Goal: Task Accomplishment & Management: Use online tool/utility

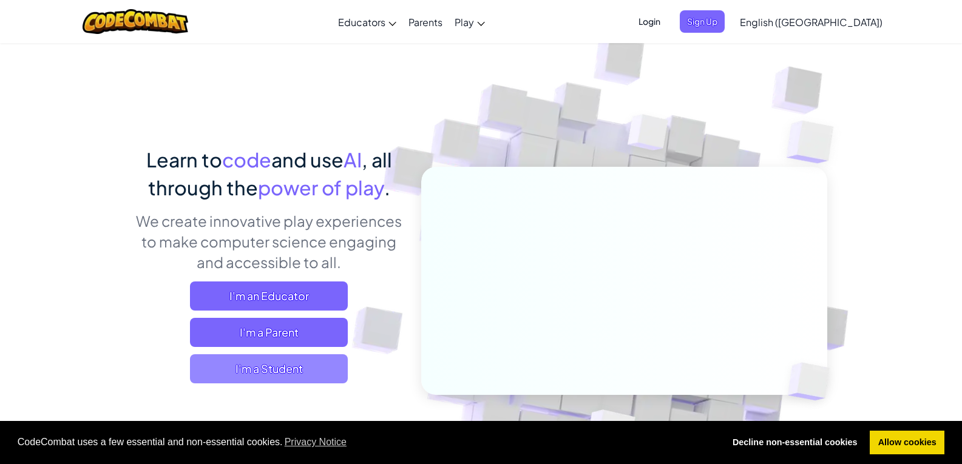
click at [267, 378] on span "I'm a Student" at bounding box center [269, 368] width 158 height 29
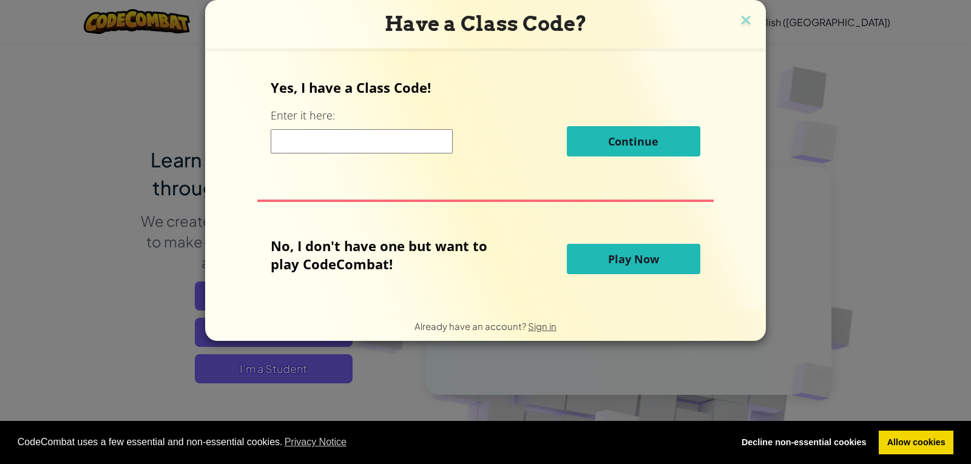
click at [397, 153] on input at bounding box center [362, 141] width 182 height 24
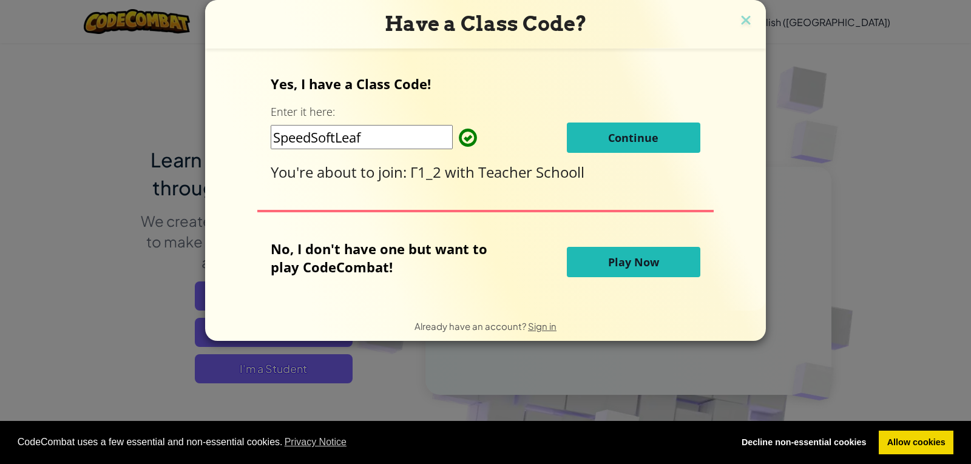
type input "SpeedSoftLeaf"
click at [615, 138] on span "Continue" at bounding box center [633, 137] width 50 height 15
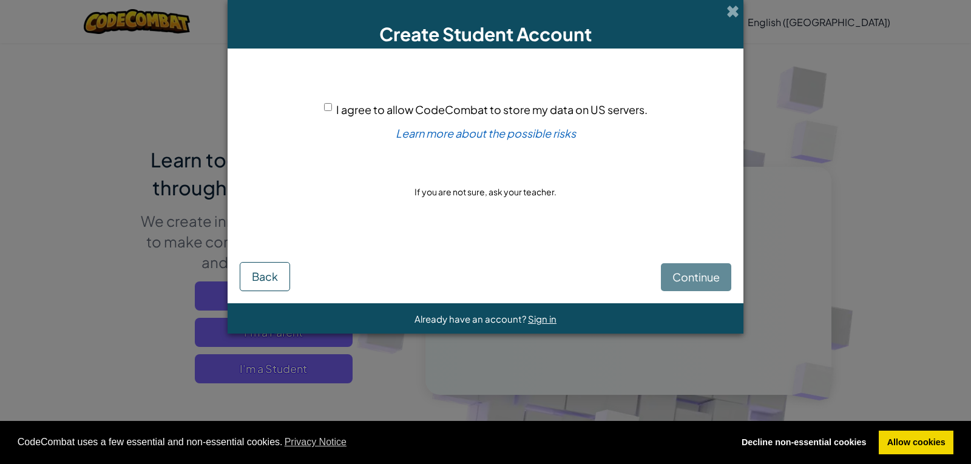
click at [686, 278] on div "Continue Back" at bounding box center [486, 265] width 492 height 51
click at [689, 277] on div "Continue Back" at bounding box center [486, 265] width 492 height 51
click at [698, 272] on div "Continue Back" at bounding box center [486, 265] width 492 height 51
click at [675, 282] on div "Continue Back" at bounding box center [486, 265] width 492 height 51
click at [368, 109] on span "I agree to allow CodeCombat to store my data on US servers." at bounding box center [491, 110] width 311 height 14
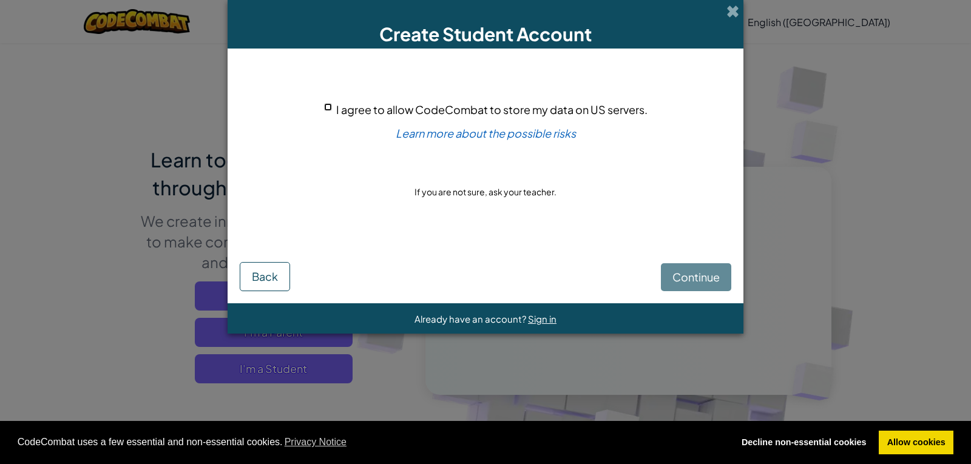
click at [332, 109] on input "I agree to allow CodeCombat to store my data on US servers." at bounding box center [328, 107] width 8 height 8
checkbox input "true"
click at [676, 280] on span "Continue" at bounding box center [695, 277] width 47 height 14
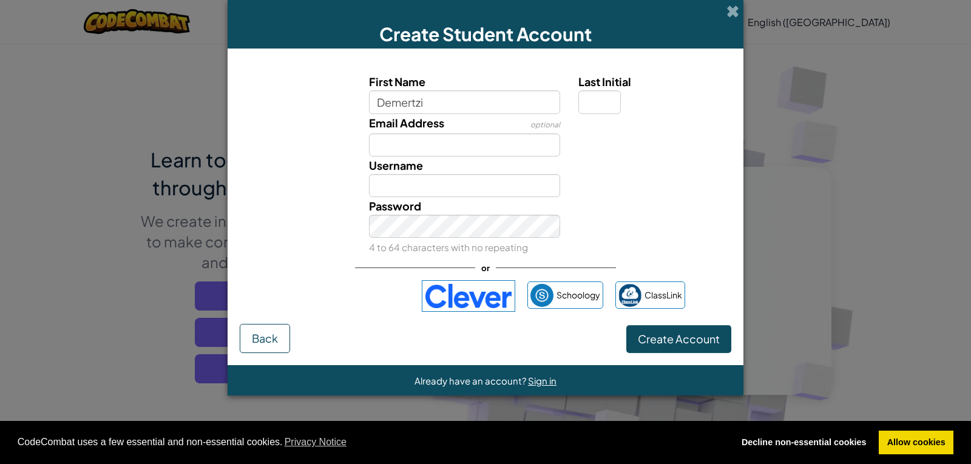
type input "Demertzi"
click at [598, 107] on input "Last Initial" at bounding box center [599, 101] width 42 height 23
type input "D"
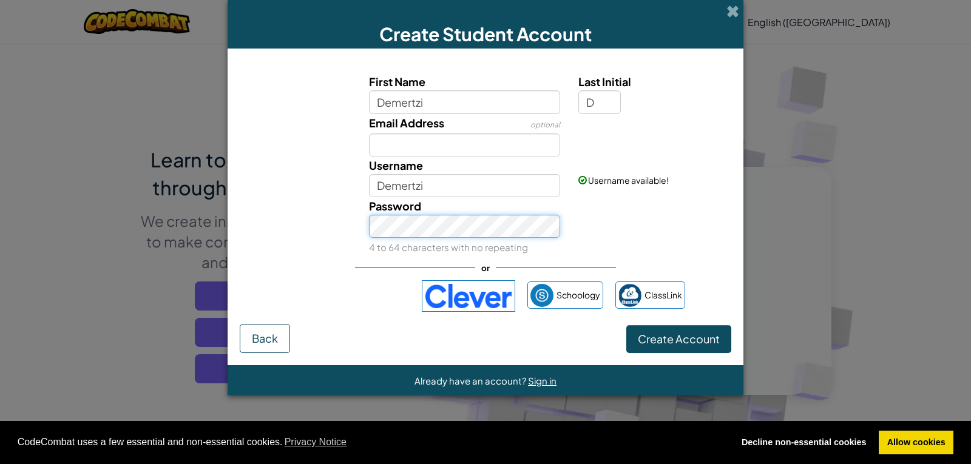
type input "DemertziD"
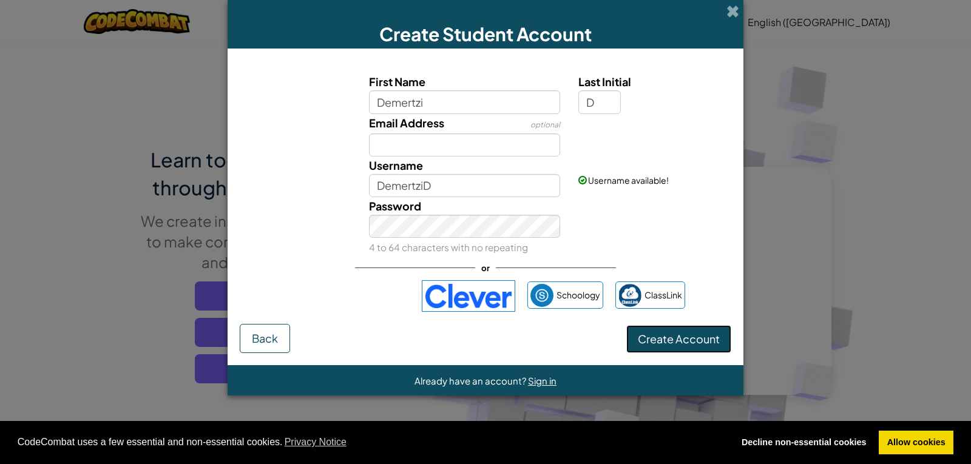
click at [656, 342] on span "Create Account" at bounding box center [679, 339] width 82 height 14
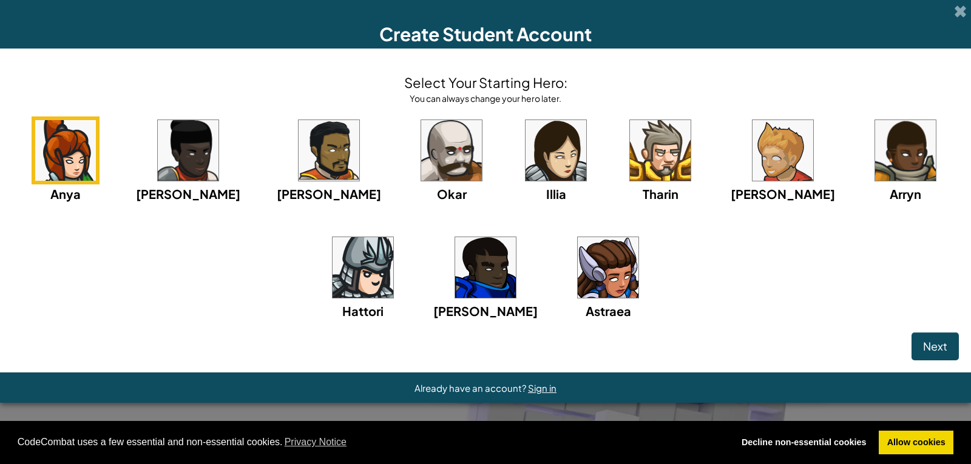
click at [970, 88] on div "Select Your Starting Hero: You can always change your hero later. Anya Ida Alej…" at bounding box center [485, 211] width 971 height 324
click at [525, 131] on img at bounding box center [555, 150] width 61 height 61
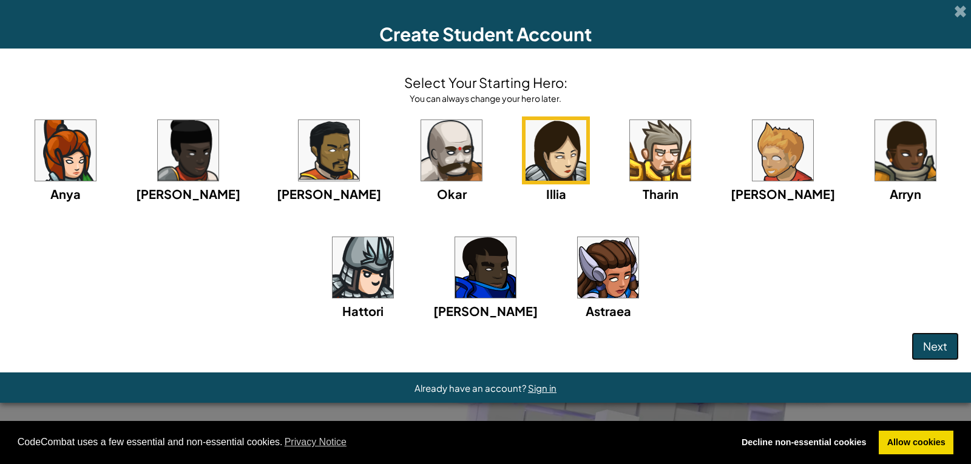
click at [938, 344] on span "Next" at bounding box center [935, 346] width 24 height 14
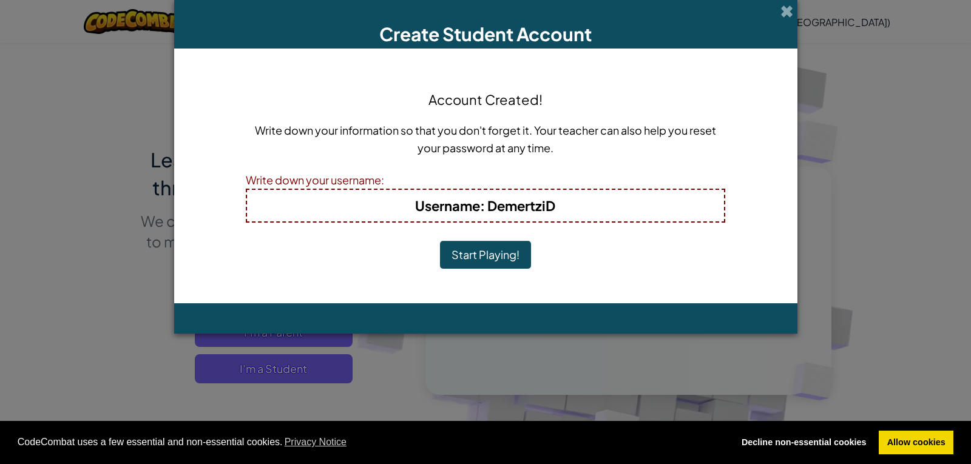
drag, startPoint x: 484, startPoint y: 274, endPoint x: 550, endPoint y: 255, distance: 69.5
click at [550, 255] on div "Account Created! Write down your information so that you don't forget it. Your …" at bounding box center [485, 176] width 479 height 231
click at [516, 257] on button "Start Playing!" at bounding box center [485, 255] width 91 height 28
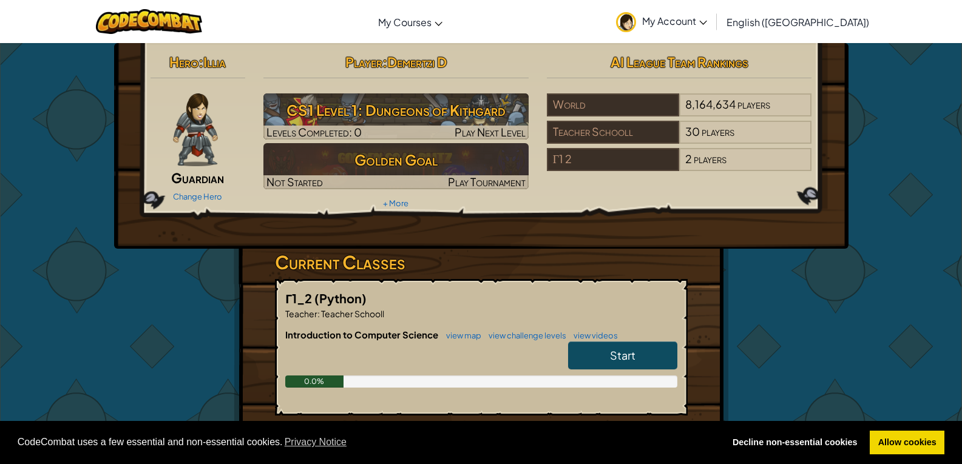
click at [607, 263] on h3 "Current Classes" at bounding box center [481, 262] width 413 height 27
click at [606, 345] on link "Start" at bounding box center [622, 356] width 109 height 28
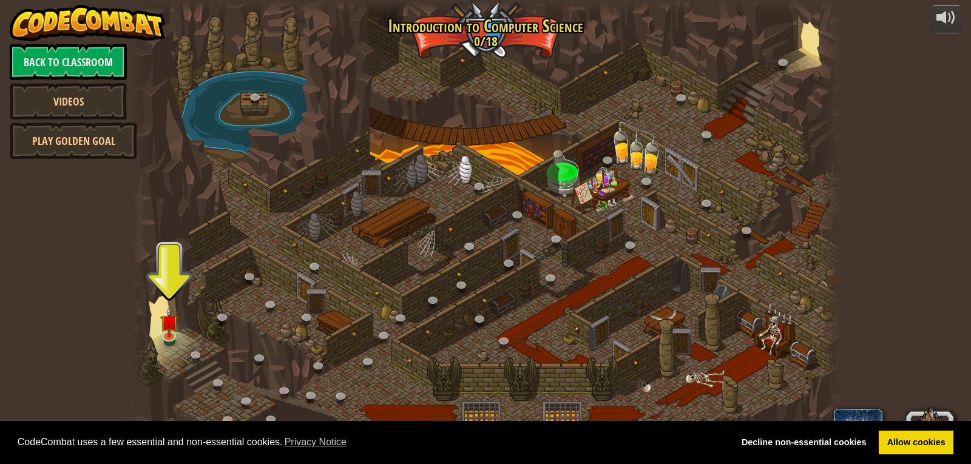
click at [181, 318] on div at bounding box center [485, 232] width 710 height 464
click at [175, 322] on img at bounding box center [169, 314] width 18 height 41
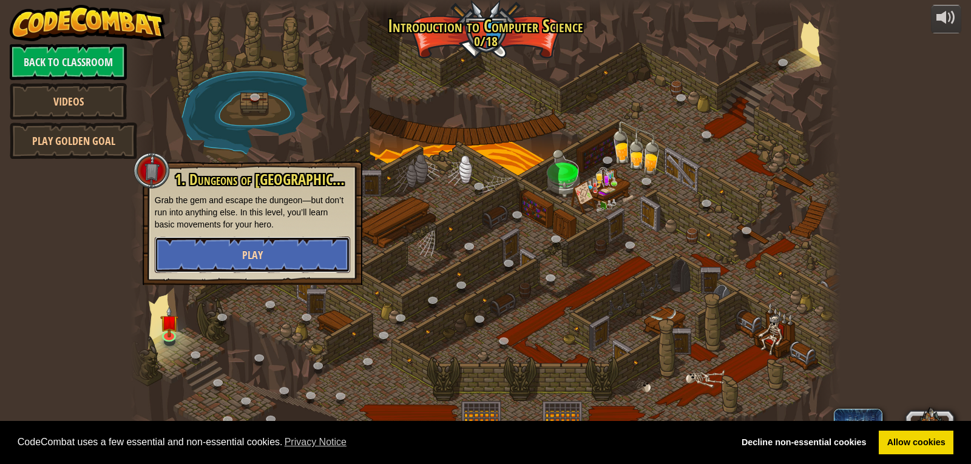
click at [280, 251] on button "Play" at bounding box center [252, 255] width 195 height 36
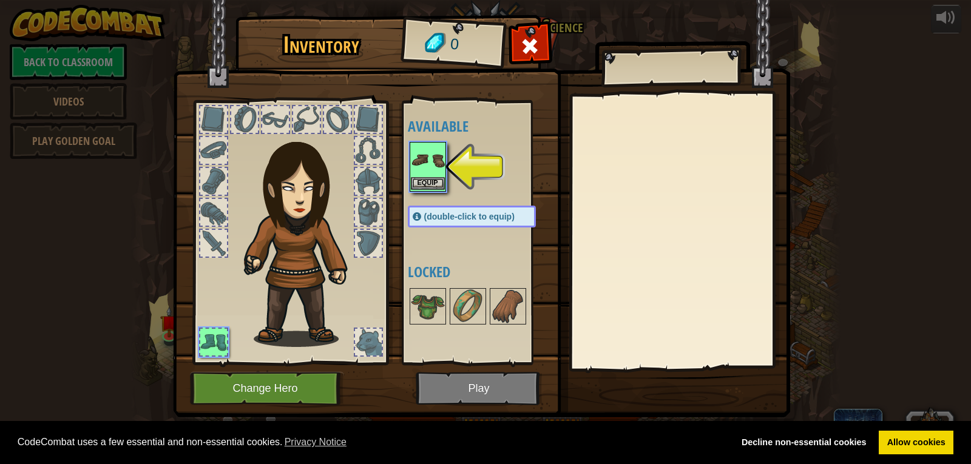
click at [445, 172] on div "Equip" at bounding box center [428, 167] width 36 height 50
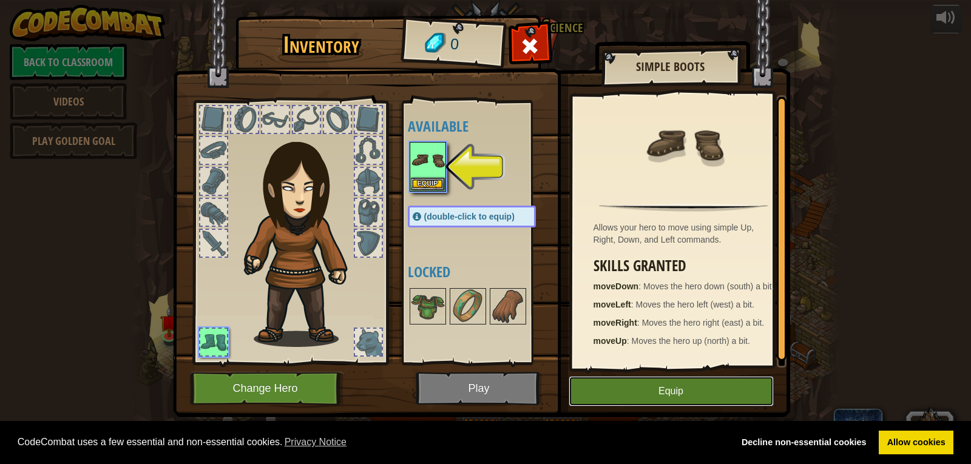
click at [679, 380] on button "Equip" at bounding box center [671, 391] width 205 height 30
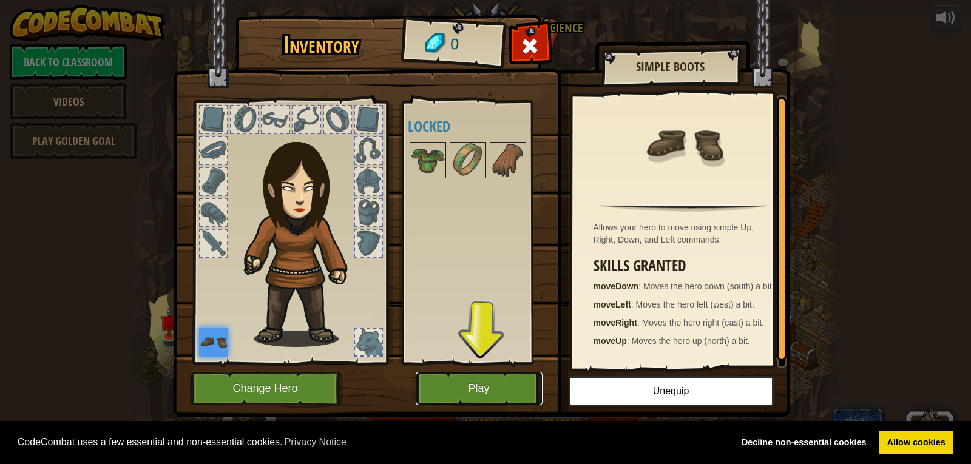
click at [489, 379] on button "Play" at bounding box center [479, 388] width 127 height 33
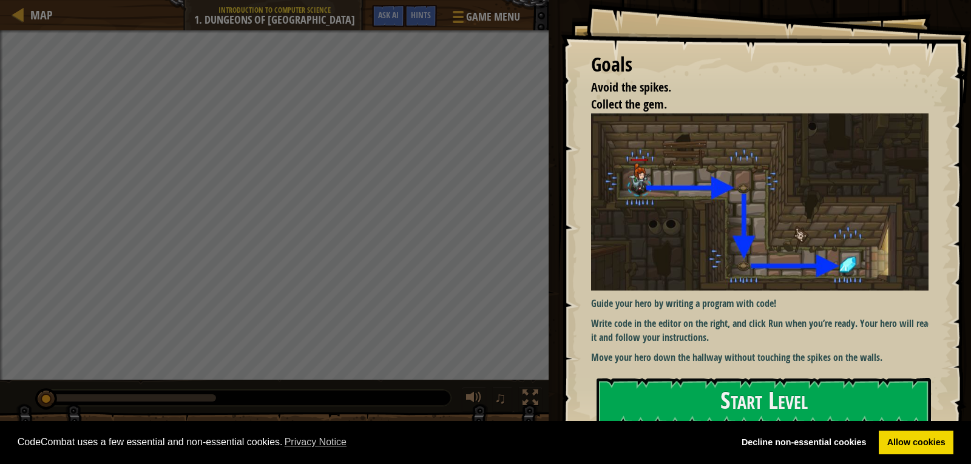
click at [689, 231] on img at bounding box center [764, 201] width 346 height 177
click at [694, 403] on button "Start Level" at bounding box center [763, 402] width 334 height 48
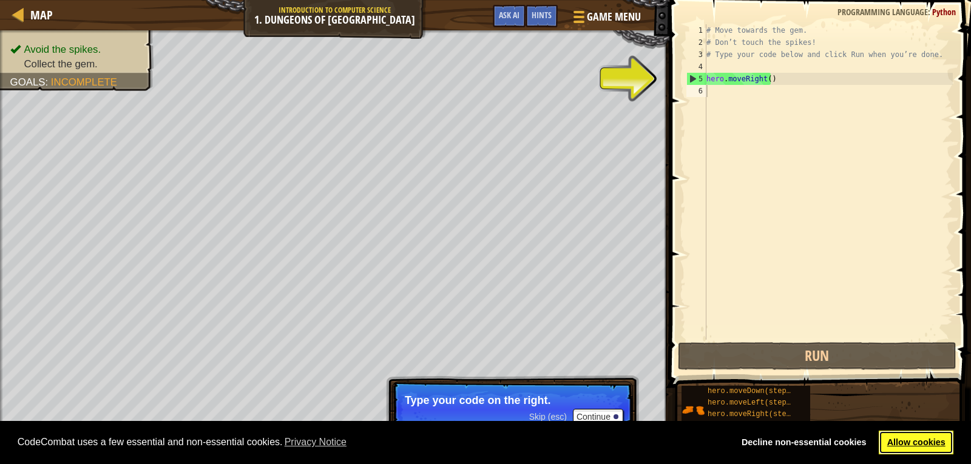
click at [930, 440] on link "Allow cookies" at bounding box center [916, 443] width 75 height 24
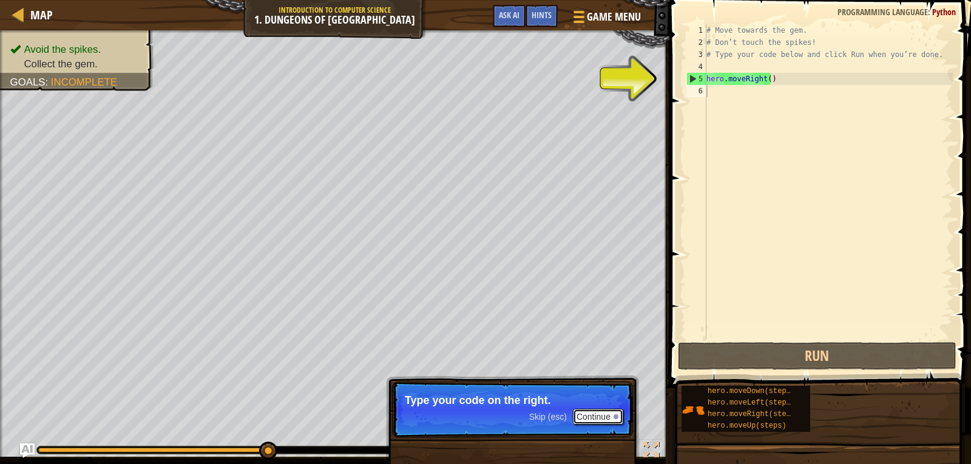
click at [591, 414] on button "Continue" at bounding box center [598, 417] width 50 height 16
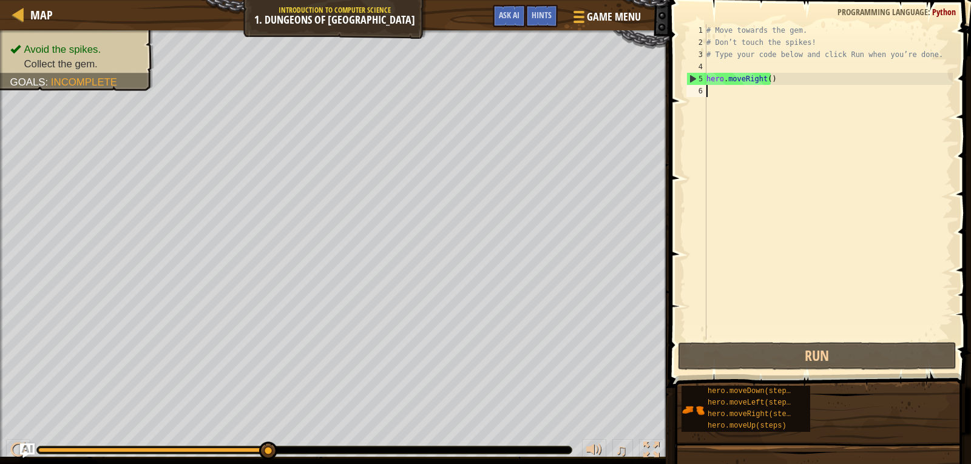
scroll to position [5, 0]
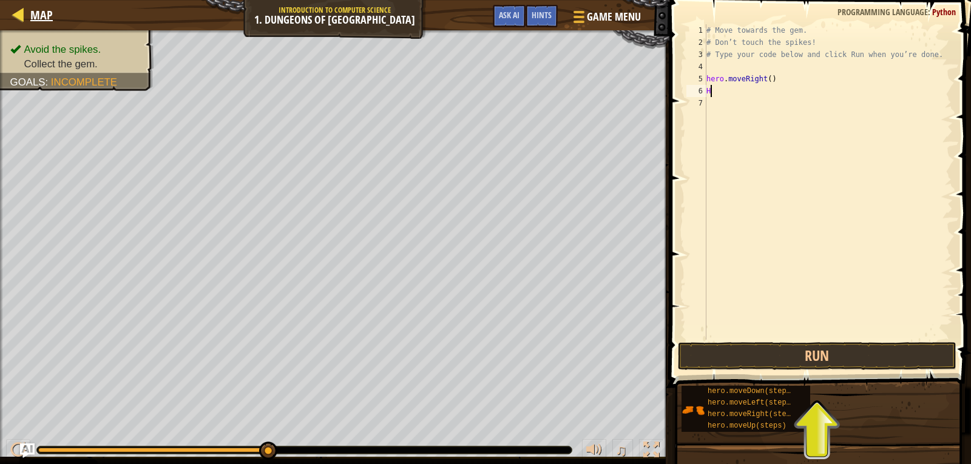
type textarea "H"
click at [39, 15] on span "Map" at bounding box center [41, 15] width 22 height 16
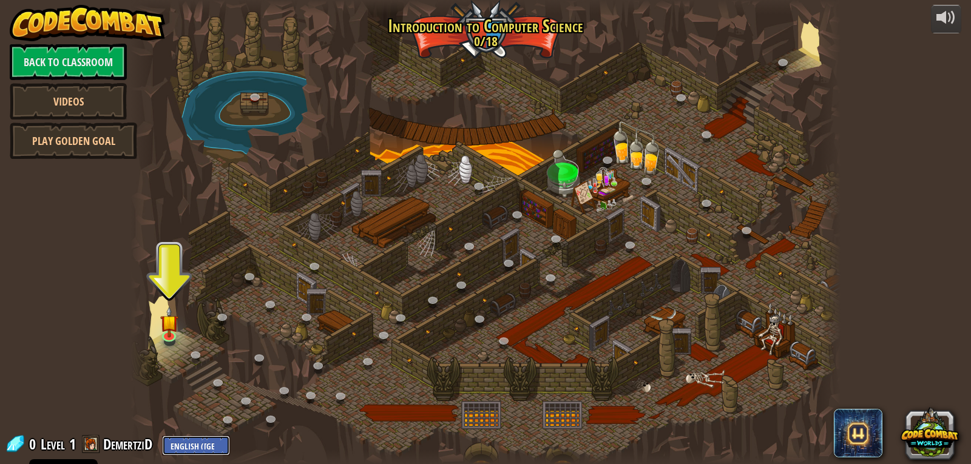
click at [186, 450] on select "English ([GEOGRAPHIC_DATA]) English ([GEOGRAPHIC_DATA]) 简体中文 繁體中文 русский españ…" at bounding box center [196, 446] width 68 height 20
select select "el"
click at [163, 436] on select "English ([GEOGRAPHIC_DATA]) English ([GEOGRAPHIC_DATA]) 简体中文 繁體中文 русский españ…" at bounding box center [196, 446] width 68 height 20
select select "el"
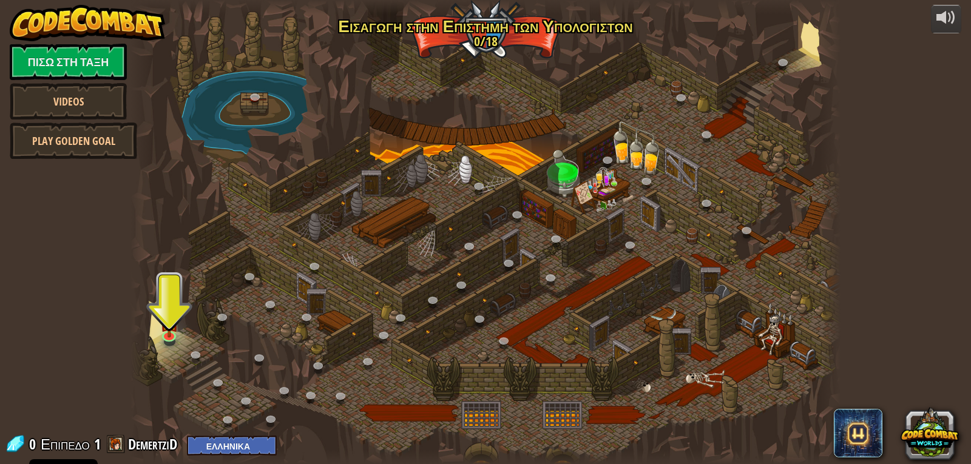
click at [177, 346] on div at bounding box center [485, 232] width 710 height 464
click at [171, 309] on img at bounding box center [169, 314] width 18 height 41
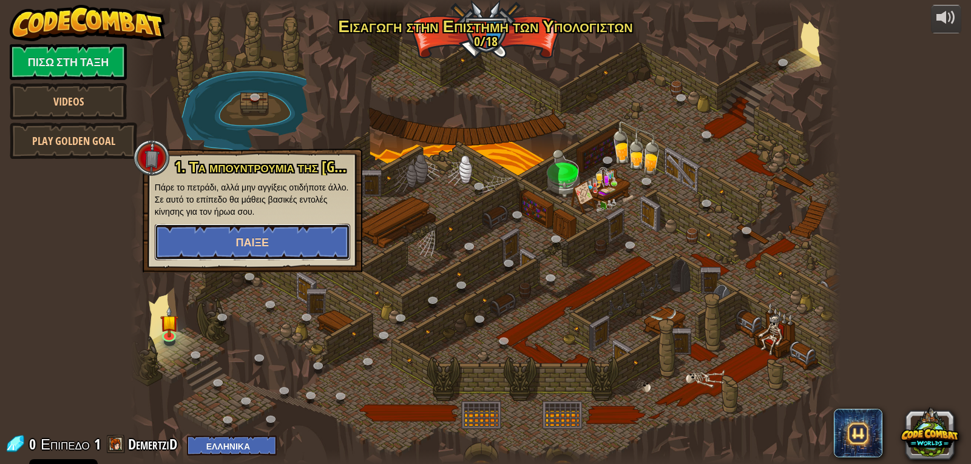
click at [269, 240] on button "Παίξε" at bounding box center [252, 242] width 195 height 36
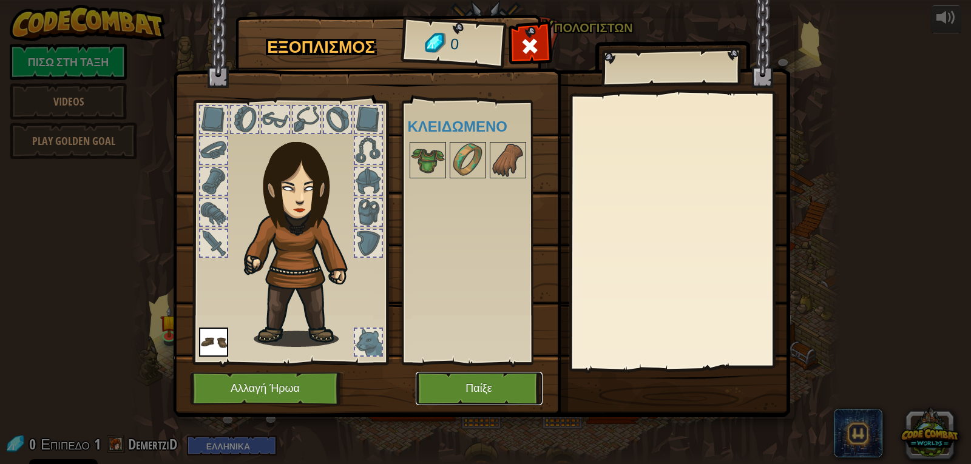
click at [484, 380] on button "Παίξε" at bounding box center [479, 388] width 127 height 33
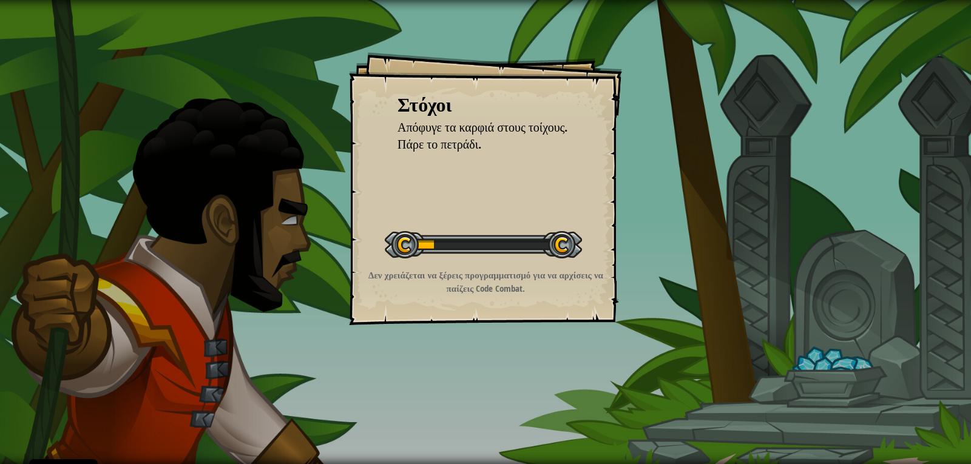
click at [629, 198] on div "Στόχοι Απόφυγε τα καρφιά στους τοίχους. Πάρε το πετράδι. Ξεκίνα το Επίπεδο Σφάλ…" at bounding box center [485, 232] width 971 height 464
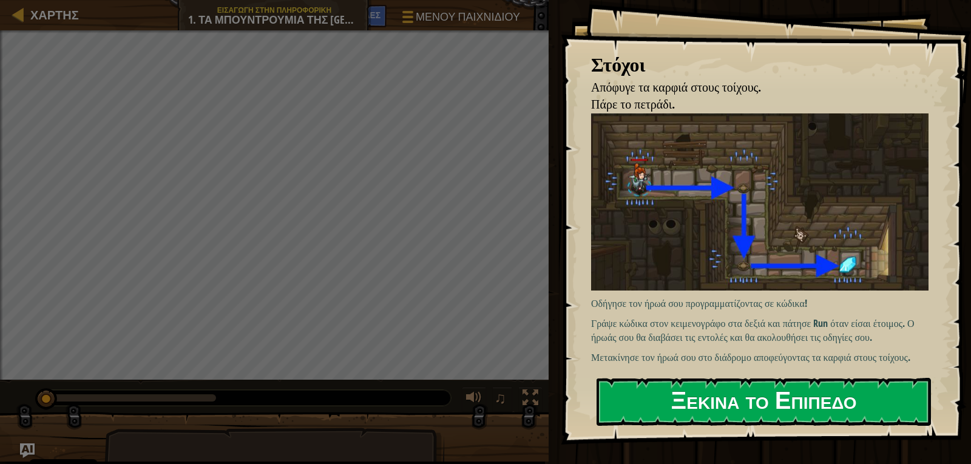
click at [623, 378] on button "Ξεκίνα το Επίπεδο" at bounding box center [763, 402] width 334 height 48
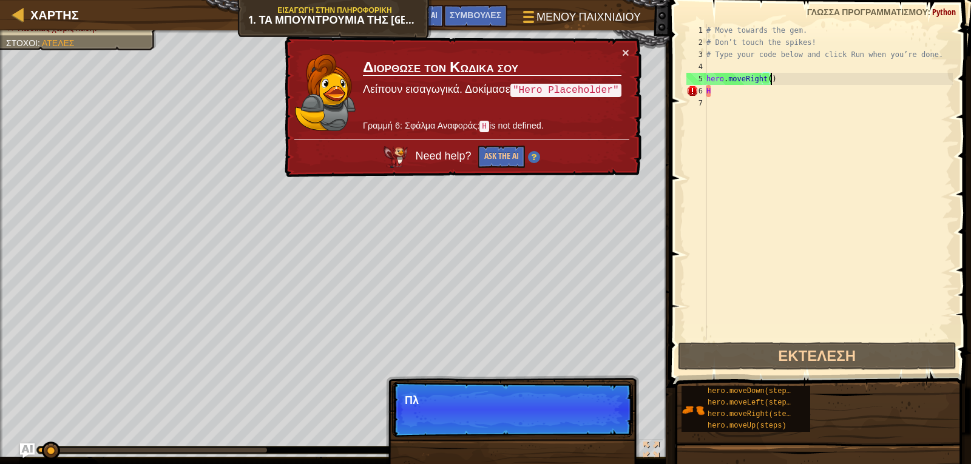
click at [822, 83] on div "# Move towards the gem. # Don’t touch the spikes! # Type your code below and cl…" at bounding box center [828, 194] width 249 height 340
click at [815, 87] on div "# Move towards the gem. # Don’t touch the spikes! # Type your code below and cl…" at bounding box center [828, 194] width 249 height 340
type textarea "H"
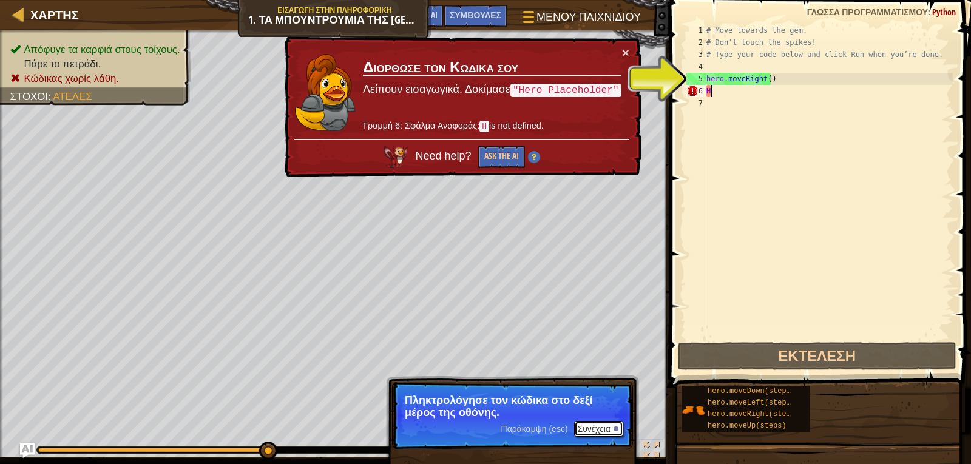
click at [615, 430] on div at bounding box center [615, 429] width 5 height 5
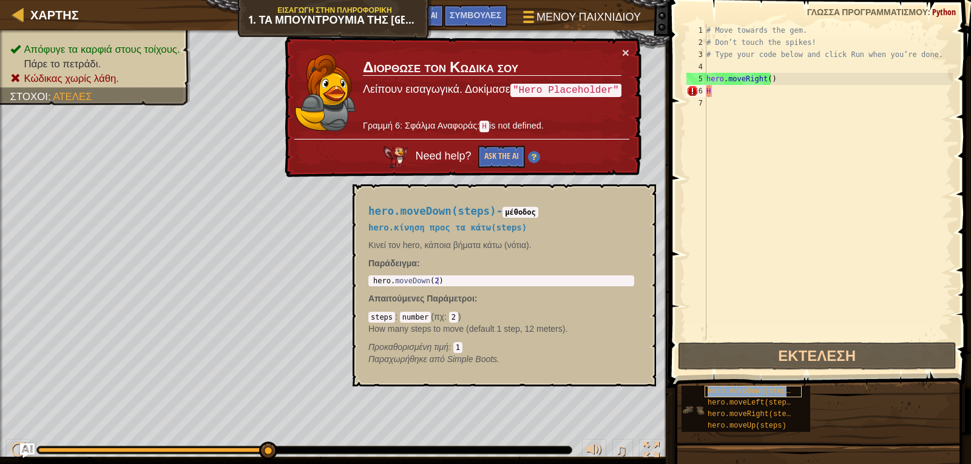
click at [762, 390] on span "hero.moveDown(steps)" at bounding box center [751, 391] width 87 height 8
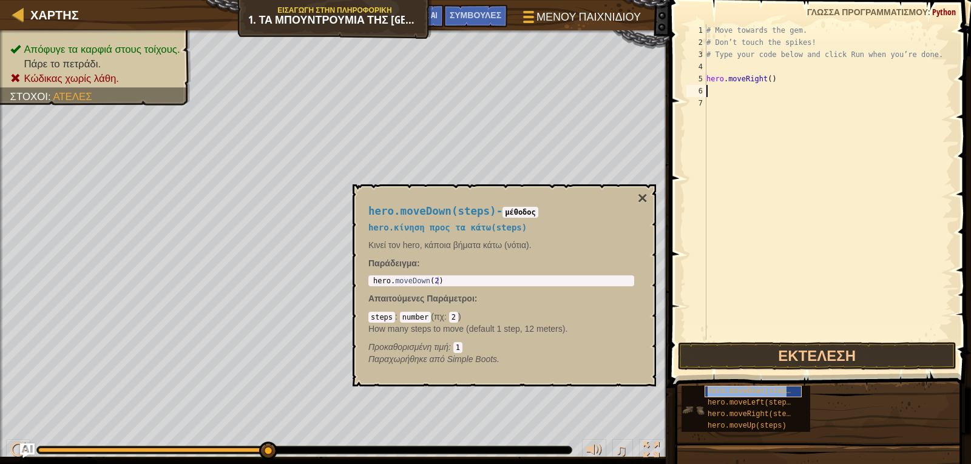
click at [788, 394] on div "hero.moveDown(steps)" at bounding box center [753, 392] width 97 height 12
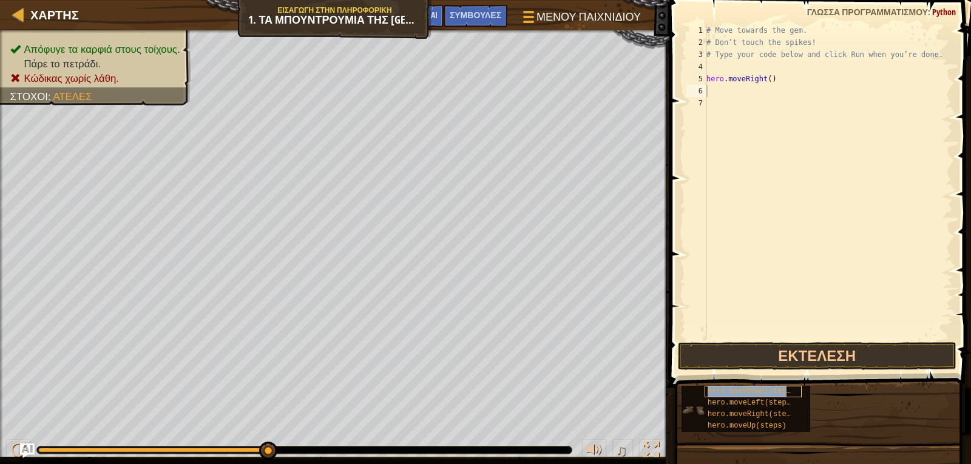
click at [786, 394] on span "hero.moveDown(steps)" at bounding box center [751, 391] width 87 height 8
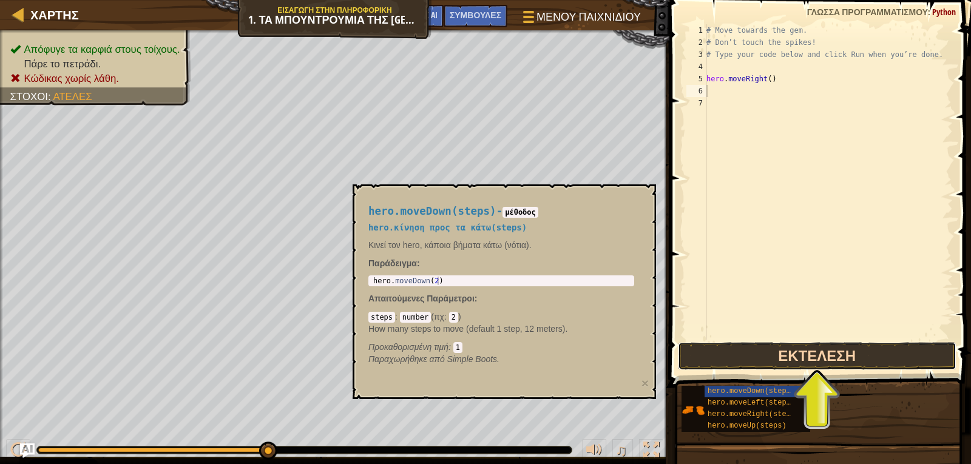
click at [796, 363] on button "Εκτέλεση" at bounding box center [817, 356] width 279 height 28
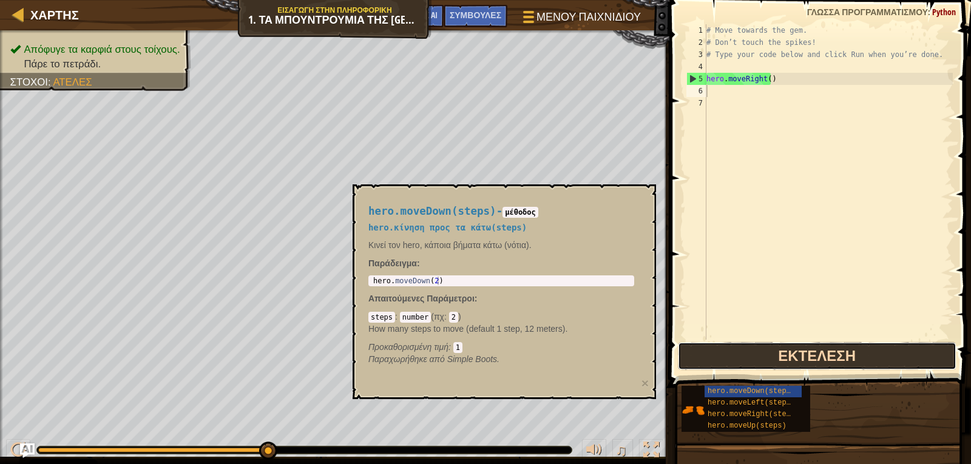
click at [796, 363] on button "Εκτέλεση" at bounding box center [817, 356] width 279 height 28
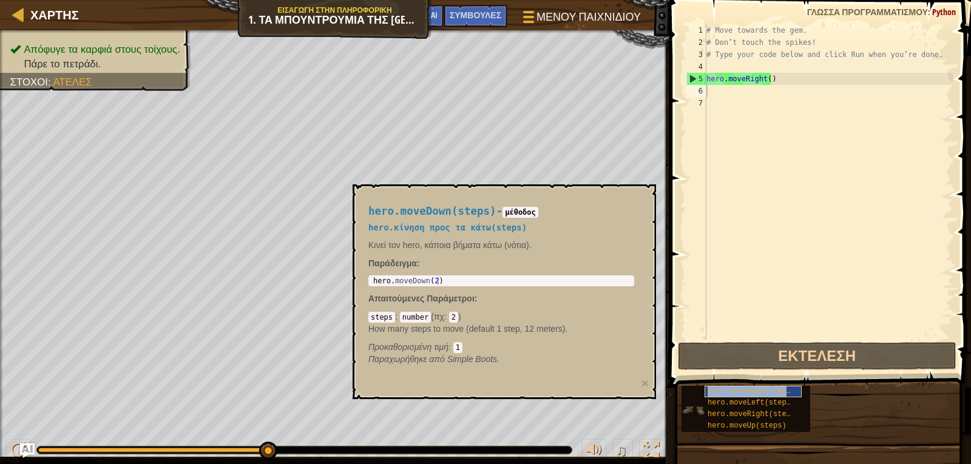
click at [783, 388] on span "hero.moveDown(steps)" at bounding box center [751, 391] width 87 height 8
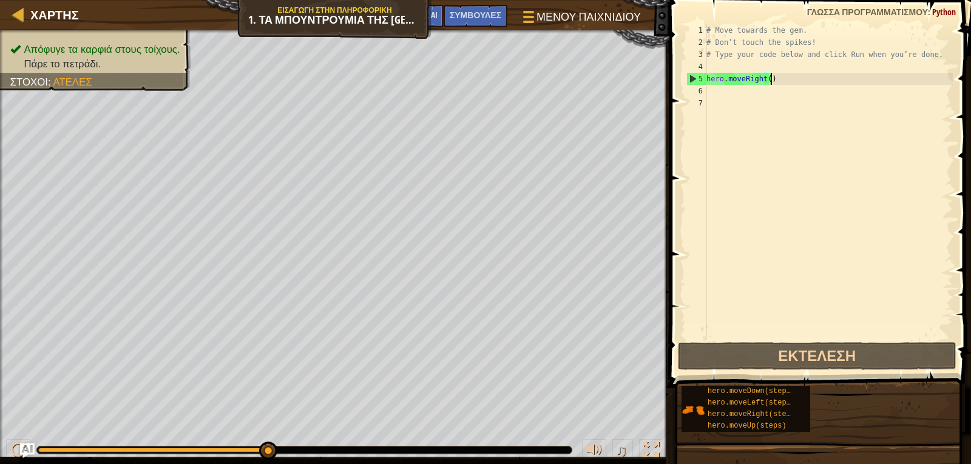
click at [813, 79] on div "# Move towards the gem. # Don’t touch the spikes! # Type your code below and cl…" at bounding box center [828, 194] width 249 height 340
type textarea "hero.moveRight()"
click at [773, 100] on div "# Move towards the gem. # Don’t touch the spikes! # Type your code below and cl…" at bounding box center [828, 194] width 249 height 340
click at [760, 99] on div "# Move towards the gem. # Don’t touch the spikes! # Type your code below and cl…" at bounding box center [828, 194] width 249 height 340
click at [762, 93] on div "# Move towards the gem. # Don’t touch the spikes! # Type your code below and cl…" at bounding box center [828, 194] width 249 height 340
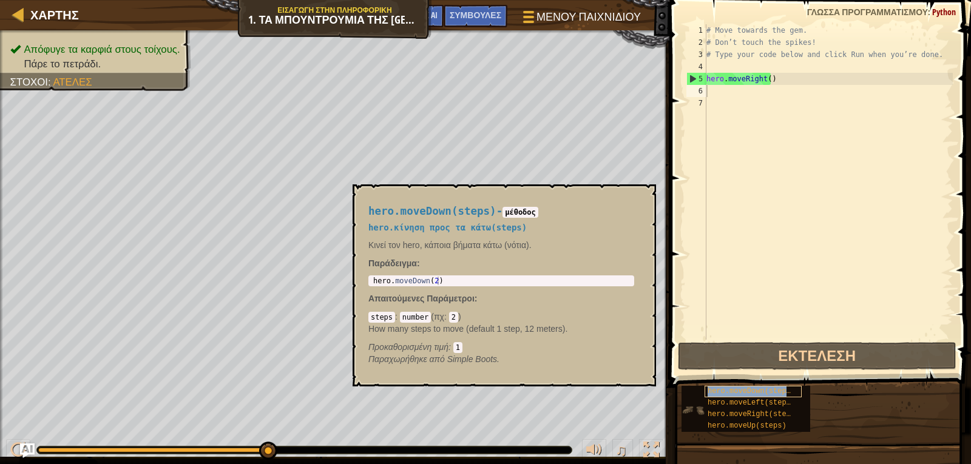
click at [718, 389] on span "hero.moveDown(steps)" at bounding box center [751, 391] width 87 height 8
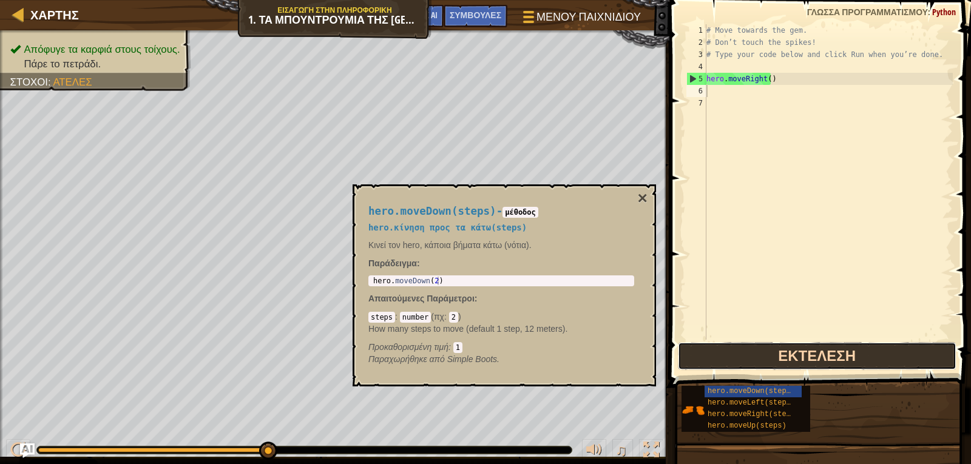
click at [760, 361] on button "Εκτέλεση" at bounding box center [817, 356] width 279 height 28
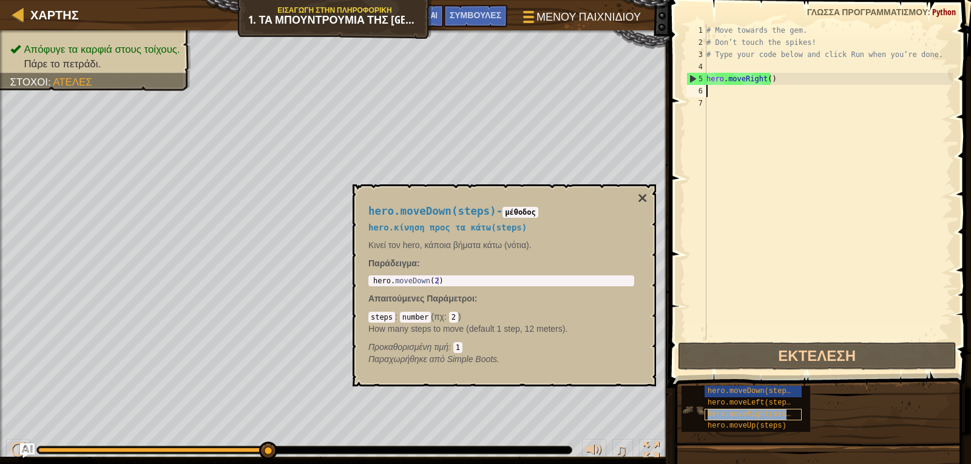
click at [731, 410] on span "hero.moveRight(steps)" at bounding box center [754, 414] width 92 height 8
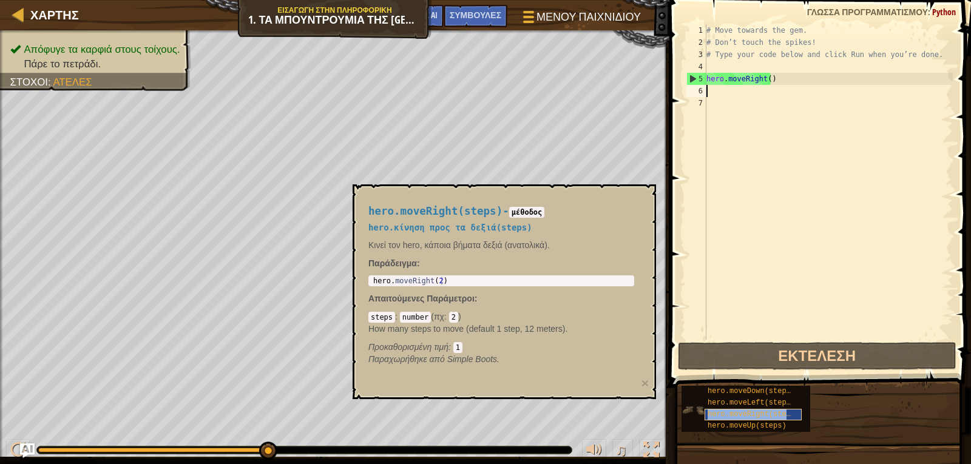
click at [731, 410] on span "hero.moveRight(steps)" at bounding box center [754, 414] width 92 height 8
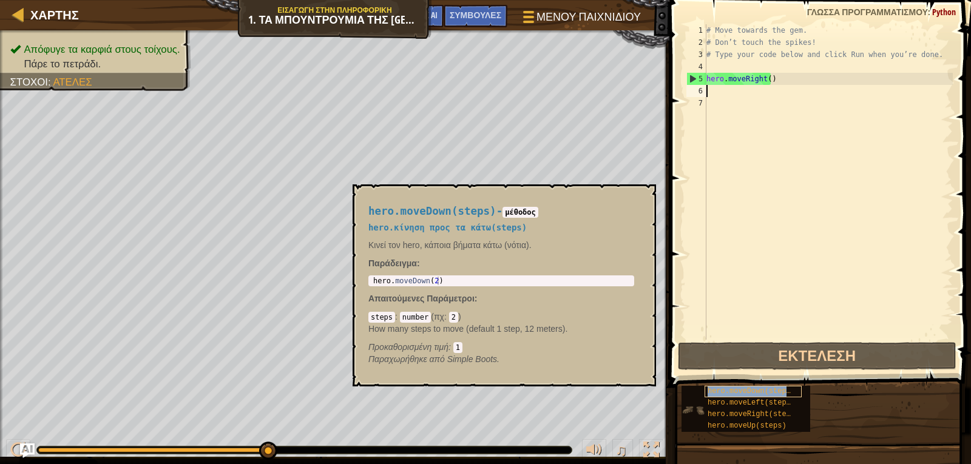
click at [739, 389] on span "hero.moveDown(steps)" at bounding box center [751, 391] width 87 height 8
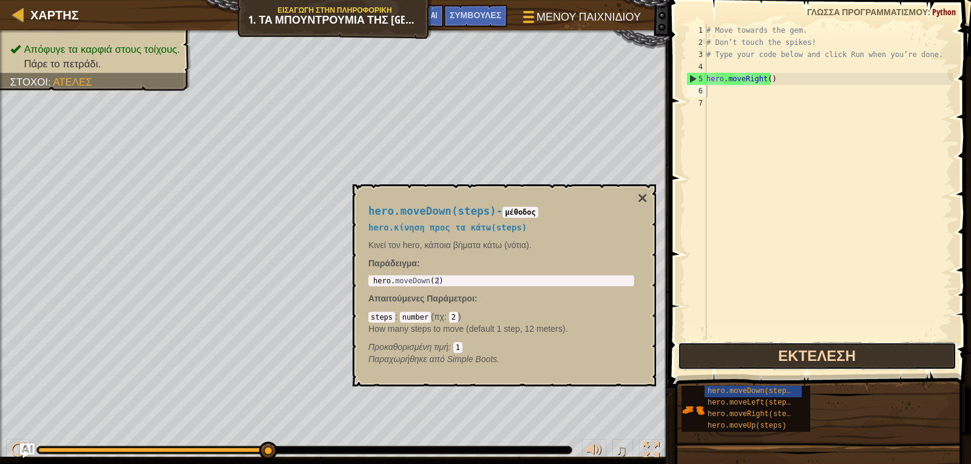
click at [721, 352] on button "Εκτέλεση" at bounding box center [817, 356] width 279 height 28
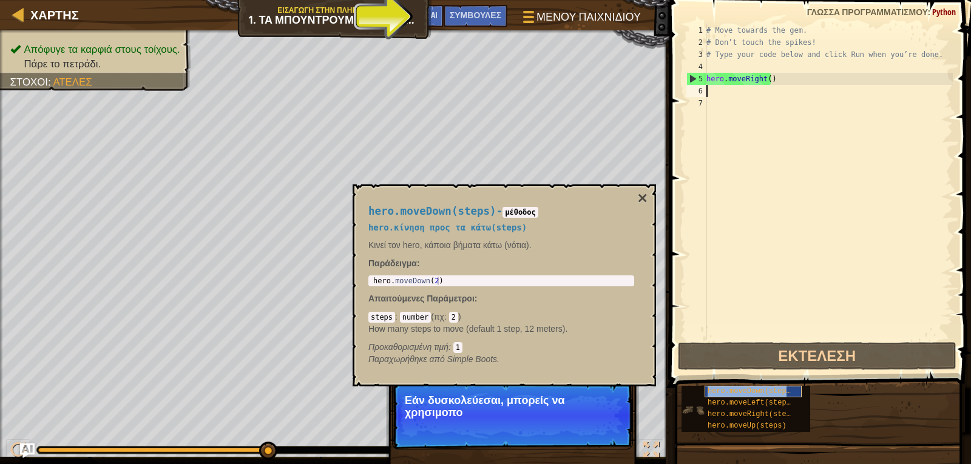
click at [740, 392] on span "hero.moveDown(steps)" at bounding box center [751, 391] width 87 height 8
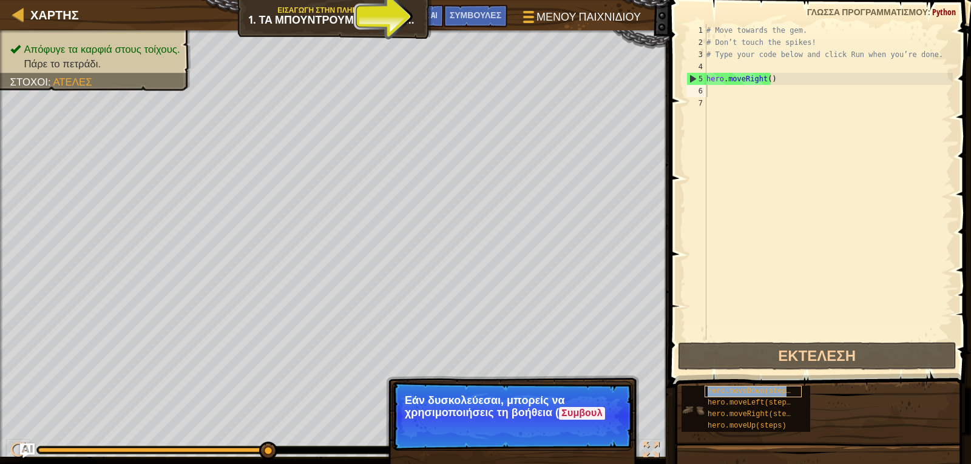
click at [744, 387] on div "hero.moveDown(steps)" at bounding box center [753, 392] width 97 height 12
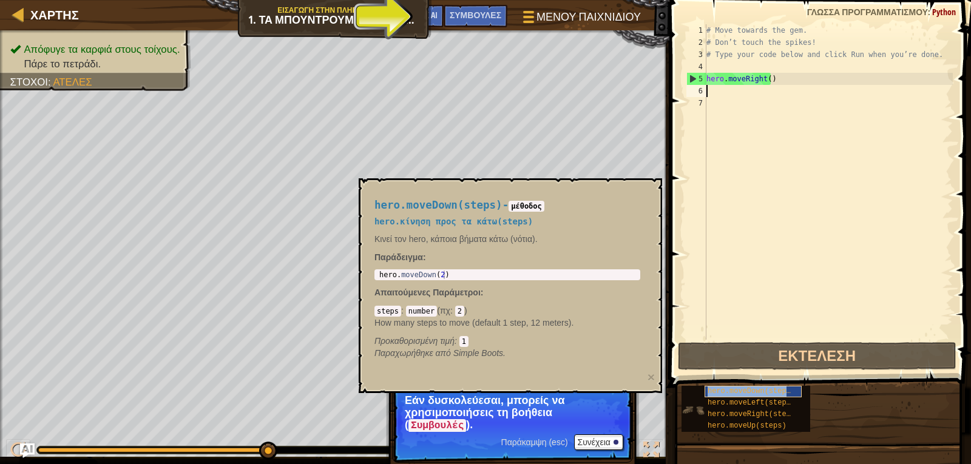
click at [745, 387] on span "hero.moveDown(steps)" at bounding box center [751, 391] width 87 height 8
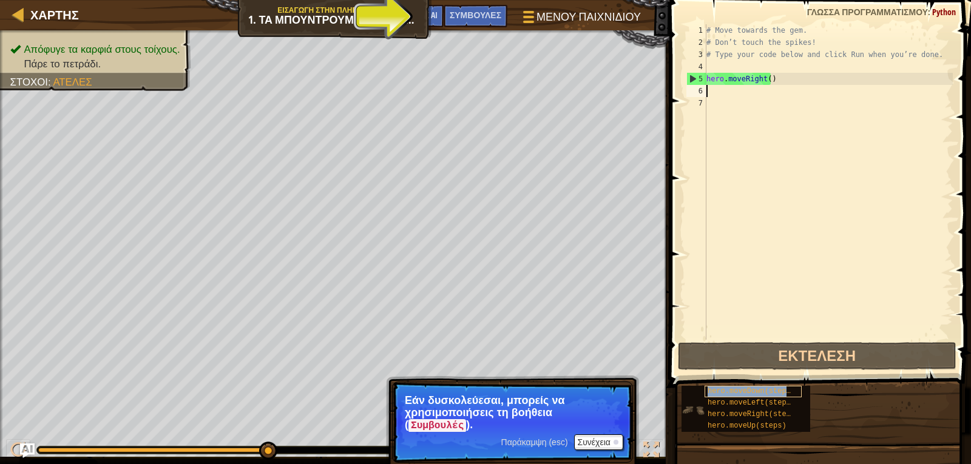
click at [745, 387] on span "hero.moveDown(steps)" at bounding box center [751, 391] width 87 height 8
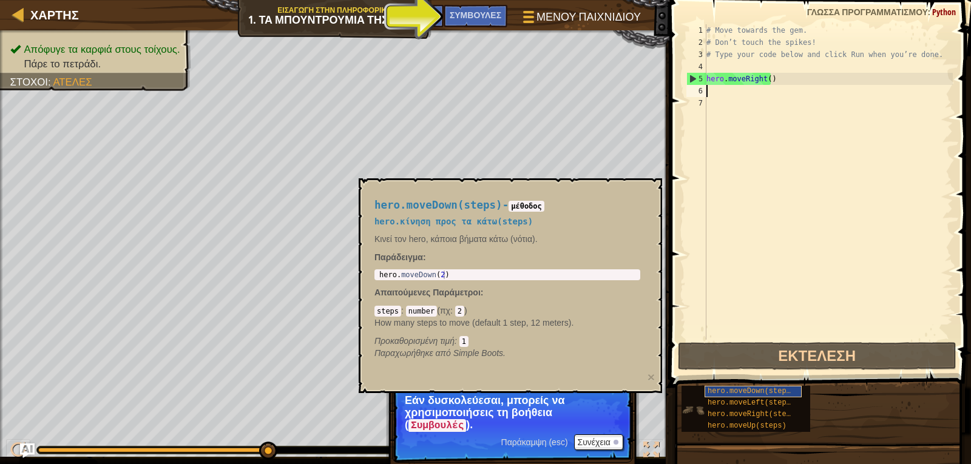
type textarea "H"
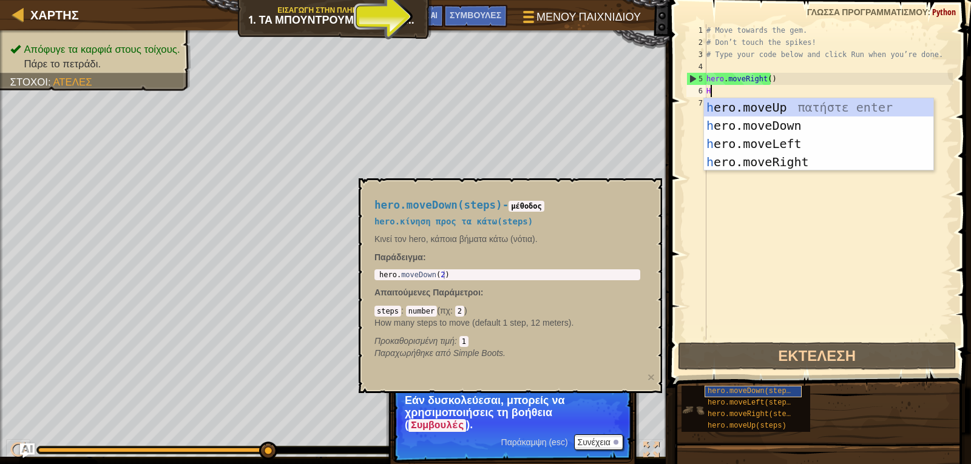
scroll to position [5, 0]
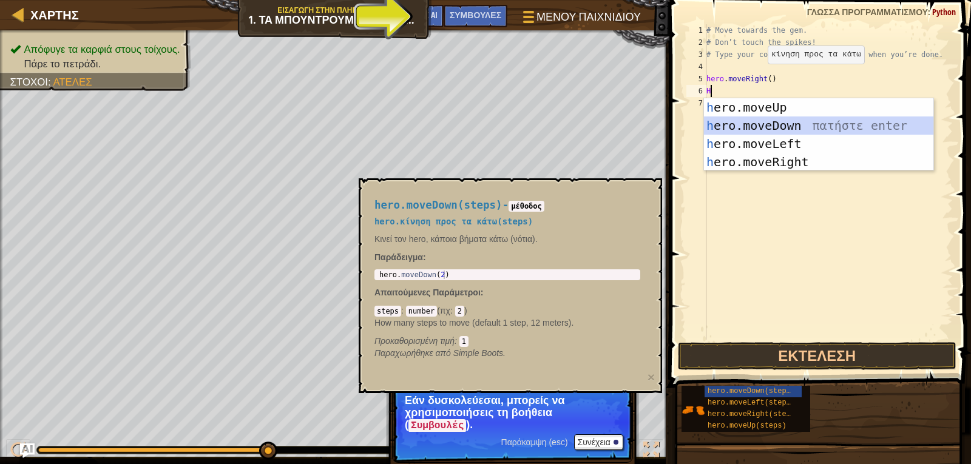
click at [785, 119] on div "h ero.moveUp πατήστε enter h ero.moveDown πατήστε enter h ero.moveLeft πατήστε …" at bounding box center [818, 152] width 229 height 109
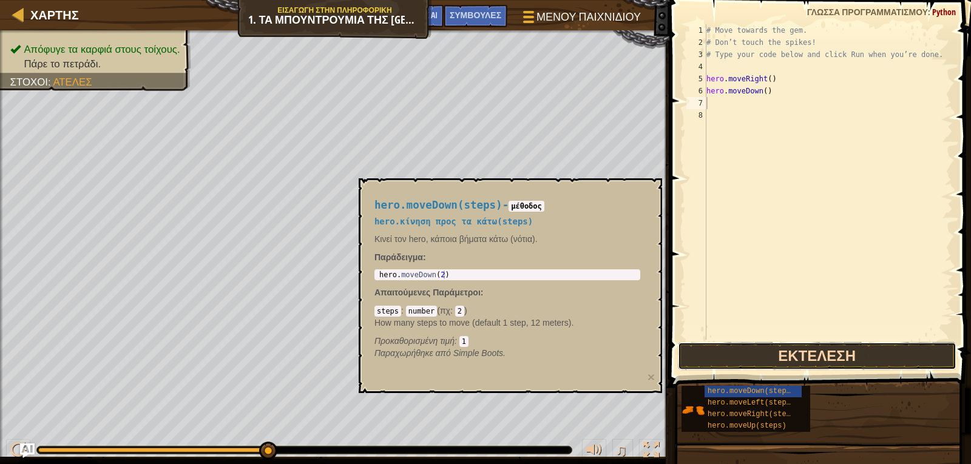
click at [752, 348] on button "Εκτέλεση" at bounding box center [817, 356] width 279 height 28
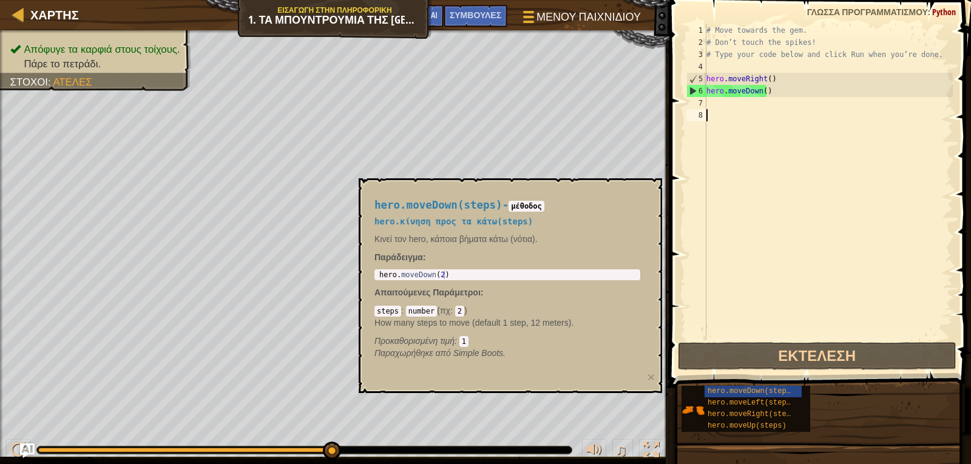
click at [731, 115] on div "# Move towards the gem. # Don’t touch the spikes! # Type your code below and cl…" at bounding box center [828, 194] width 249 height 340
click at [731, 112] on div "# Move towards the gem. # Don’t touch the spikes! # Type your code below and cl…" at bounding box center [828, 194] width 249 height 340
click at [731, 109] on div "# Move towards the gem. # Don’t touch the spikes! # Type your code below and cl…" at bounding box center [828, 194] width 249 height 340
click at [732, 106] on div "# Move towards the gem. # Don’t touch the spikes! # Type your code below and cl…" at bounding box center [828, 194] width 249 height 340
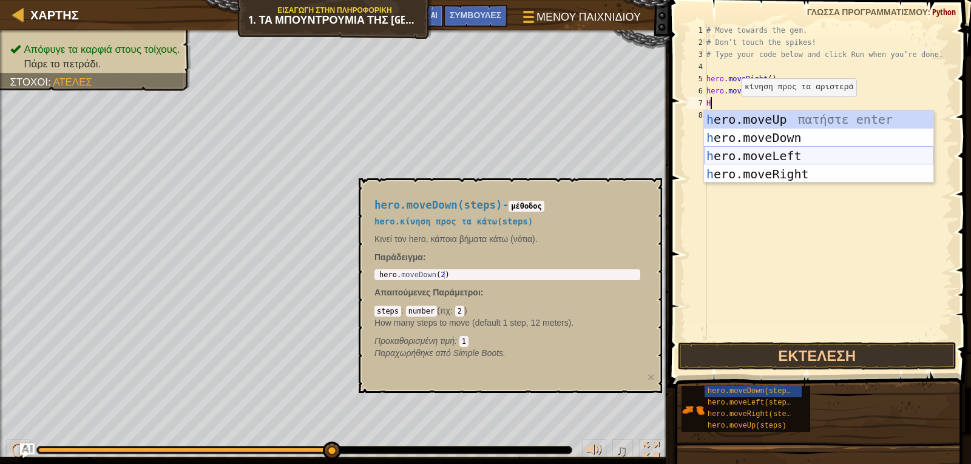
type textarea "H"
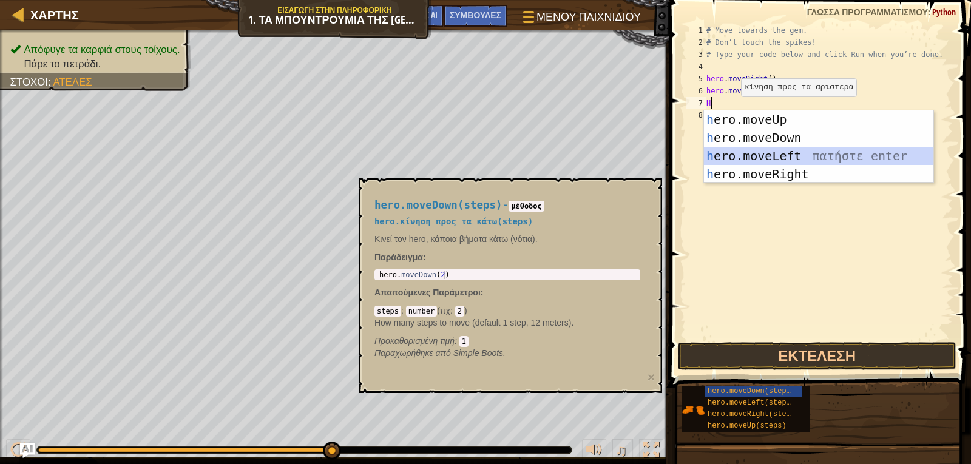
click at [751, 155] on div "h ero.moveUp πατήστε enter h ero.moveDown πατήστε enter h ero.moveLeft πατήστε …" at bounding box center [818, 164] width 229 height 109
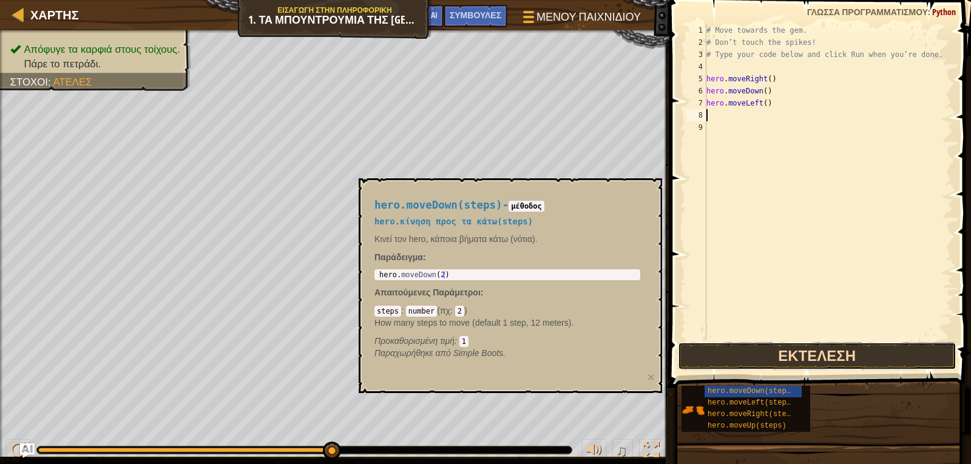
click at [809, 358] on button "Εκτέλεση" at bounding box center [817, 356] width 279 height 28
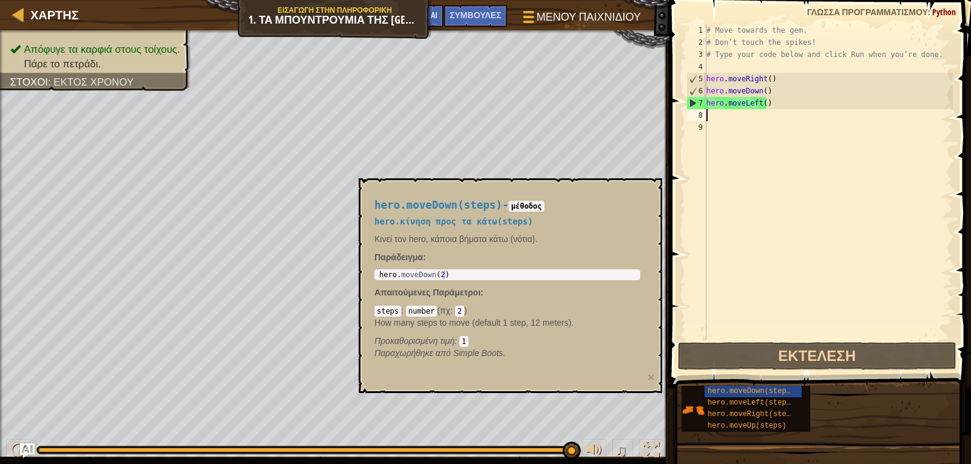
type textarea "H"
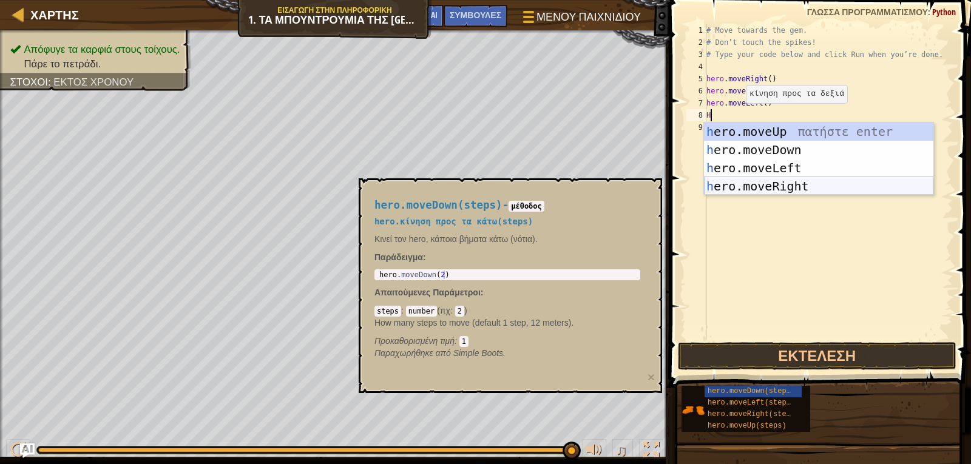
click at [745, 183] on div "h ero.moveUp πατήστε enter h ero.moveDown πατήστε enter h ero.moveLeft πατήστε …" at bounding box center [818, 177] width 229 height 109
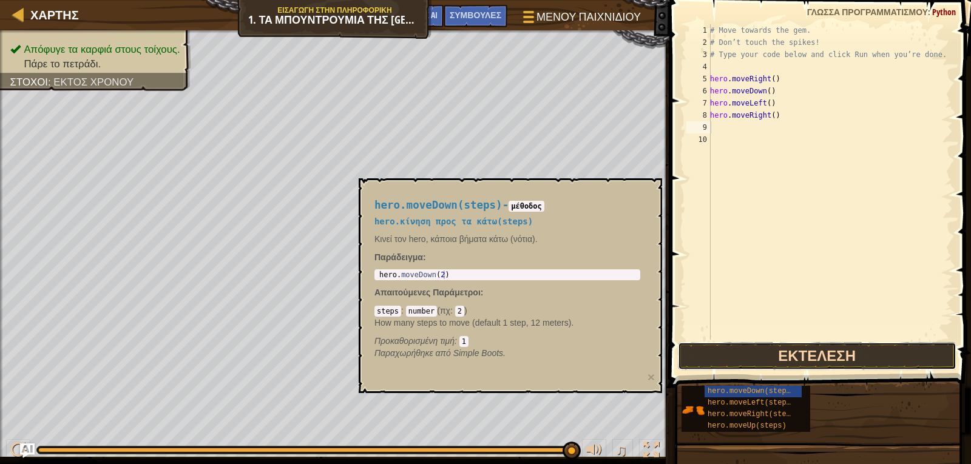
drag, startPoint x: 737, startPoint y: 368, endPoint x: 736, endPoint y: 354, distance: 13.4
click at [737, 367] on button "Εκτέλεση" at bounding box center [817, 356] width 279 height 28
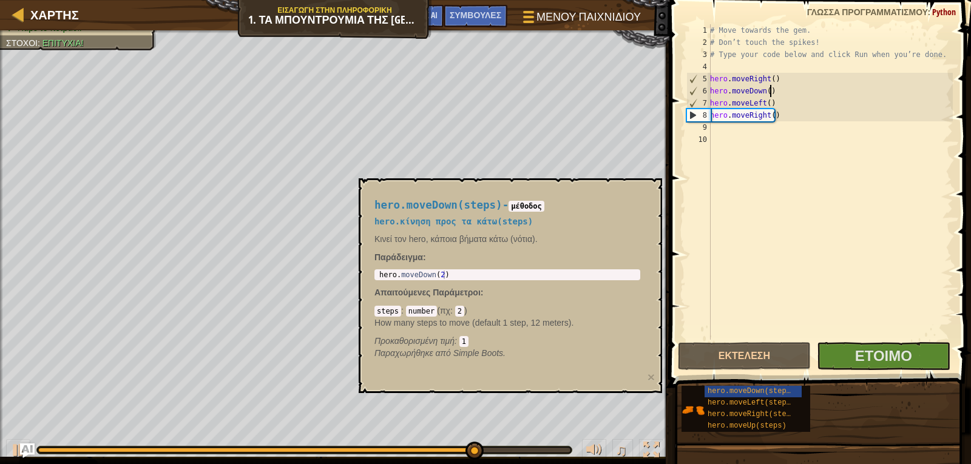
click at [776, 96] on div "# Move towards the gem. # Don’t touch the spikes! # Type your code below and cl…" at bounding box center [830, 194] width 245 height 340
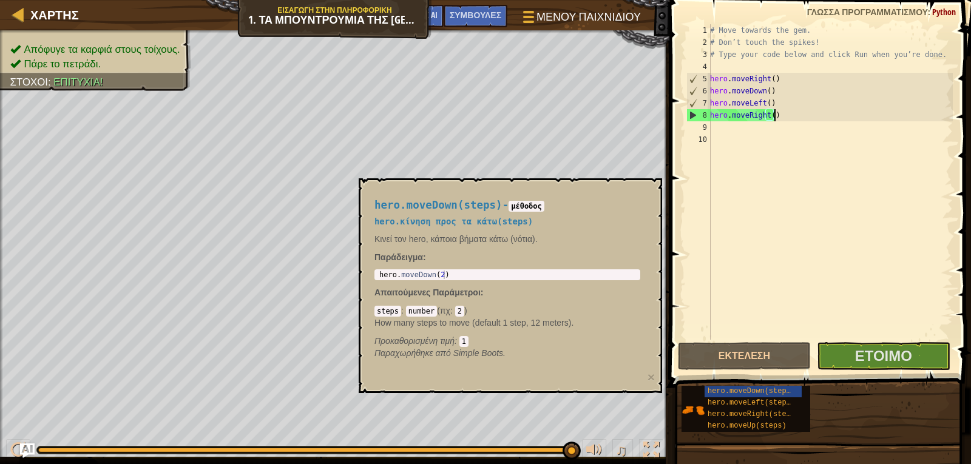
click at [782, 114] on div "# Move towards the gem. # Don’t touch the spikes! # Type your code below and cl…" at bounding box center [830, 194] width 245 height 340
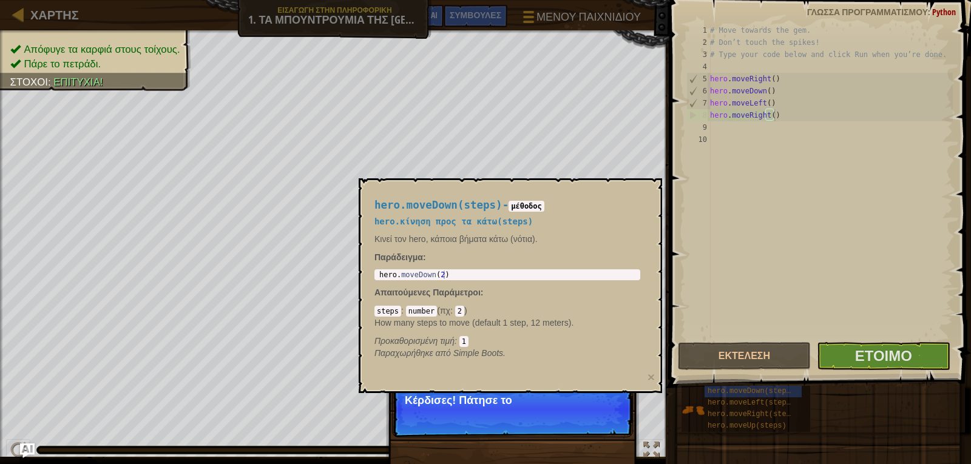
click at [777, 97] on div "# Move towards the gem. # Don’t touch the spikes! # Type your code below and cl…" at bounding box center [830, 194] width 245 height 340
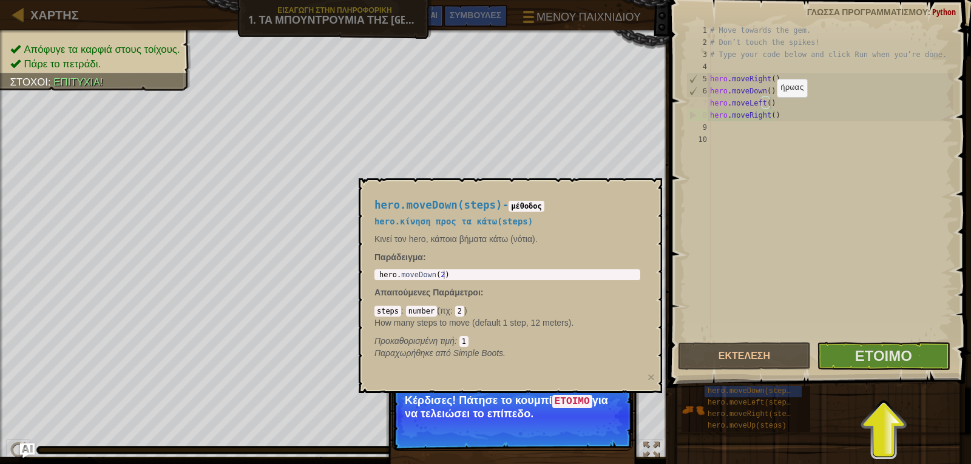
click at [770, 109] on div "# Move towards the gem. # Don’t touch the spikes! # Type your code below and cl…" at bounding box center [830, 194] width 245 height 340
type textarea "hero.moveRight()"
click at [860, 355] on span "Έτοιμο" at bounding box center [883, 355] width 57 height 19
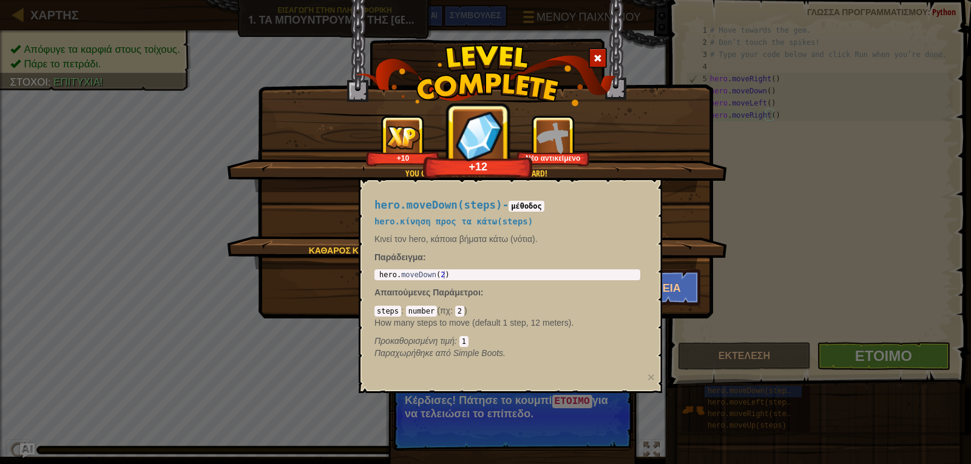
click at [457, 416] on div "You completed Dungeons of Kithgard! +10 +12 Νέο αντικείμενο Καθαρός κώδικας: χω…" at bounding box center [485, 232] width 971 height 464
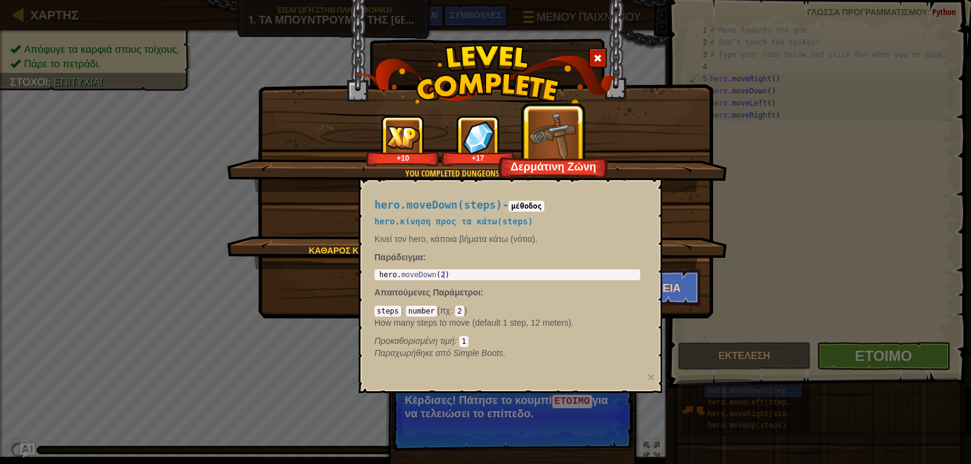
click at [715, 293] on div "You completed Dungeons of Kithgard! +10 +17 Δερμάτινη Ζώνη Καθαρός κώδικας: χωρ…" at bounding box center [485, 232] width 971 height 464
click at [688, 286] on button "Συνέχεια" at bounding box center [654, 287] width 94 height 36
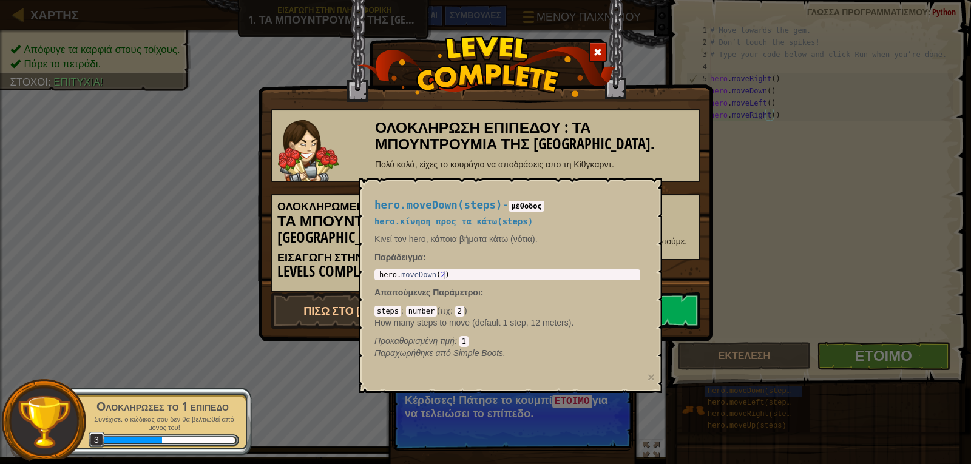
click at [648, 72] on div "Ολοκλήρωση Επιπέδου : Τα μπουντρούμια της [GEOGRAPHIC_DATA]. Πολύ καλά, είχες τ…" at bounding box center [485, 140] width 455 height 282
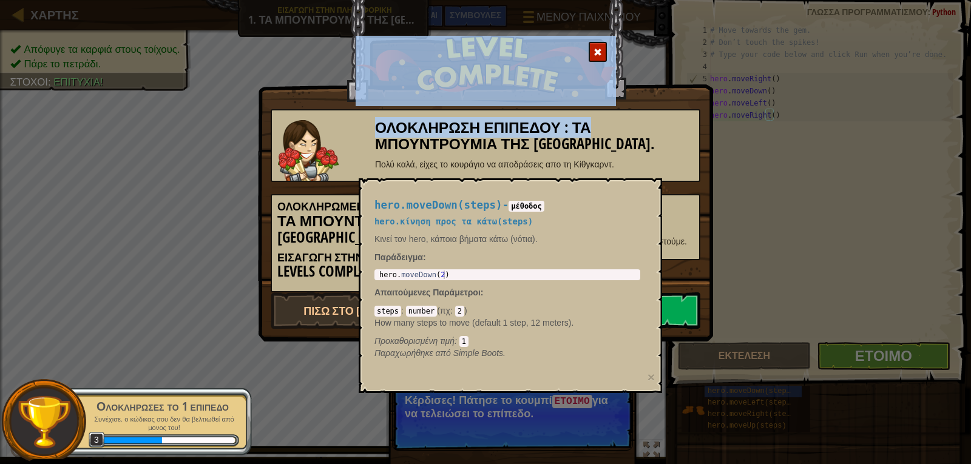
click at [585, 112] on div "Ολοκλήρωση Επιπέδου : Τα μπουντρούμια της [GEOGRAPHIC_DATA]. Πολύ καλά, είχες τ…" at bounding box center [486, 145] width 430 height 73
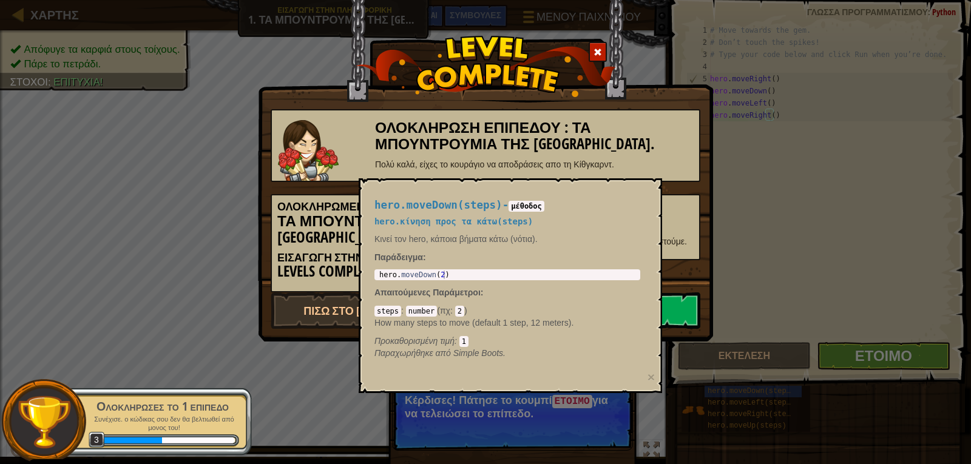
drag, startPoint x: 549, startPoint y: 189, endPoint x: 525, endPoint y: 212, distance: 33.0
click at [544, 193] on div "hero.moveDown(steps) - μέθοδος hero.κίνηση προς τα κάτω(steps) Κινεί τον hero, …" at bounding box center [507, 279] width 283 height 183
click at [524, 212] on div "hero.moveDown(steps) - μέθοδος hero.κίνηση προς τα κάτω(steps) Κινεί τον hero, …" at bounding box center [507, 279] width 283 height 183
click at [760, 268] on div "Ολοκλήρωση Επιπέδου : Τα μπουντρούμια της [GEOGRAPHIC_DATA]. Πολύ καλά, είχες τ…" at bounding box center [485, 232] width 971 height 464
click at [462, 266] on div "hero.moveDown(steps) - μέθοδος hero.κίνηση προς τα κάτω(steps) Κινεί τον hero, …" at bounding box center [507, 279] width 283 height 183
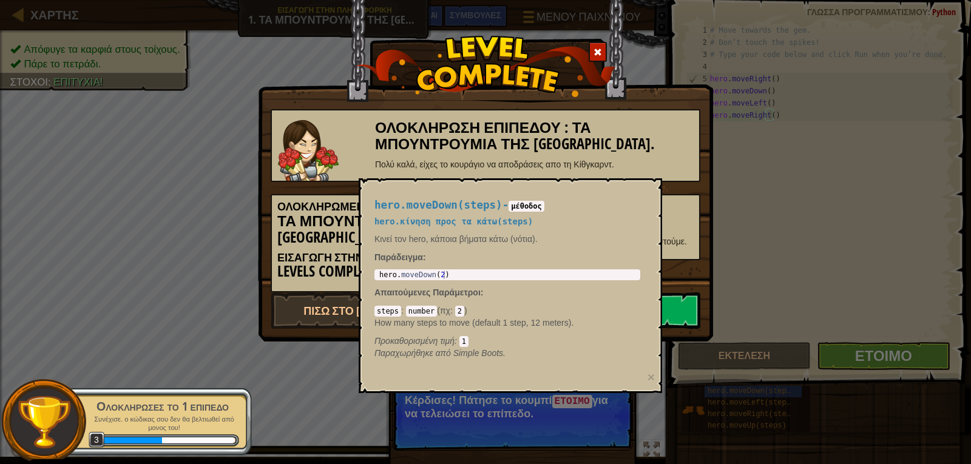
type textarea "hero.moveDown(2)"
drag, startPoint x: 455, startPoint y: 272, endPoint x: 462, endPoint y: 263, distance: 11.7
click at [455, 272] on div "hero . moveDown ( 2 )" at bounding box center [507, 283] width 261 height 25
click at [512, 213] on div "hero.moveDown(steps) - μέθοδος hero.κίνηση προς τα κάτω(steps) Κινεί τον hero, …" at bounding box center [507, 279] width 283 height 183
click at [516, 206] on code "μέθοδος" at bounding box center [527, 206] width 36 height 11
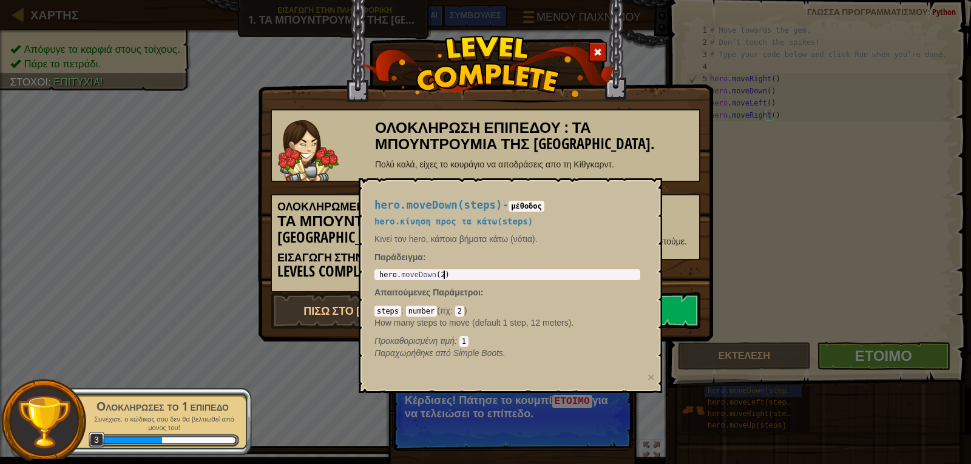
drag, startPoint x: 477, startPoint y: 278, endPoint x: 504, endPoint y: 274, distance: 27.6
click at [478, 278] on div "hero . moveDown ( 2 )" at bounding box center [507, 283] width 261 height 25
click at [651, 374] on button "×" at bounding box center [650, 377] width 7 height 13
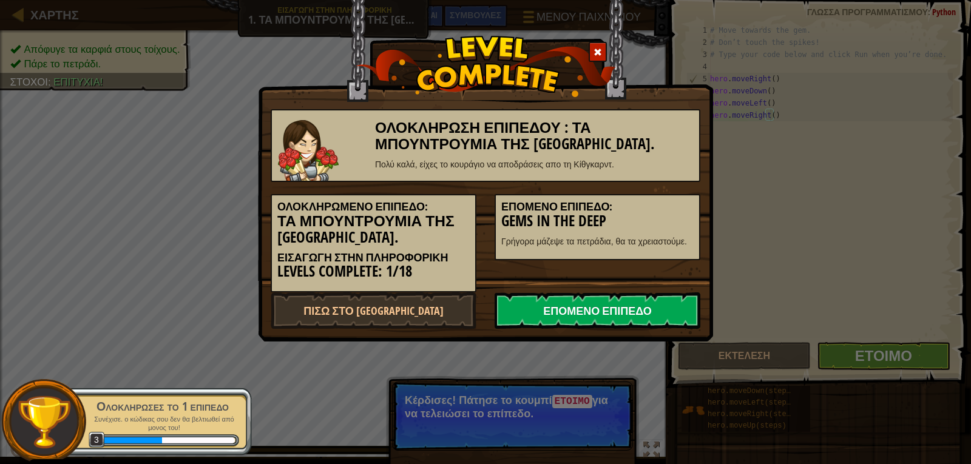
click at [667, 316] on link "Επόμενο Επίπεδο" at bounding box center [598, 310] width 206 height 36
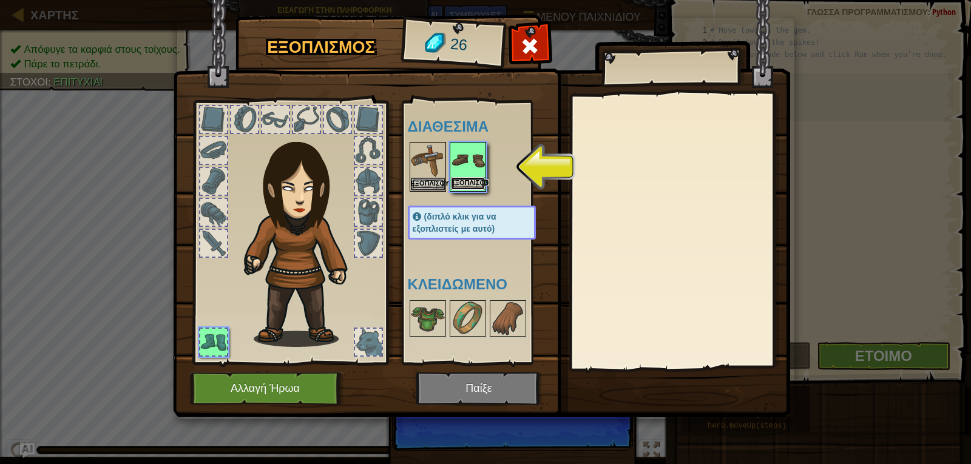
click at [469, 188] on button "Εξοπλίσου" at bounding box center [468, 183] width 34 height 13
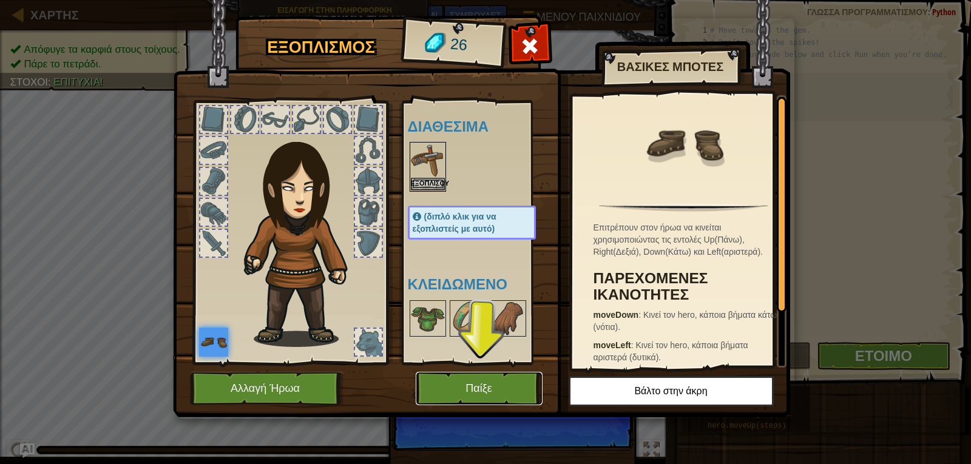
click at [499, 387] on button "Παίξε" at bounding box center [479, 388] width 127 height 33
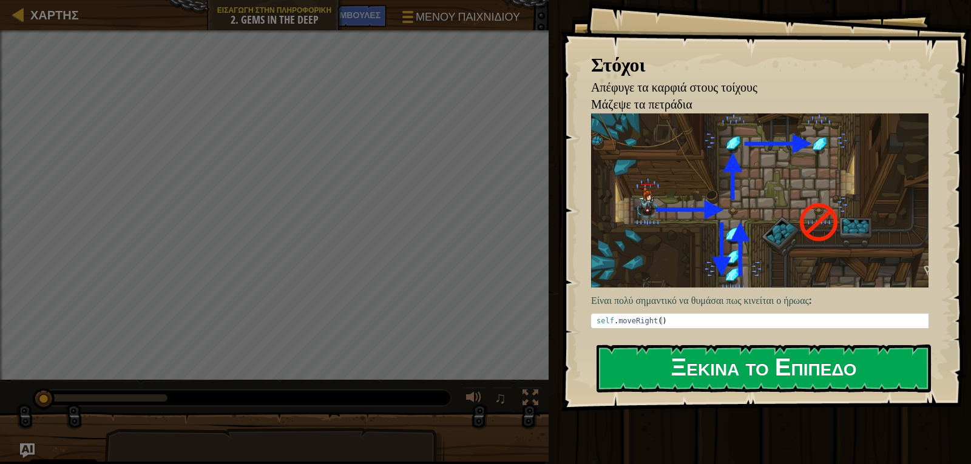
click at [734, 373] on button "Ξεκίνα το Επίπεδο" at bounding box center [763, 369] width 334 height 48
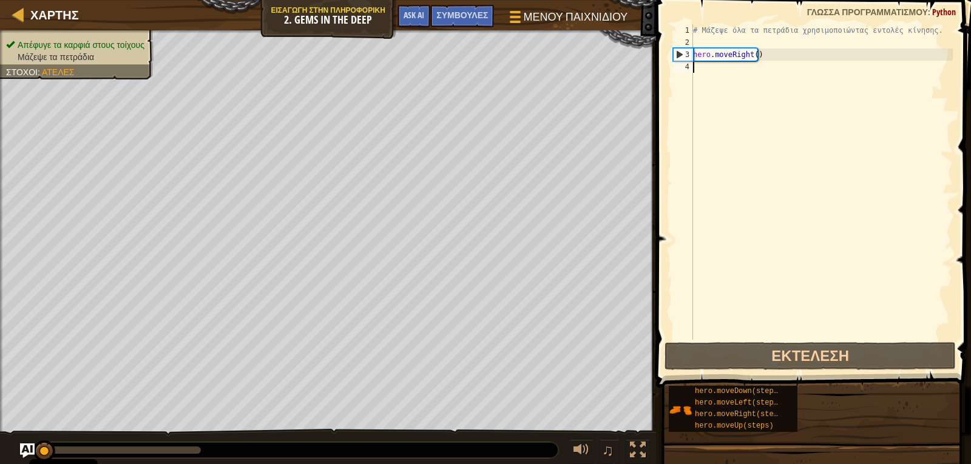
click at [726, 72] on div "# Μάζεψε όλα τα πετράδια χρησιμοποιώντας εντολές κίνησης. hero . moveRight ( )" at bounding box center [822, 194] width 262 height 340
click at [729, 75] on div "# Μάζεψε όλα τα πετράδια χρησιμοποιώντας εντολές κίνησης. hero . moveRight ( )" at bounding box center [822, 194] width 262 height 340
type textarea "H"
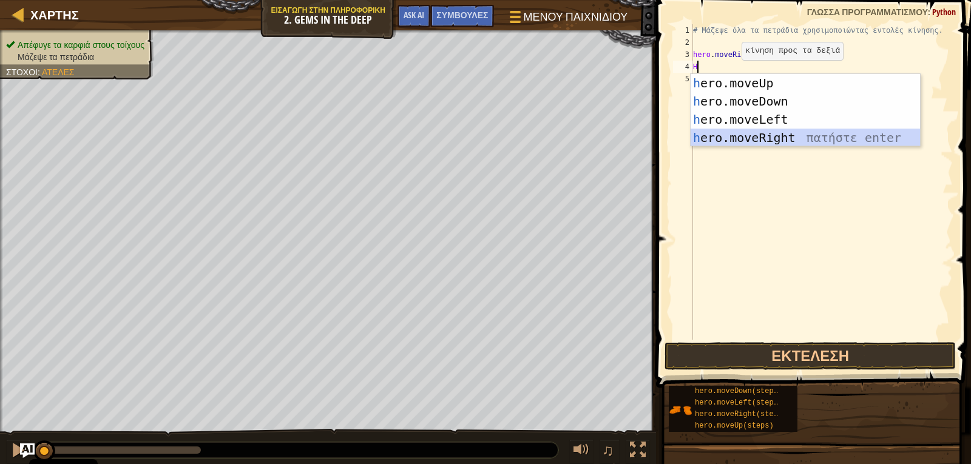
click at [755, 131] on div "h ero.moveUp πατήστε enter h ero.moveDown πατήστε enter h ero.moveLeft πατήστε …" at bounding box center [805, 128] width 229 height 109
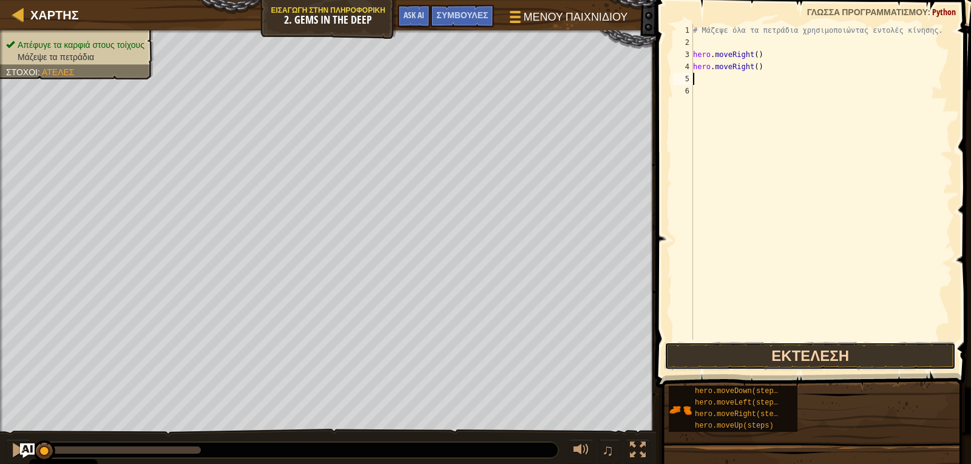
click at [748, 358] on button "Εκτέλεση" at bounding box center [809, 356] width 291 height 28
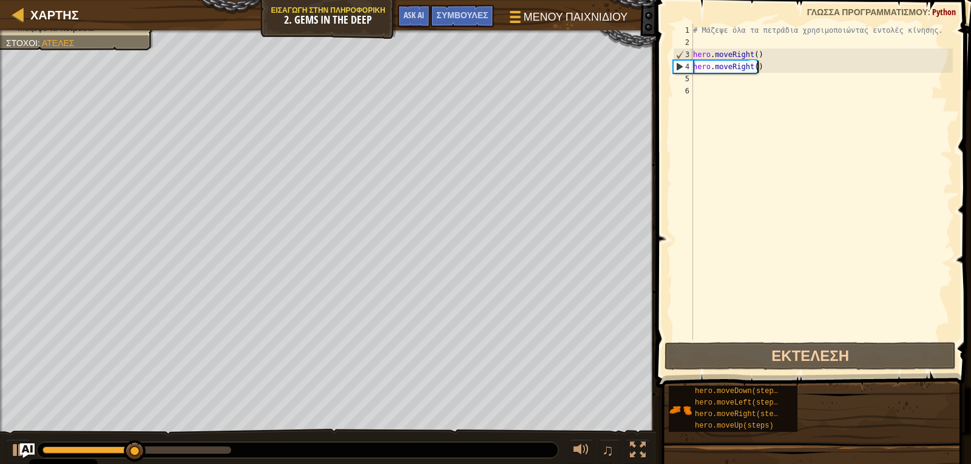
click at [766, 70] on div "# Μάζεψε όλα τα πετράδια χρησιμοποιώντας εντολές κίνησης. hero . moveRight ( ) …" at bounding box center [822, 194] width 262 height 340
type textarea "hero.moveRight()"
click at [748, 80] on div "# Μάζεψε όλα τα πετράδια χρησιμοποιώντας εντολές κίνησης. hero . moveRight ( ) …" at bounding box center [822, 194] width 262 height 340
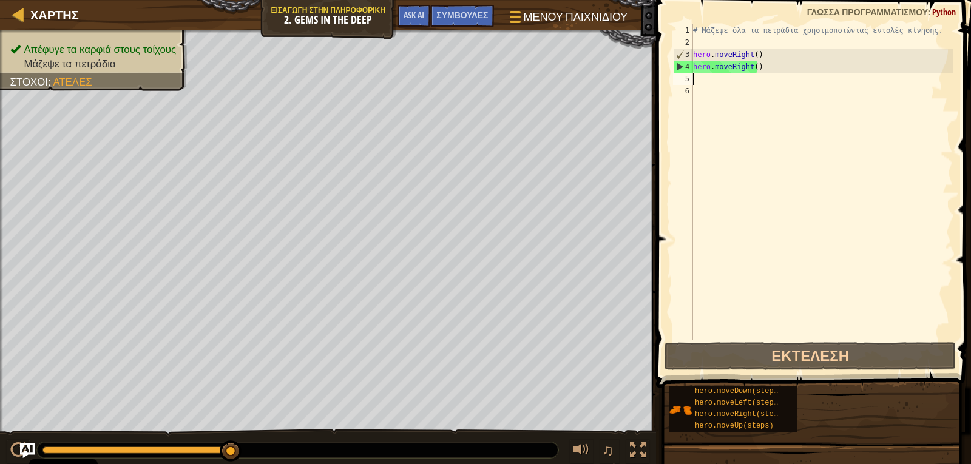
click at [743, 82] on div "# Μάζεψε όλα τα πετράδια χρησιμοποιώντας εντολές κίνησης. hero . moveRight ( ) …" at bounding box center [822, 194] width 262 height 340
type textarea "H"
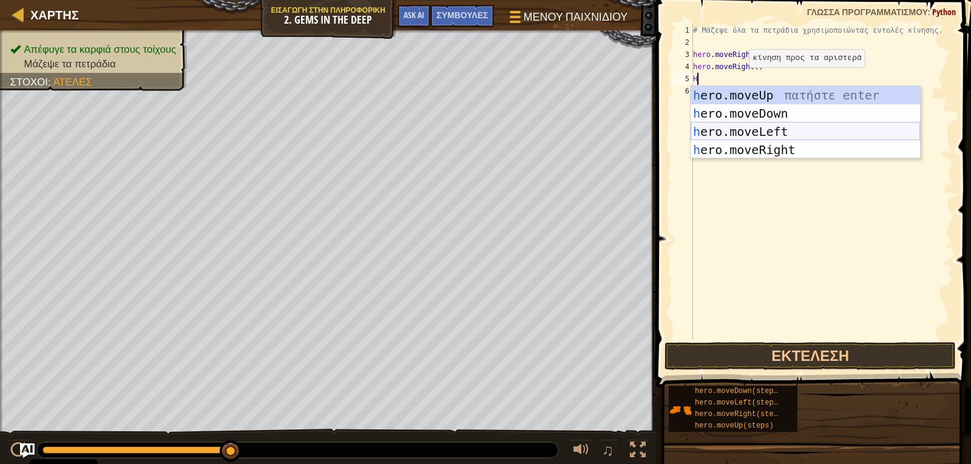
click at [749, 128] on div "h ero.moveUp πατήστε enter h ero.moveDown πατήστε enter h ero.moveLeft πατήστε …" at bounding box center [805, 140] width 229 height 109
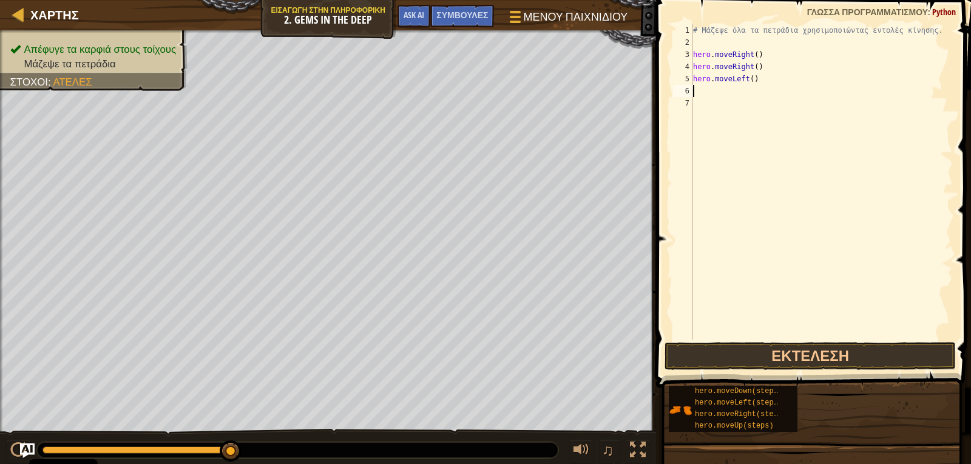
type textarea "H"
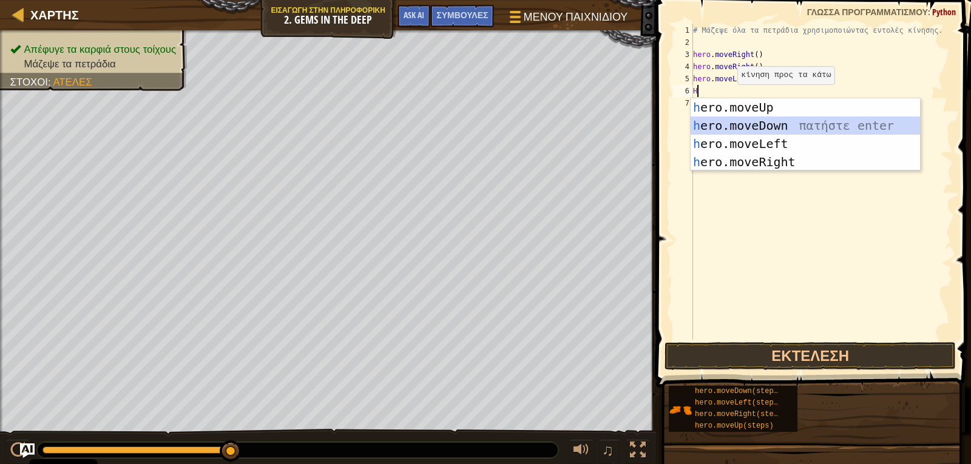
click at [727, 124] on div "h ero.moveUp πατήστε enter h ero.moveDown πατήστε enter h ero.moveLeft πατήστε …" at bounding box center [805, 152] width 229 height 109
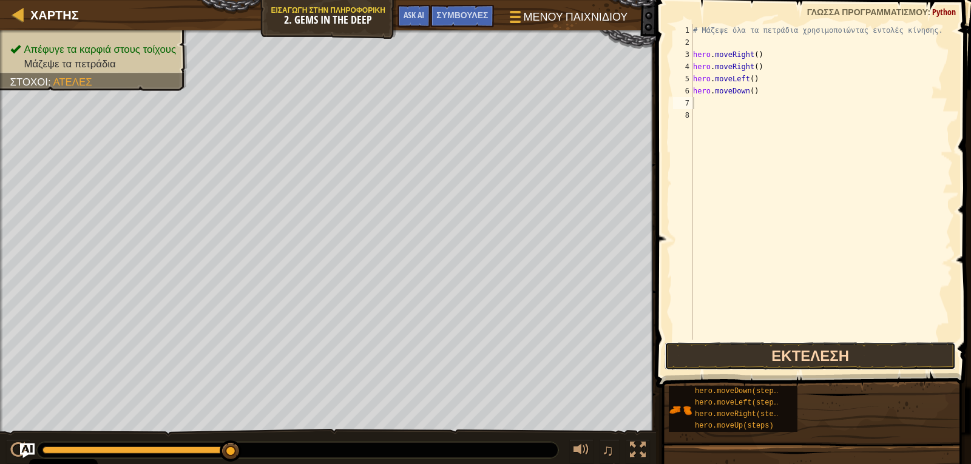
click at [755, 353] on button "Εκτέλεση" at bounding box center [809, 356] width 291 height 28
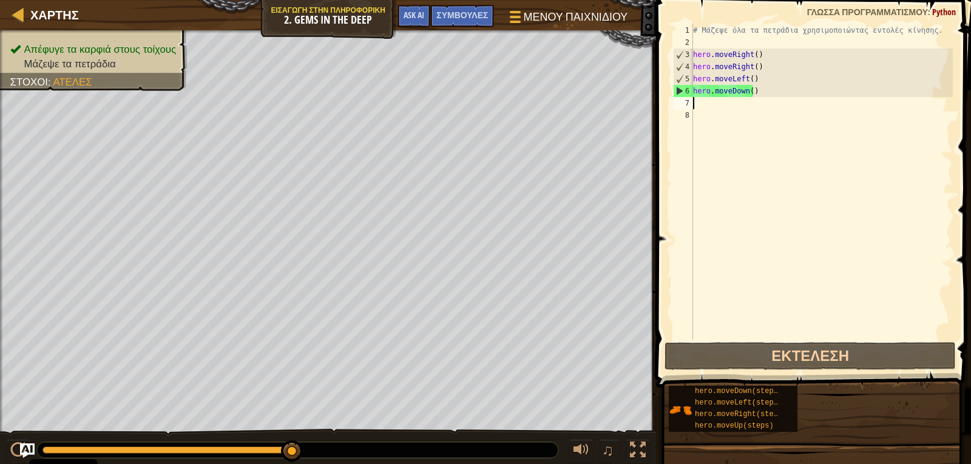
type textarea "H"
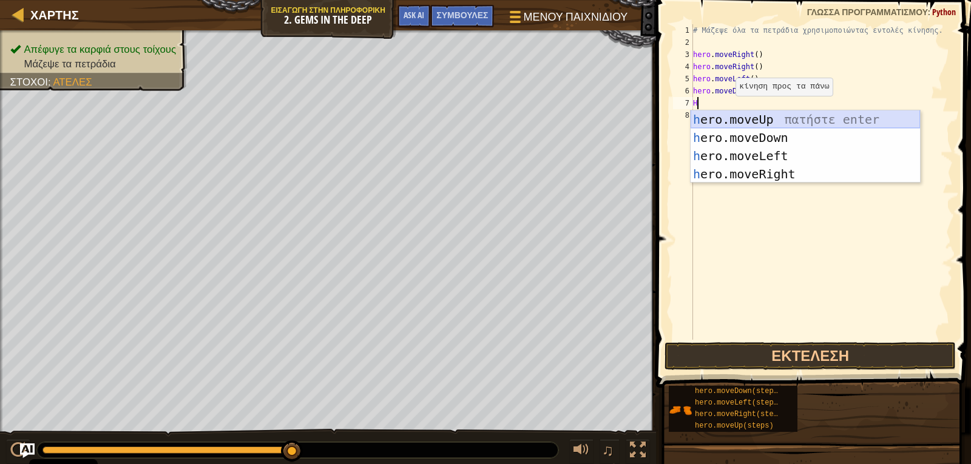
click at [725, 117] on div "h ero.moveUp πατήστε enter h ero.moveDown πατήστε enter h ero.moveLeft πατήστε …" at bounding box center [805, 164] width 229 height 109
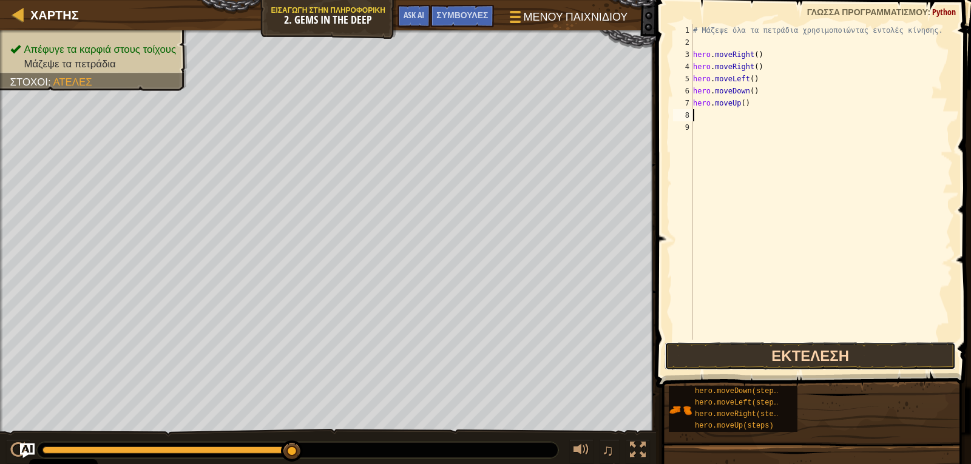
click at [732, 367] on button "Εκτέλεση" at bounding box center [809, 356] width 291 height 28
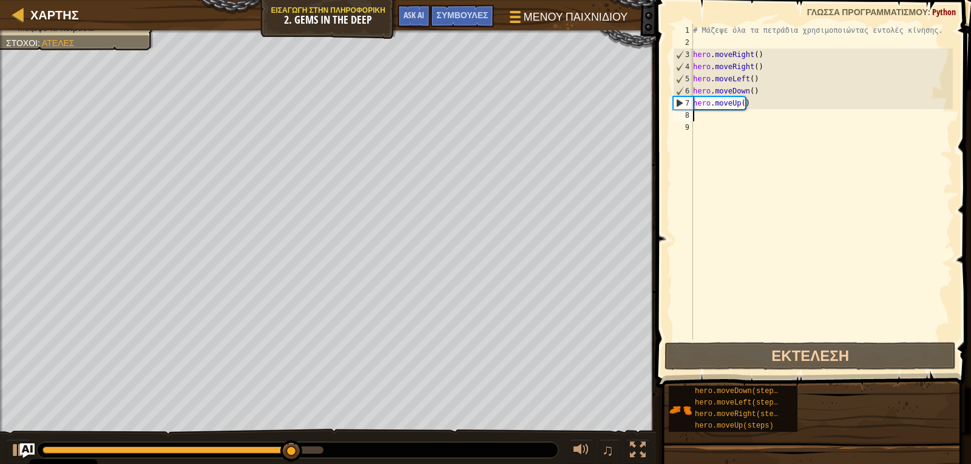
click at [726, 117] on div "# Μάζεψε όλα τα πετράδια χρησιμοποιώντας εντολές κίνησης. hero . moveRight ( ) …" at bounding box center [822, 194] width 262 height 340
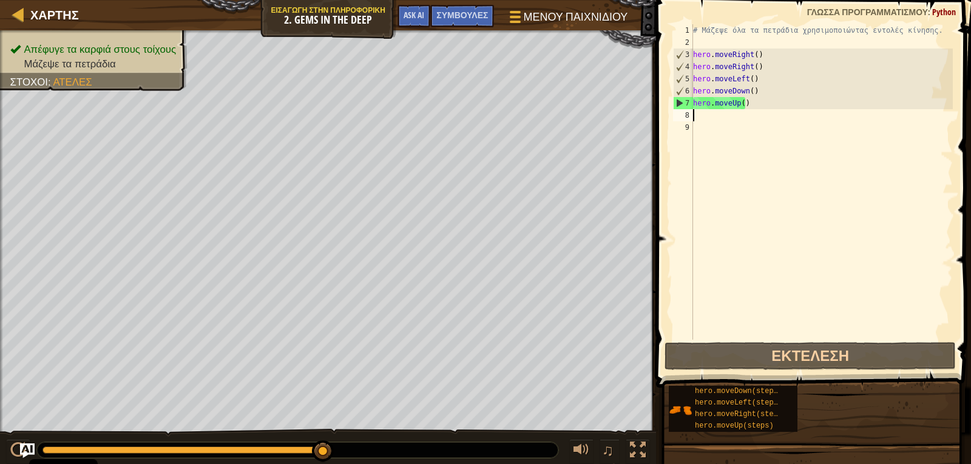
type textarea "H"
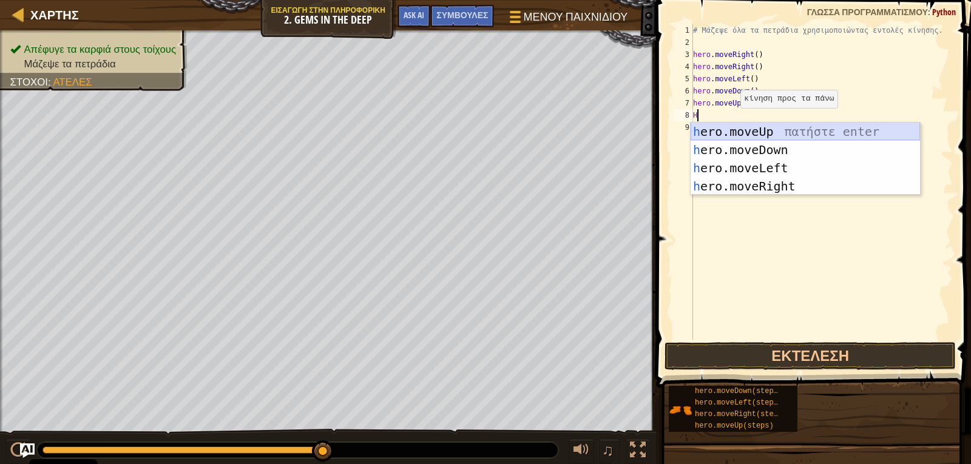
click at [725, 130] on div "h ero.moveUp πατήστε enter h ero.moveDown πατήστε enter h ero.moveLeft πατήστε …" at bounding box center [805, 177] width 229 height 109
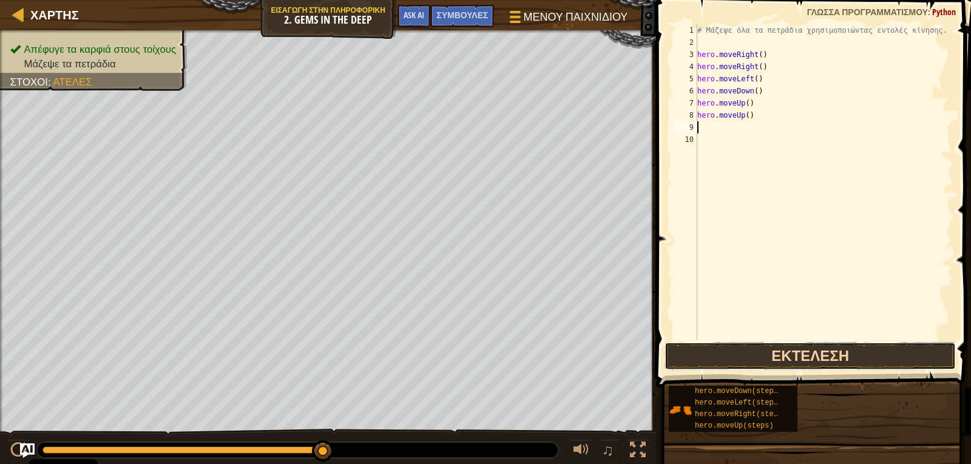
click at [695, 350] on button "Εκτέλεση" at bounding box center [809, 356] width 291 height 28
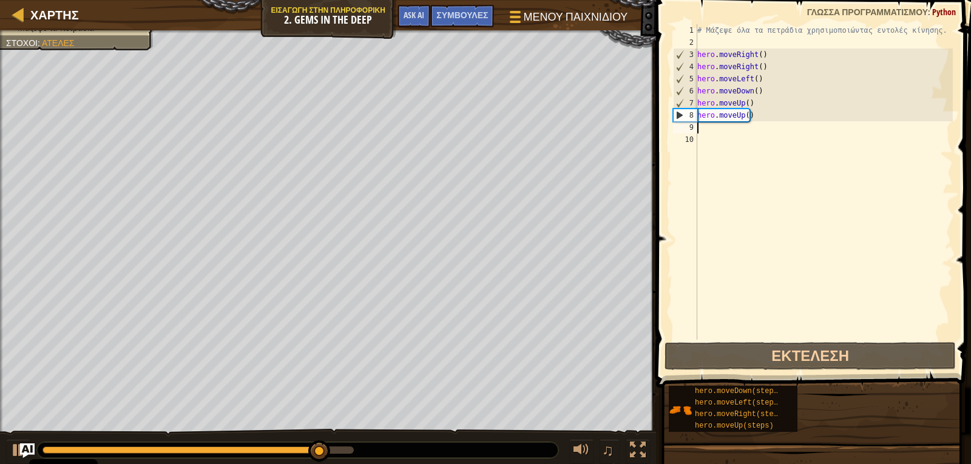
type textarea "H"
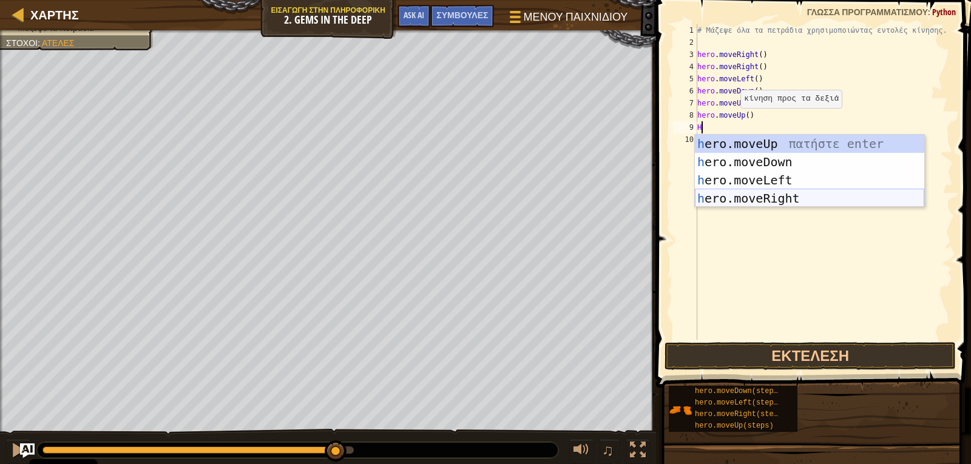
click at [739, 198] on div "h ero.moveUp πατήστε enter h ero.moveDown πατήστε enter h ero.moveLeft πατήστε …" at bounding box center [809, 189] width 229 height 109
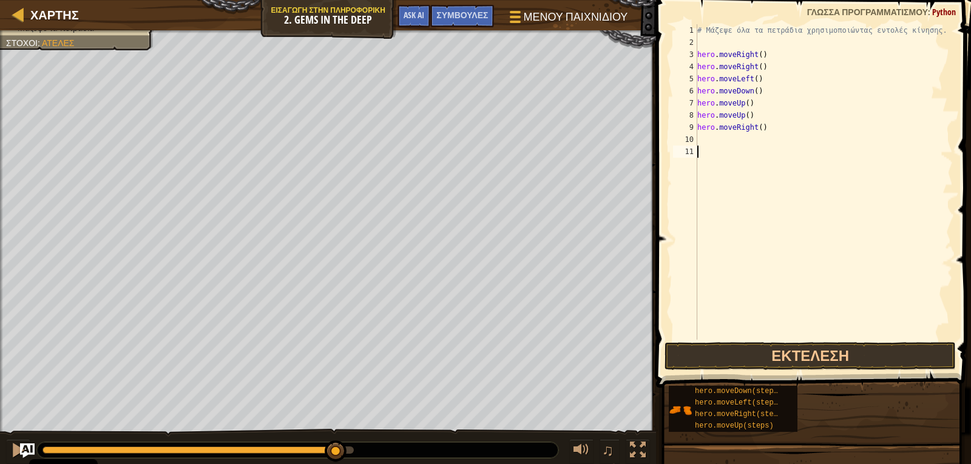
click at [740, 365] on button "Εκτέλεση" at bounding box center [809, 356] width 291 height 28
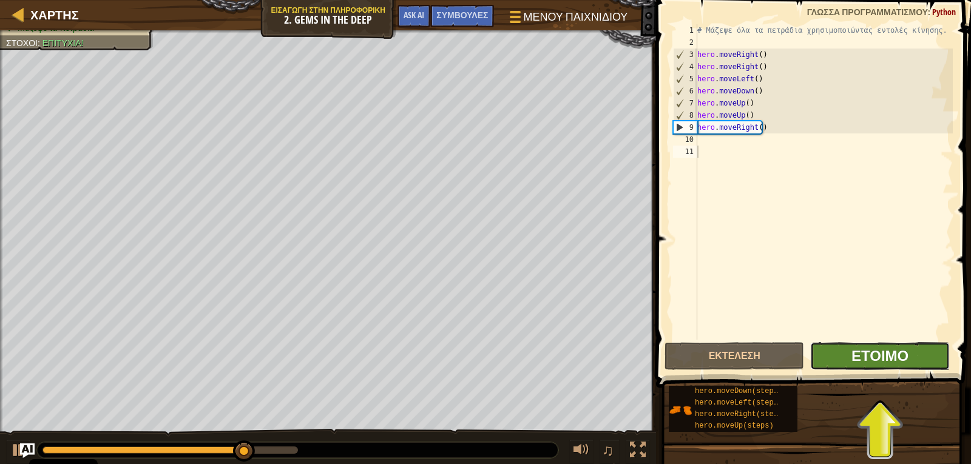
click at [886, 363] on span "Έτοιμο" at bounding box center [879, 355] width 57 height 19
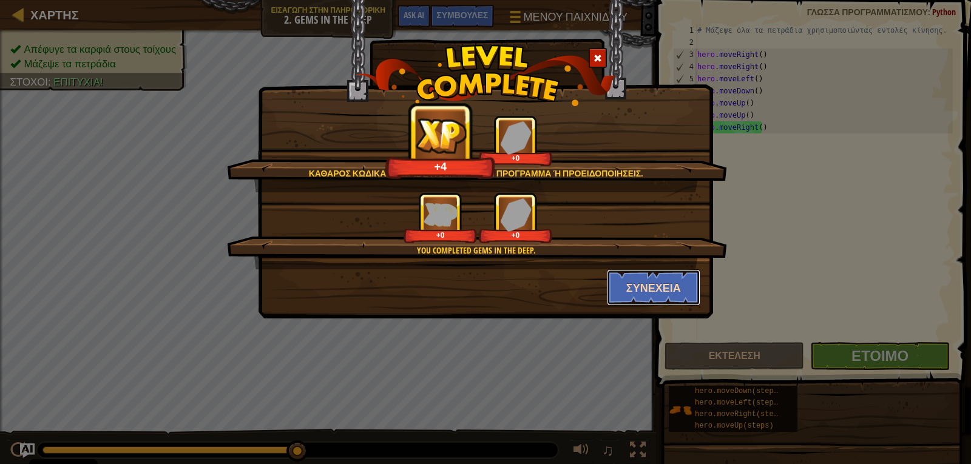
click at [675, 299] on button "Συνέχεια" at bounding box center [654, 287] width 94 height 36
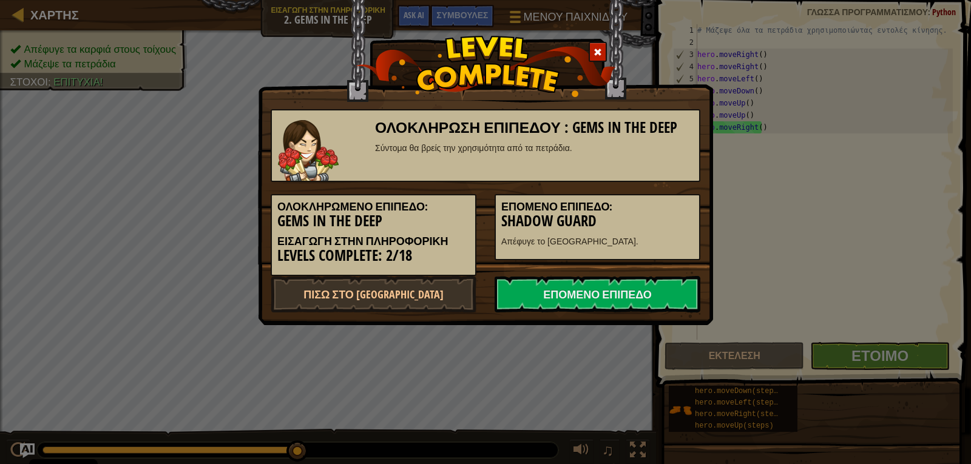
click at [675, 299] on link "Επόμενο Επίπεδο" at bounding box center [598, 294] width 206 height 36
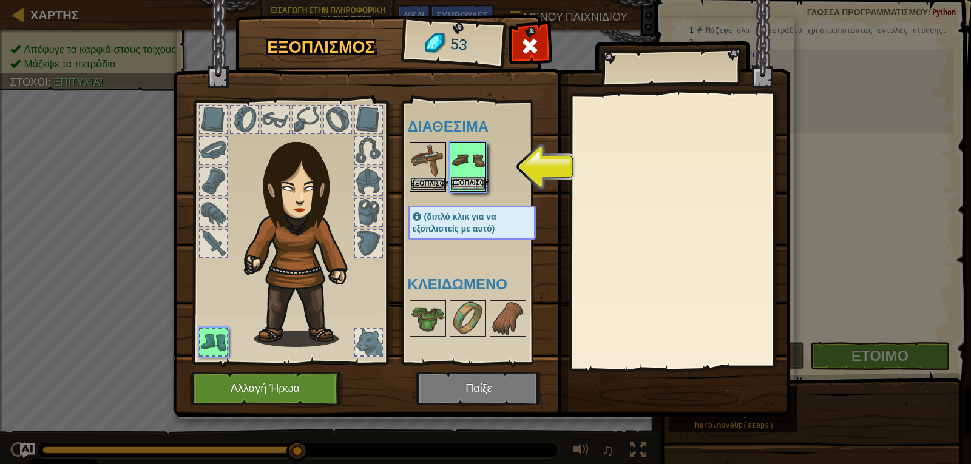
click at [476, 169] on img at bounding box center [468, 160] width 34 height 34
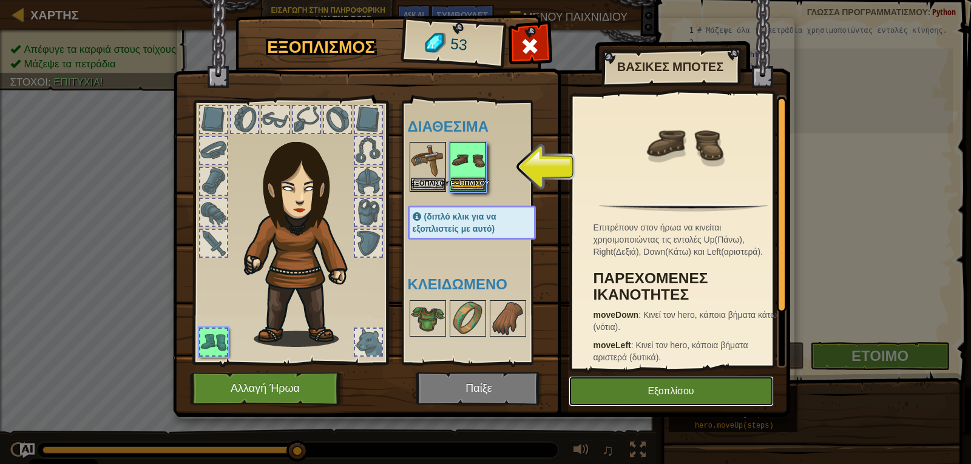
click at [677, 385] on button "Εξοπλίσου" at bounding box center [671, 391] width 205 height 30
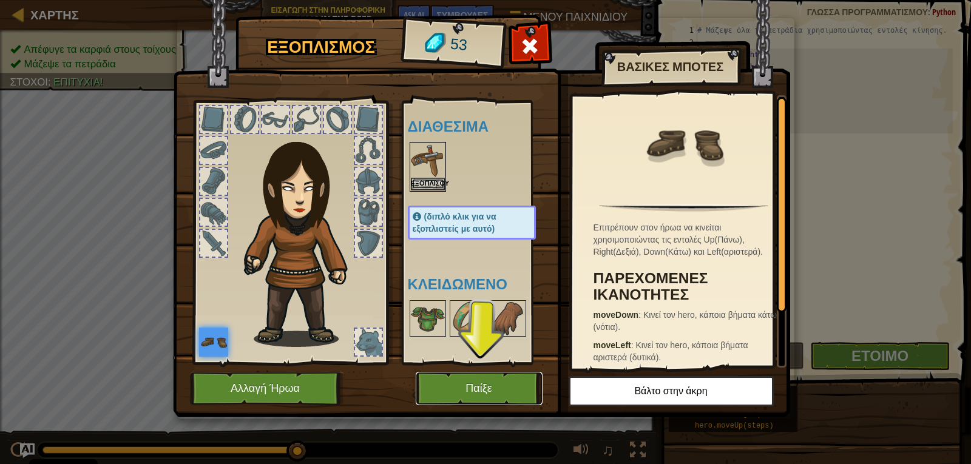
click at [519, 381] on button "Παίξε" at bounding box center [479, 388] width 127 height 33
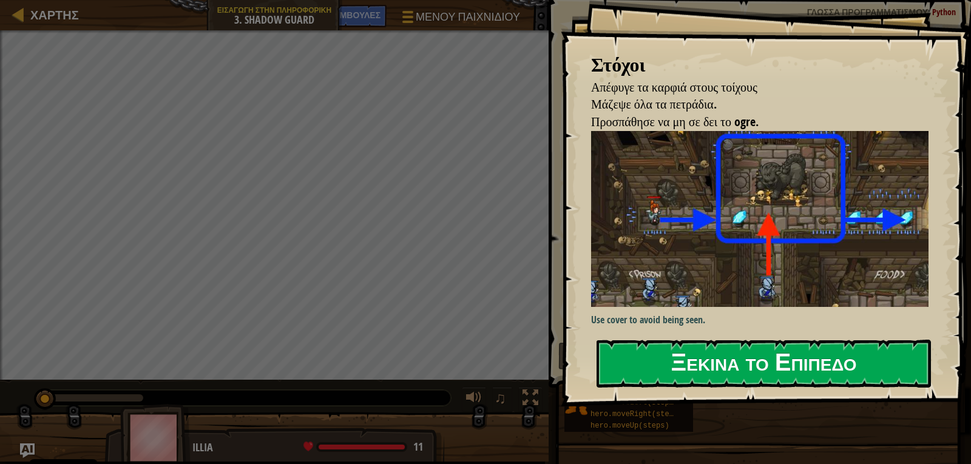
click at [662, 376] on button "Ξεκίνα το Επίπεδο" at bounding box center [763, 364] width 334 height 48
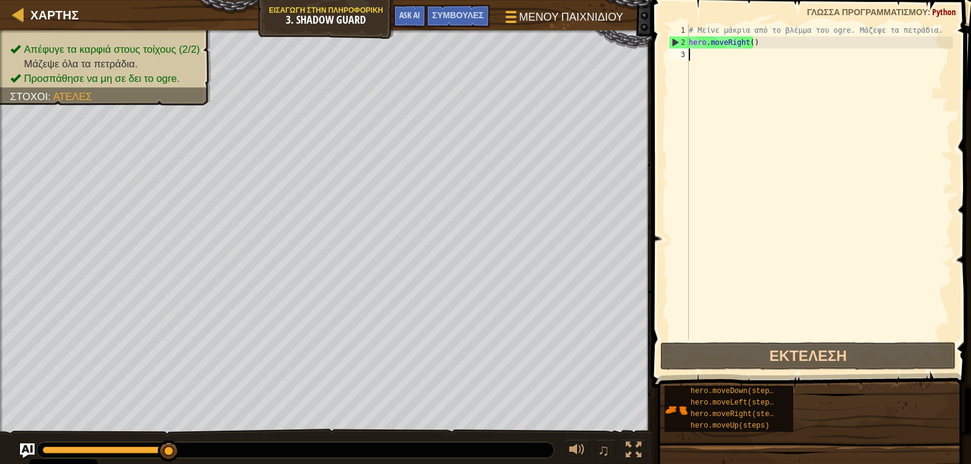
type textarea "H"
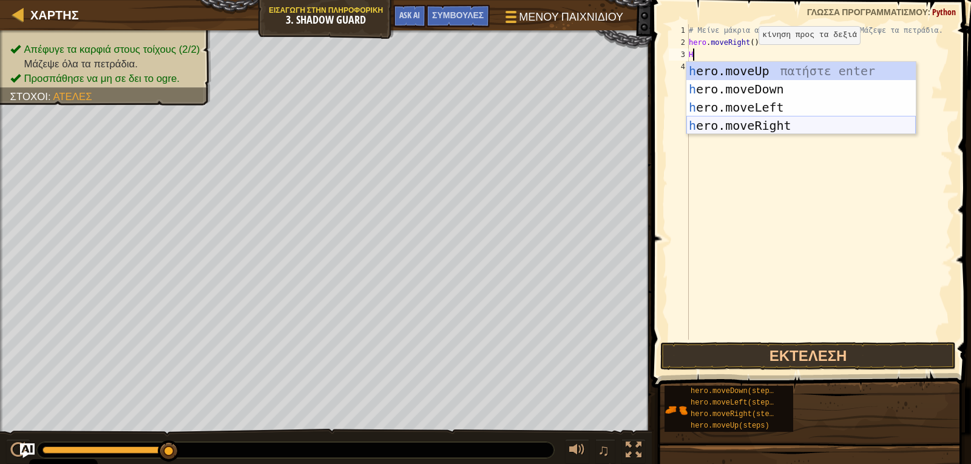
click at [742, 123] on div "h ero.moveUp πατήστε enter h ero.moveDown πατήστε enter h ero.moveLeft πατήστε …" at bounding box center [800, 116] width 229 height 109
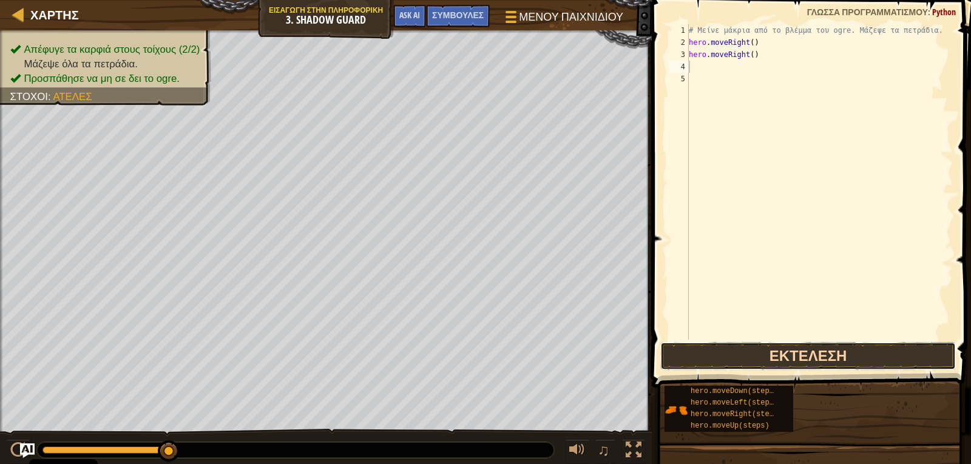
click at [778, 362] on button "Εκτέλεση" at bounding box center [808, 356] width 296 height 28
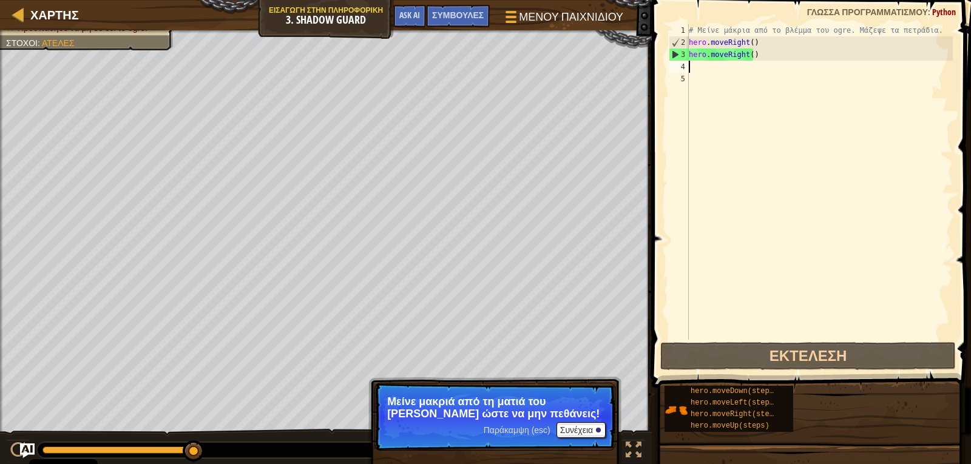
type textarea "H"
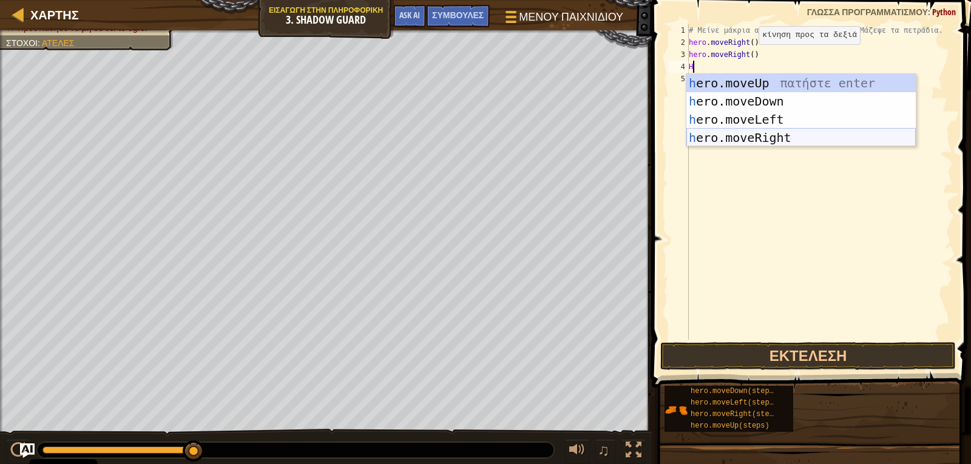
click at [732, 133] on div "h ero.moveUp πατήστε enter h ero.moveDown πατήστε enter h ero.moveLeft πατήστε …" at bounding box center [800, 128] width 229 height 109
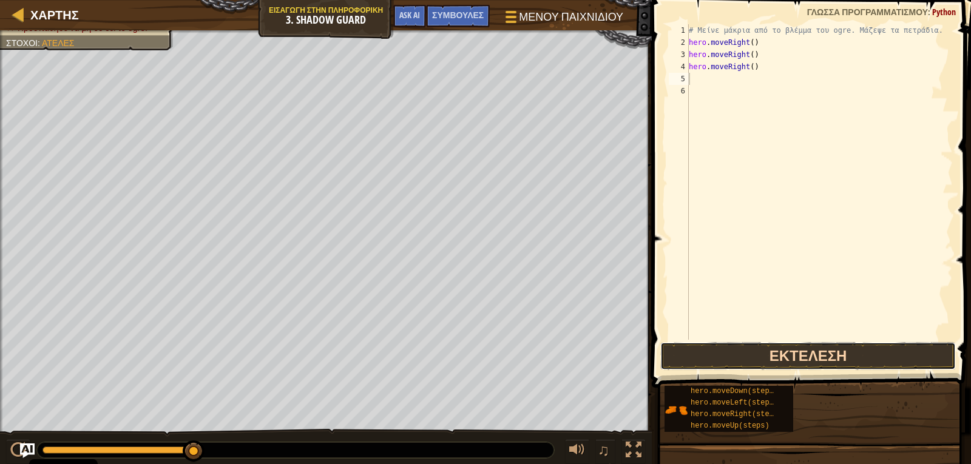
click at [752, 345] on button "Εκτέλεση" at bounding box center [808, 356] width 296 height 28
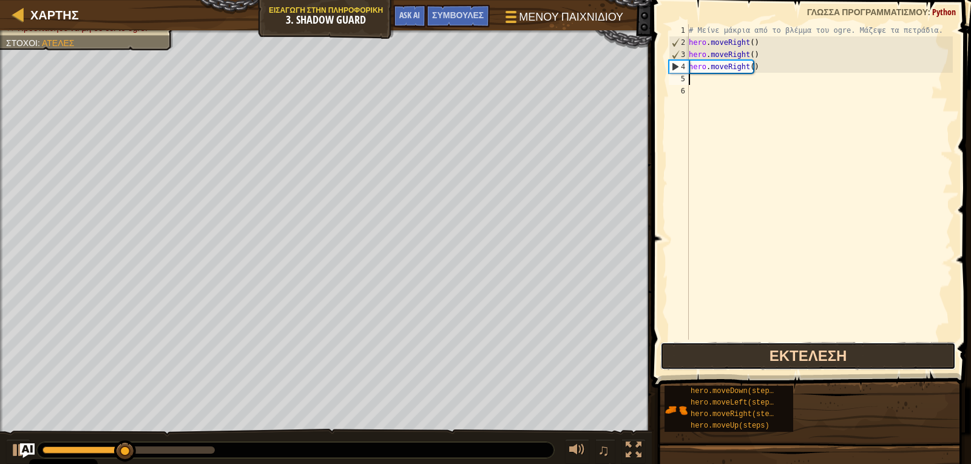
click at [752, 345] on button "Εκτέλεση" at bounding box center [808, 356] width 296 height 28
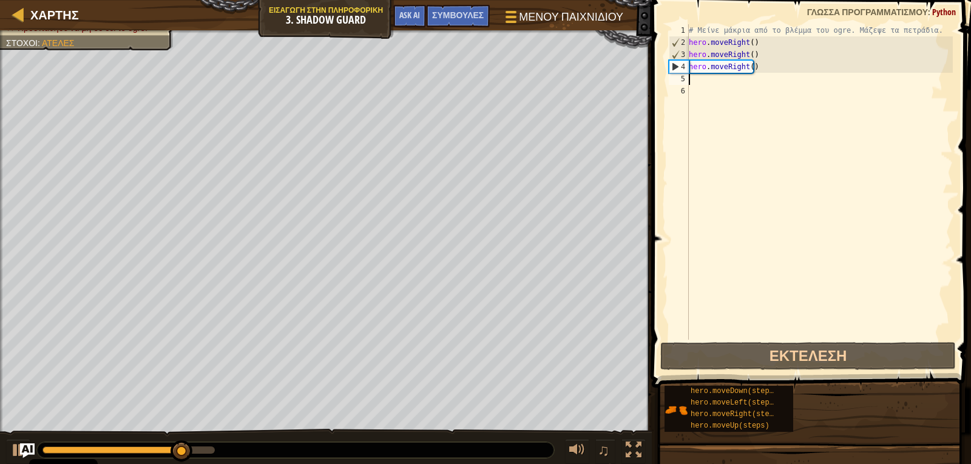
type textarea "H"
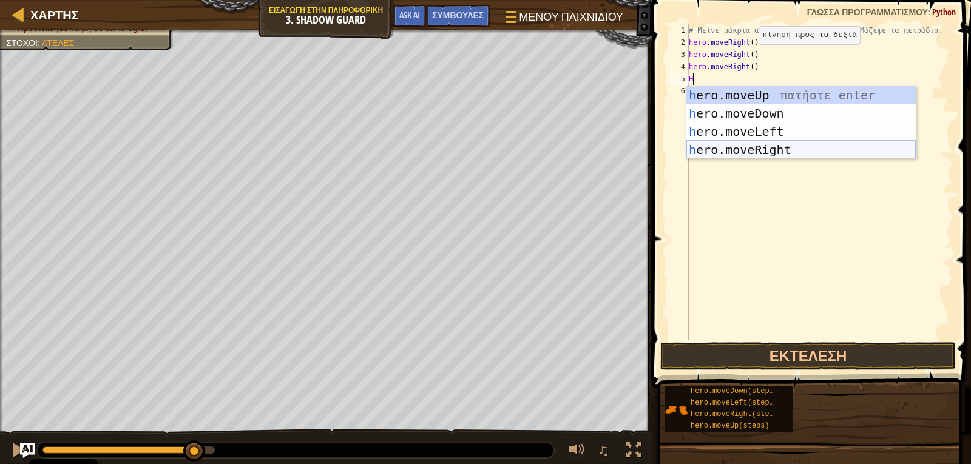
click at [749, 152] on div "h ero.moveUp πατήστε enter h ero.moveDown πατήστε enter h ero.moveLeft πατήστε …" at bounding box center [800, 140] width 229 height 109
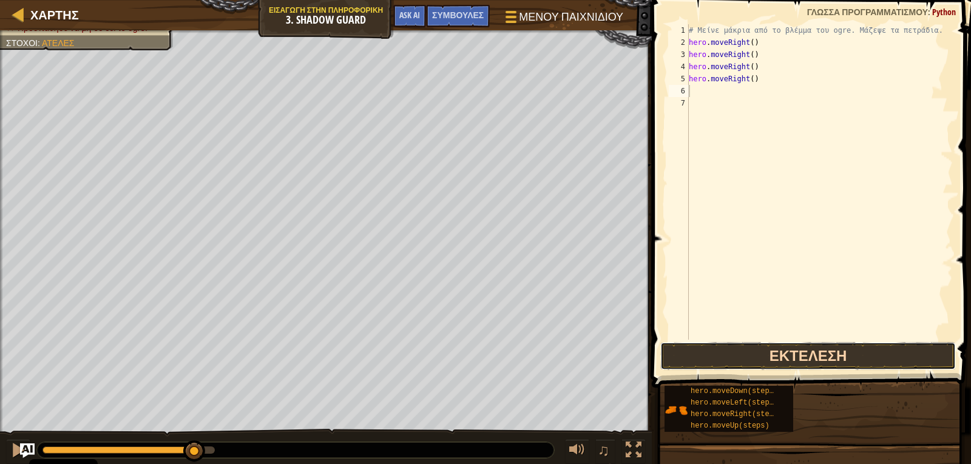
click at [764, 365] on button "Εκτέλεση" at bounding box center [808, 356] width 296 height 28
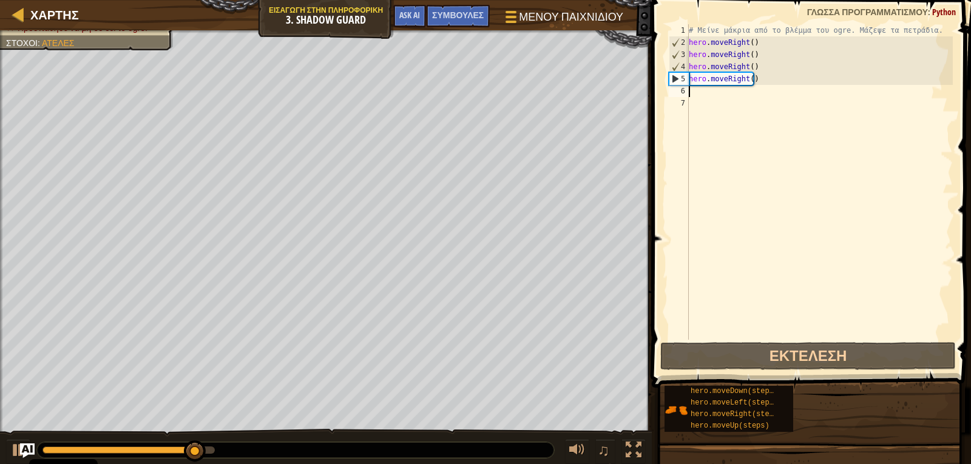
click at [753, 87] on div "# Μείνε μάκρια από το βλέμμα του ogre. Μάζεψε τα πετράδια. hero . moveRight ( )…" at bounding box center [819, 194] width 266 height 340
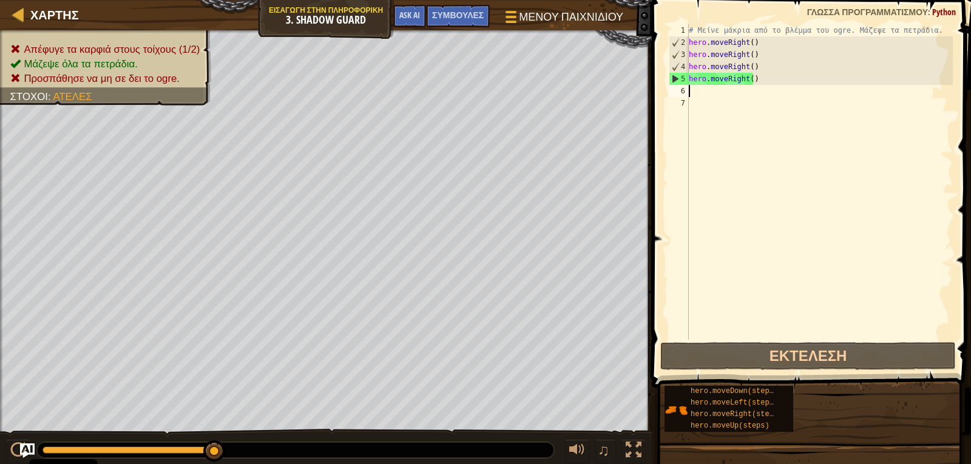
click at [753, 76] on div "# Μείνε μάκρια από το βλέμμα του ogre. Μάζεψε τα πετράδια. hero . moveRight ( )…" at bounding box center [819, 194] width 266 height 340
type textarea "hero.moveRight()"
click at [757, 70] on div "# Μείνε μάκρια από το βλέμμα του ogre. Μάζεψε τα πετράδια. hero . moveRight ( )…" at bounding box center [819, 194] width 266 height 340
click at [748, 66] on div "# Μείνε μάκρια από το βλέμμα του ogre. Μάζεψε τα πετράδια. hero . moveRight ( )…" at bounding box center [819, 194] width 266 height 340
click at [737, 66] on div "# Μείνε μάκρια από το βλέμμα του ogre. Μάζεψε τα πετράδια. hero . moveRight ( )…" at bounding box center [819, 194] width 266 height 340
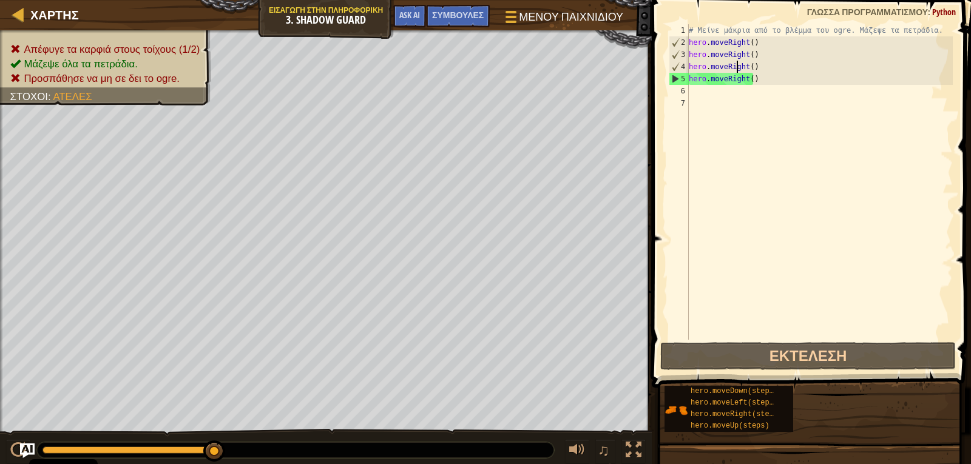
click at [723, 91] on div "# Μείνε μάκρια από το βλέμμα του ogre. Μάζεψε τα πετράδια. hero . moveRight ( )…" at bounding box center [819, 194] width 266 height 340
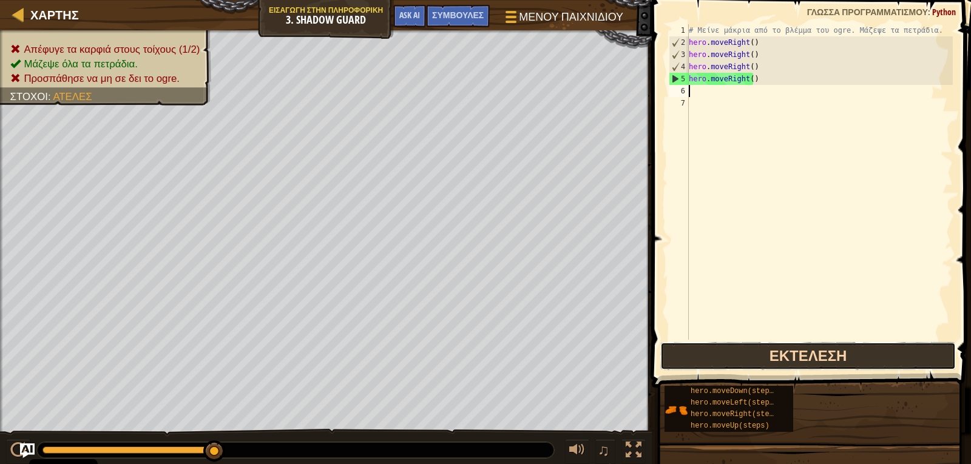
click at [781, 356] on button "Εκτέλεση" at bounding box center [808, 356] width 296 height 28
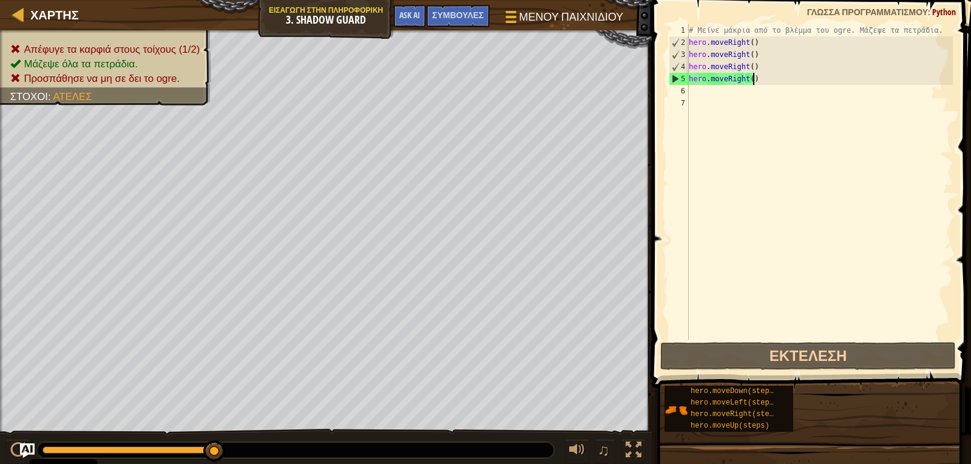
click at [769, 84] on div "# Μείνε μάκρια από το βλέμμα του ogre. Μάζεψε τα πετράδια. hero . moveRight ( )…" at bounding box center [819, 194] width 266 height 340
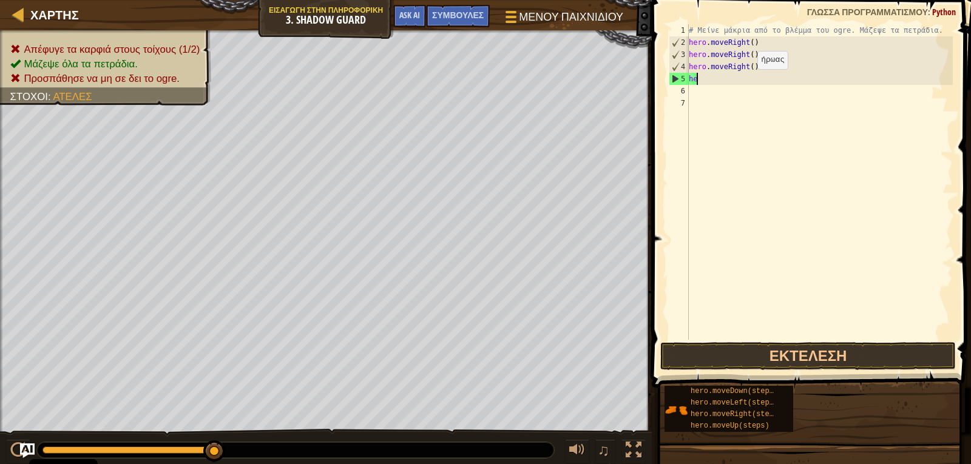
type textarea "h"
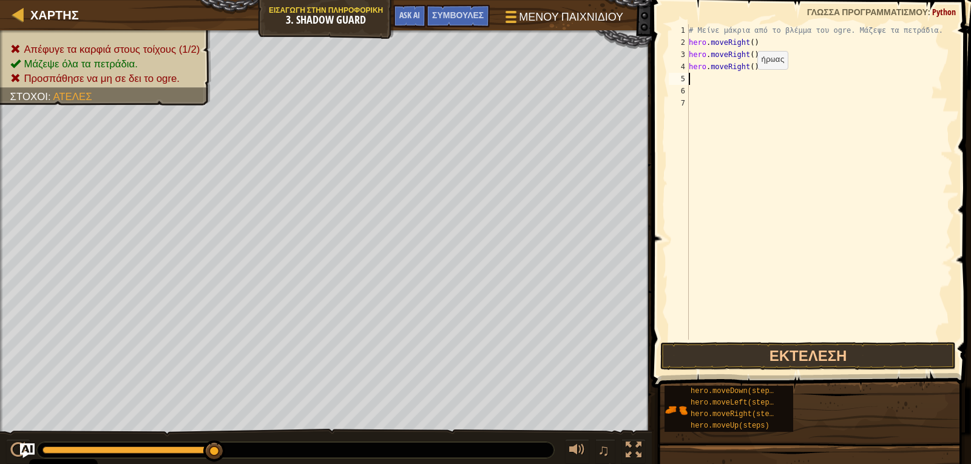
type textarea "G"
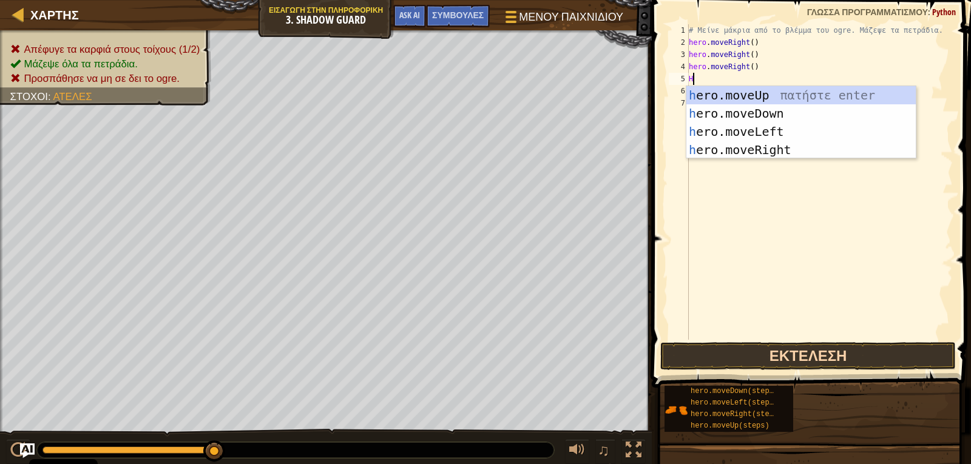
type textarea "H"
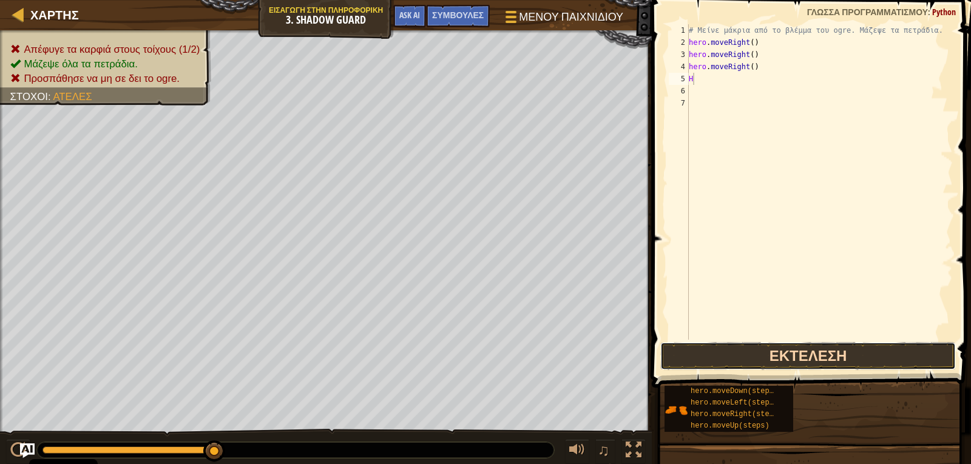
click at [763, 359] on button "Εκτέλεση" at bounding box center [808, 356] width 296 height 28
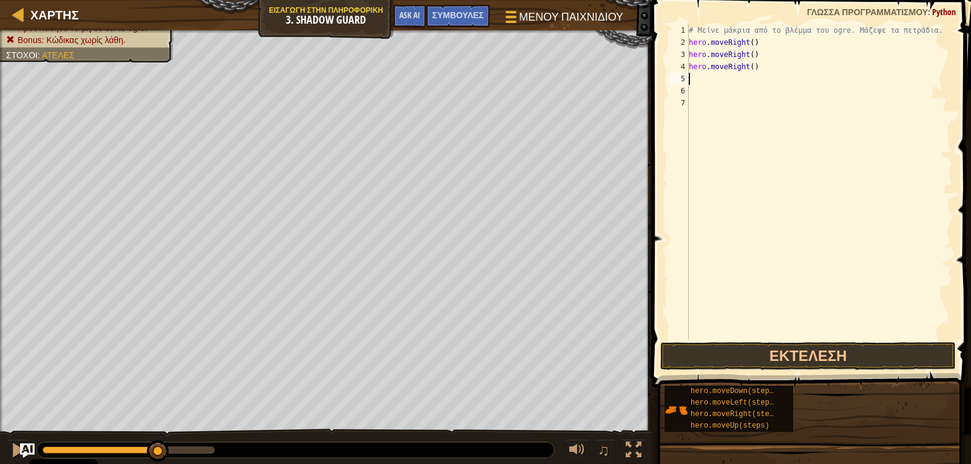
click at [763, 66] on div "# Μείνε μάκρια από το βλέμμα του ogre. Μάζεψε τα πετράδια. hero . moveRight ( )…" at bounding box center [819, 194] width 266 height 340
type textarea "h"
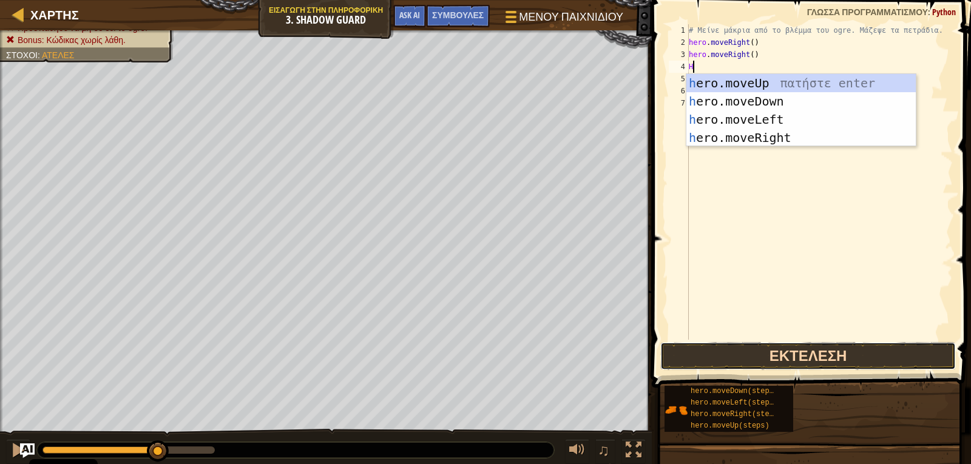
click at [714, 364] on button "Εκτέλεση" at bounding box center [808, 356] width 296 height 28
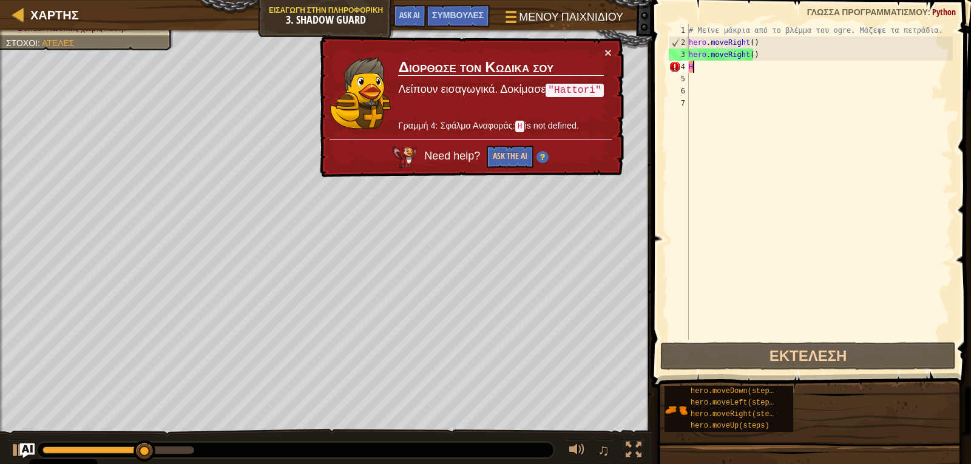
click at [762, 54] on div "# Μείνε μάκρια από το βλέμμα του ogre. Μάζεψε τα πετράδια. hero . moveRight ( )…" at bounding box center [819, 194] width 266 height 340
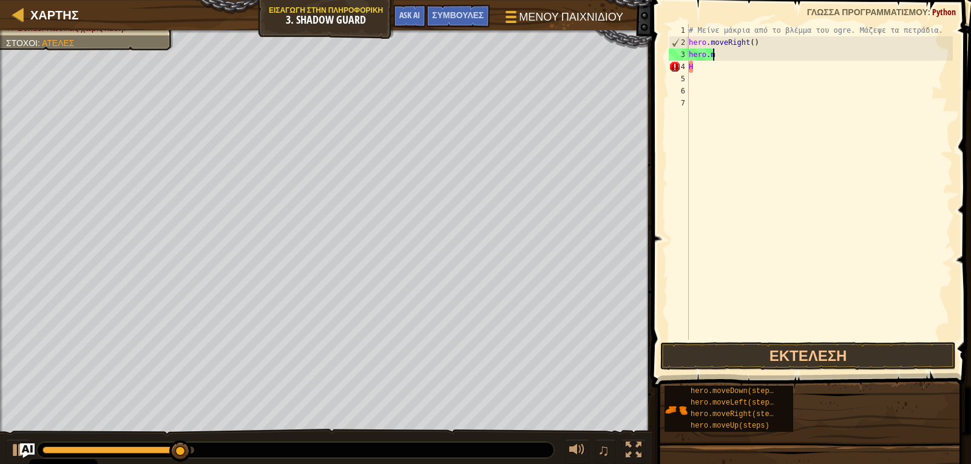
type textarea "h"
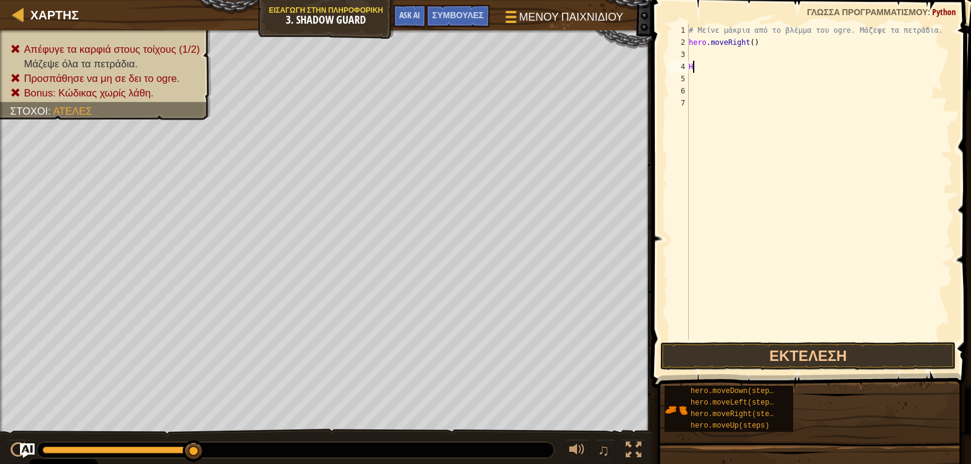
click at [701, 70] on div "# Μείνε μάκρια από το βλέμμα του ogre. Μάζεψε τα πετράδια. hero . moveRight ( )…" at bounding box center [819, 194] width 266 height 340
type textarea "H"
click at [694, 55] on div "# Μείνε μάκρια από το βλέμμα του ogre. Μάζεψε τα πετράδια. hero . moveRight ( )" at bounding box center [819, 194] width 266 height 340
click at [708, 356] on button "Εκτέλεση" at bounding box center [808, 356] width 296 height 28
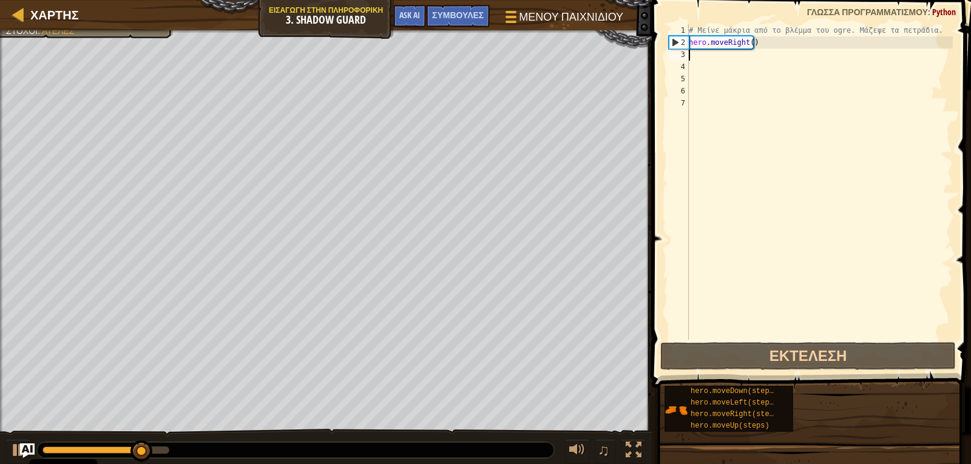
type textarea "H"
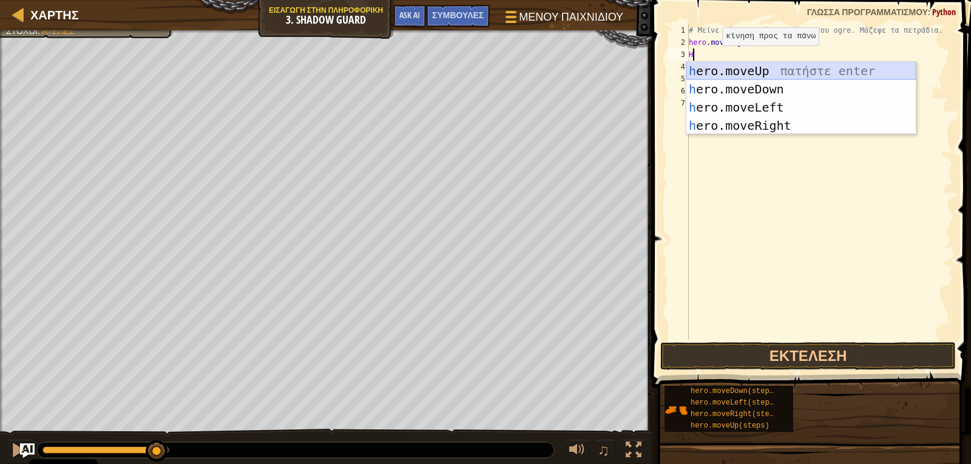
click at [713, 67] on div "h ero.moveUp πατήστε enter h ero.moveDown πατήστε enter h ero.moveLeft πατήστε …" at bounding box center [800, 116] width 229 height 109
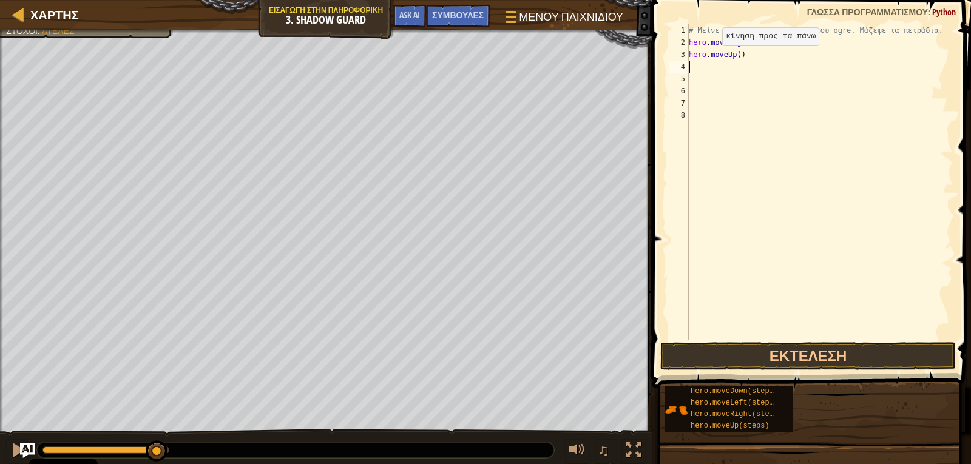
type textarea "H"
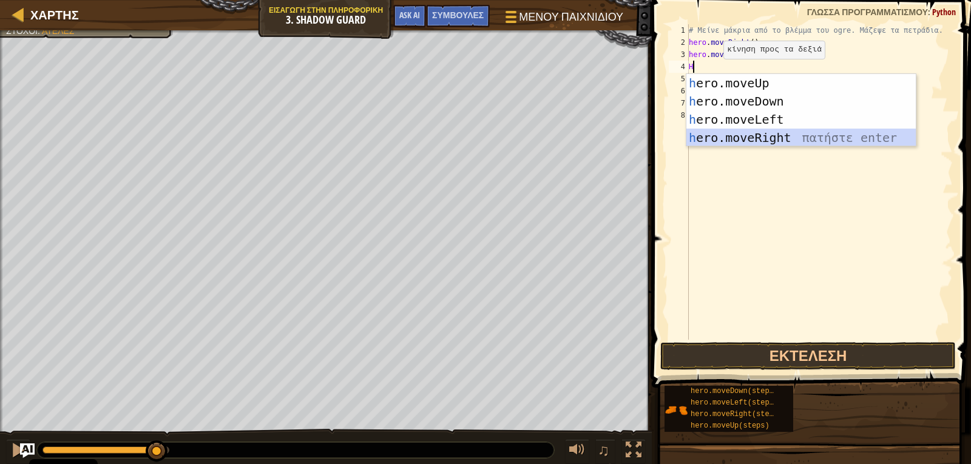
click at [715, 131] on div "h ero.moveUp πατήστε enter h ero.moveDown πατήστε enter h ero.moveLeft πατήστε …" at bounding box center [800, 128] width 229 height 109
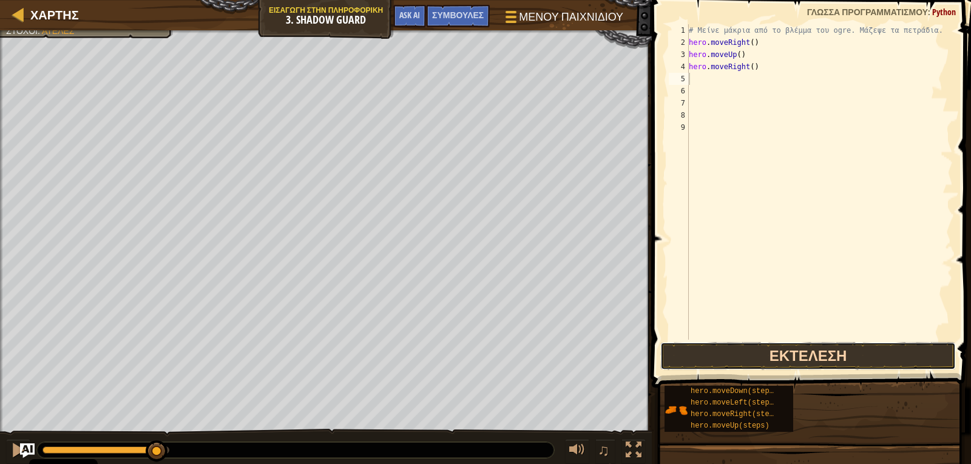
click at [730, 351] on button "Εκτέλεση" at bounding box center [808, 356] width 296 height 28
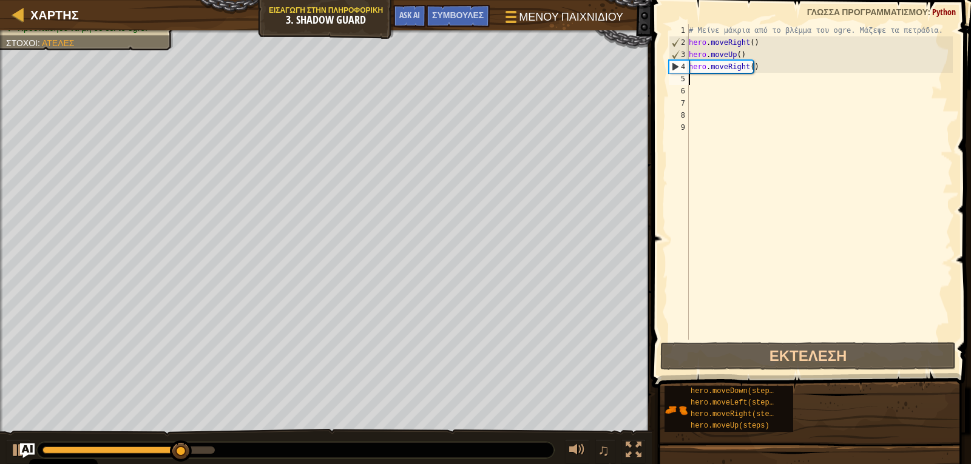
type textarea "H"
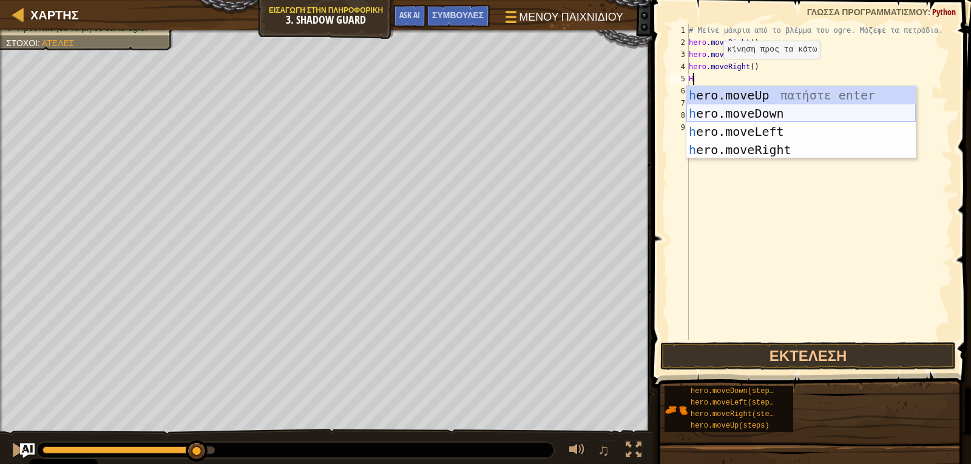
click at [706, 115] on div "h ero.moveUp πατήστε enter h ero.moveDown πατήστε enter h ero.moveLeft πατήστε …" at bounding box center [800, 140] width 229 height 109
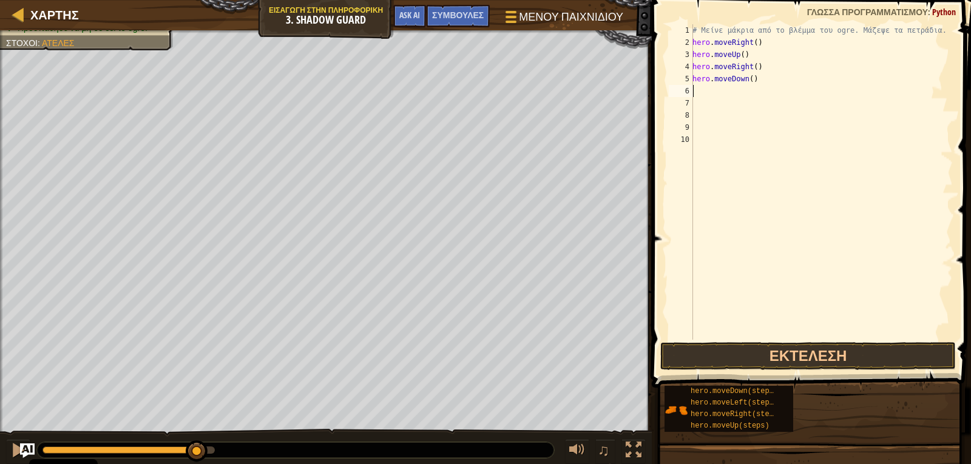
type textarea "H"
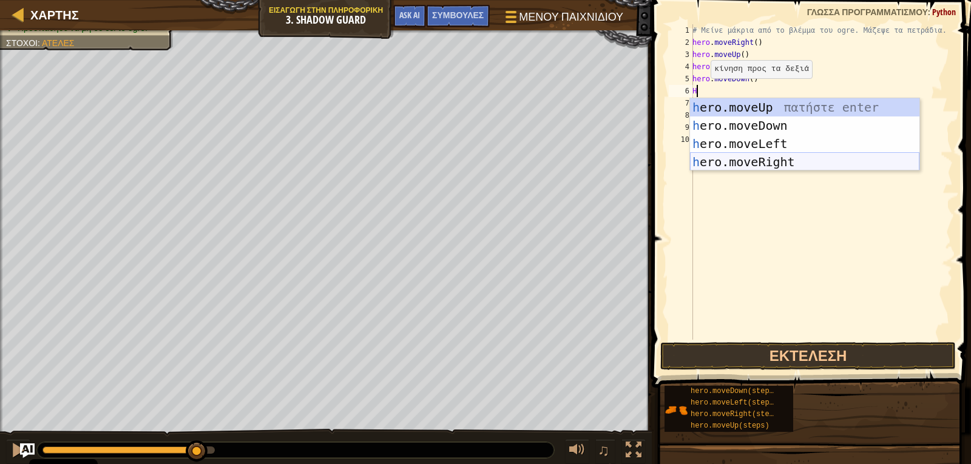
click at [711, 154] on div "h ero.moveUp πατήστε enter h ero.moveDown πατήστε enter h ero.moveLeft πατήστε …" at bounding box center [804, 152] width 229 height 109
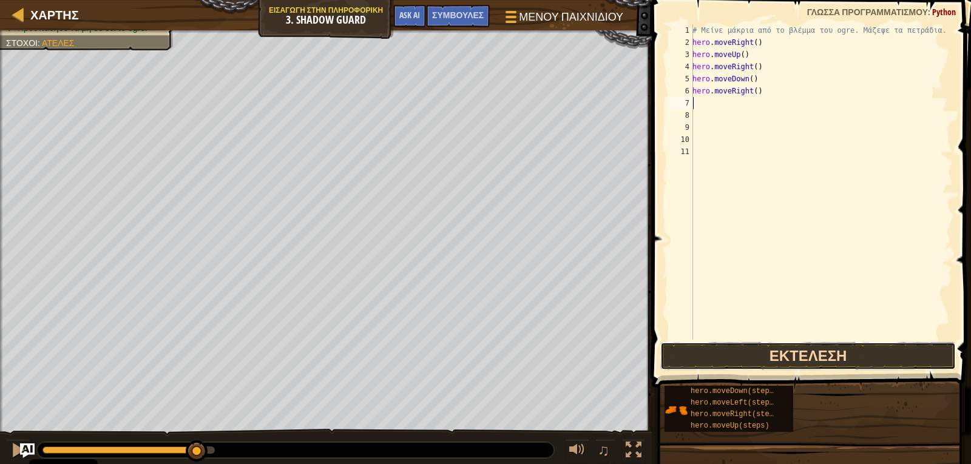
click at [691, 347] on button "Εκτέλεση" at bounding box center [808, 356] width 296 height 28
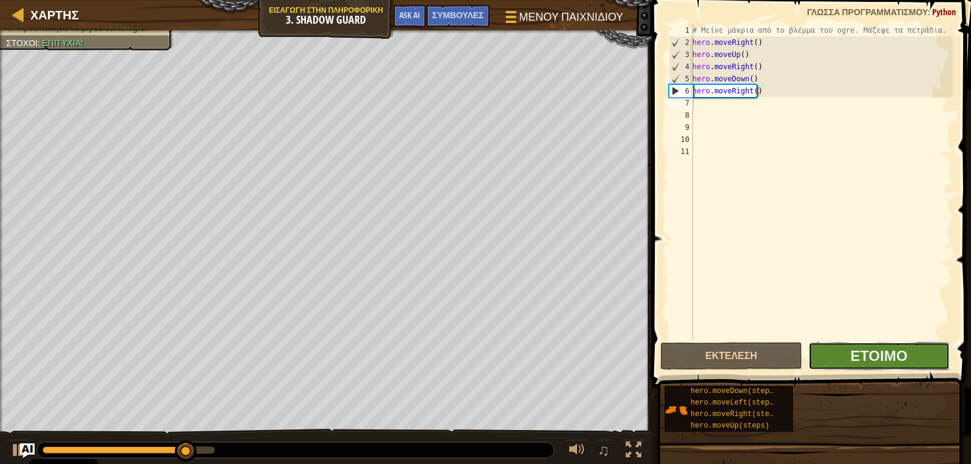
click at [865, 345] on button "Έτοιμο" at bounding box center [878, 356] width 141 height 28
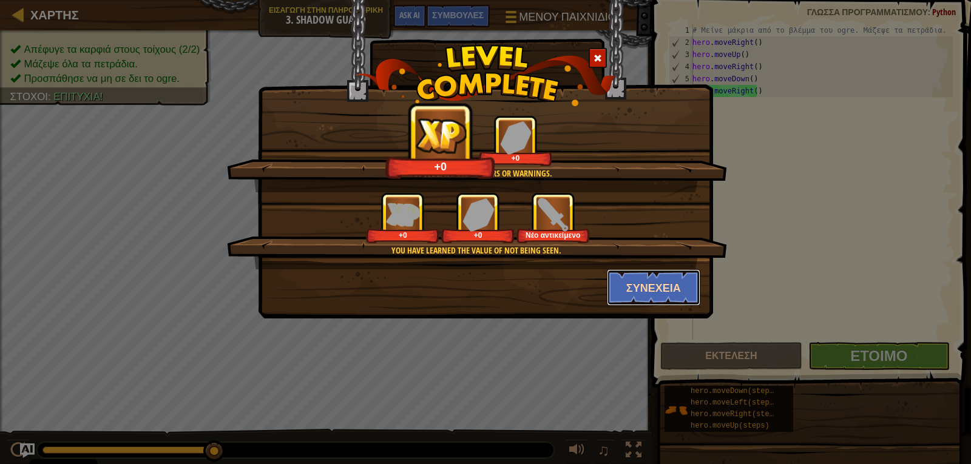
click at [686, 298] on button "Συνέχεια" at bounding box center [654, 287] width 94 height 36
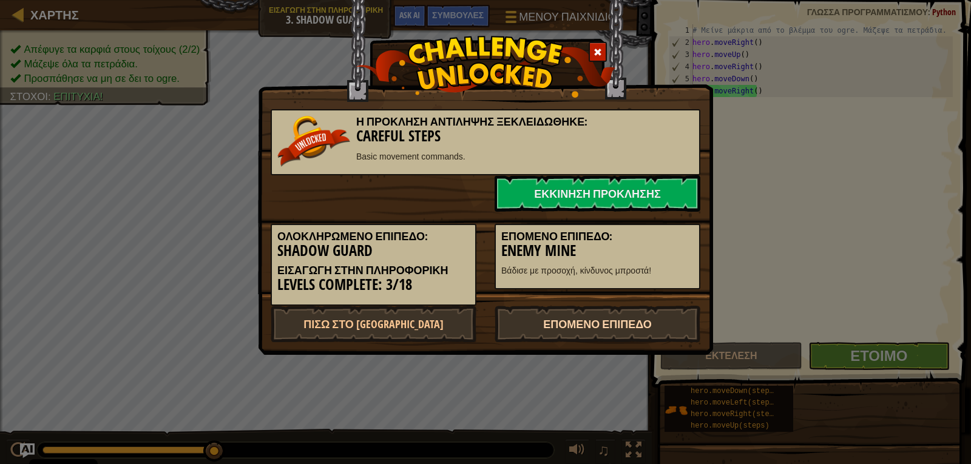
click at [587, 324] on link "Επόμενο Επίπεδο" at bounding box center [598, 324] width 206 height 36
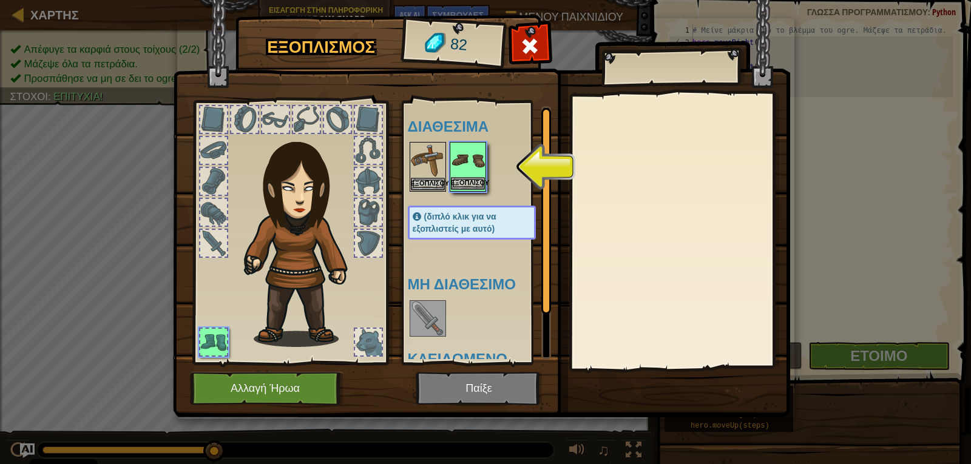
click at [460, 175] on img at bounding box center [468, 160] width 34 height 34
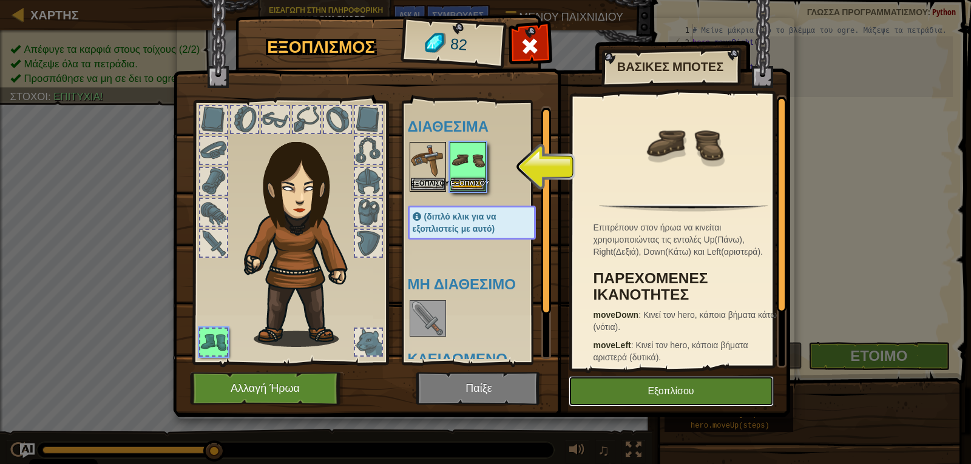
click at [576, 386] on button "Εξοπλίσου" at bounding box center [671, 391] width 205 height 30
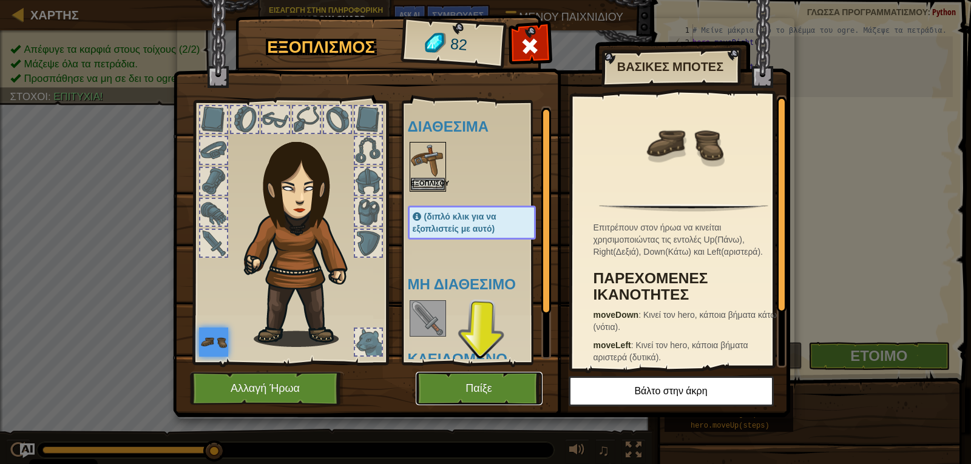
click at [466, 390] on button "Παίξε" at bounding box center [479, 388] width 127 height 33
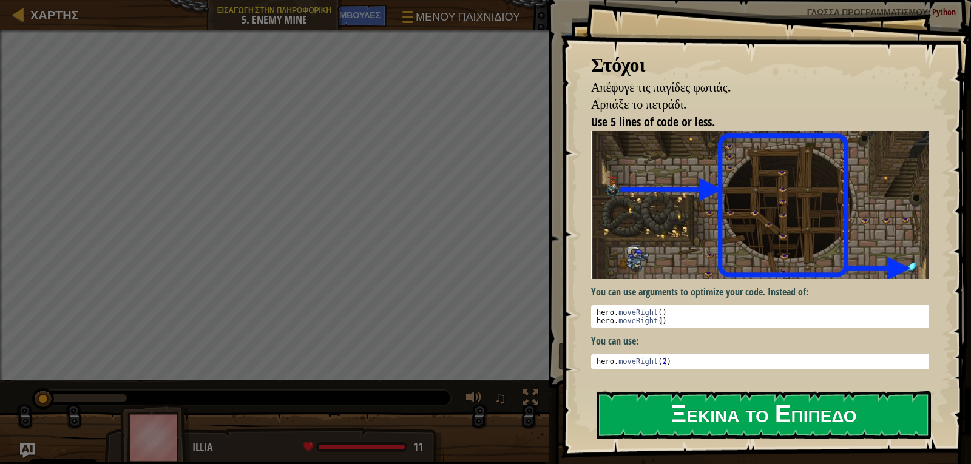
click at [659, 413] on button "Ξεκίνα το Επίπεδο" at bounding box center [763, 415] width 334 height 48
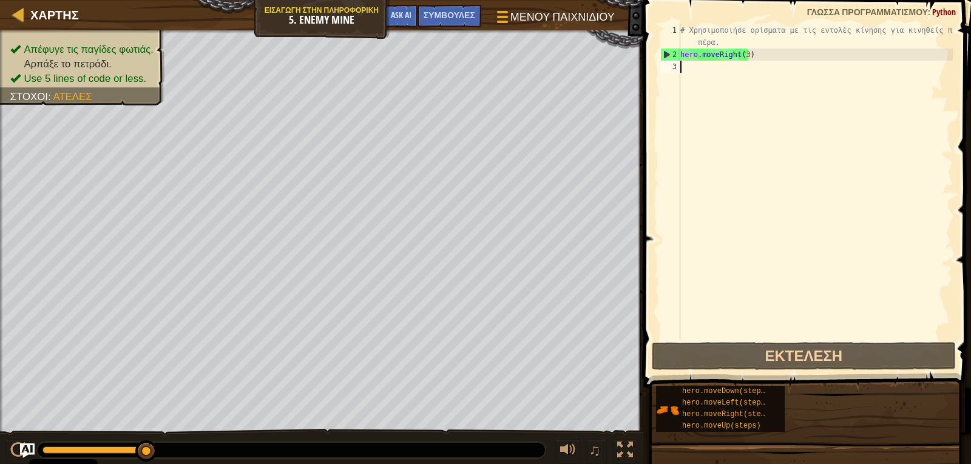
type textarea "H"
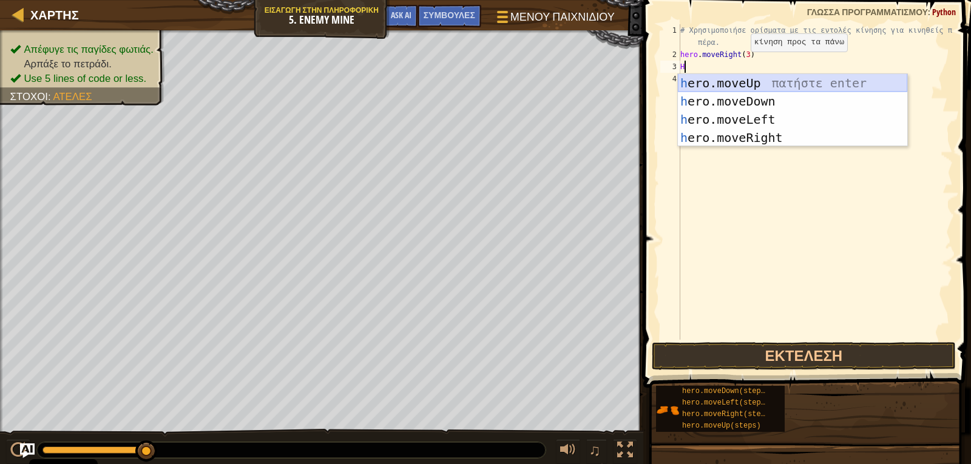
click at [739, 82] on div "h ero.moveUp πατήστε enter h ero.moveDown πατήστε enter h ero.moveLeft πατήστε …" at bounding box center [792, 128] width 229 height 109
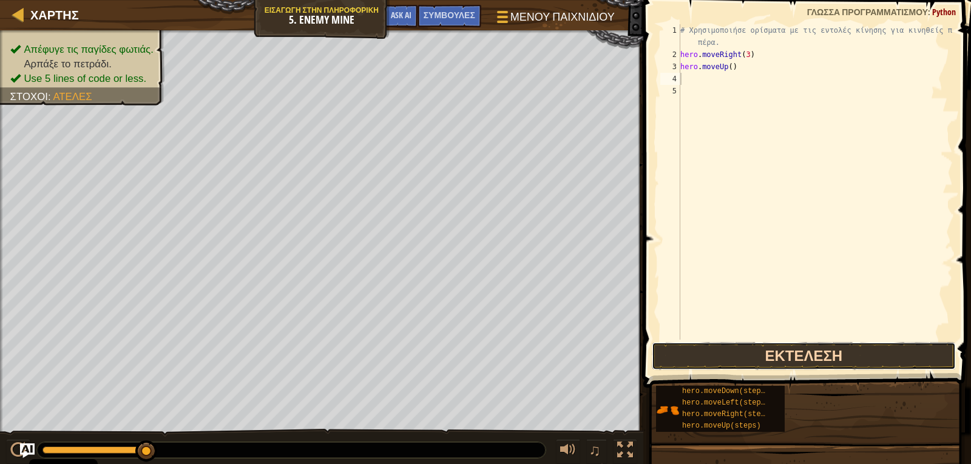
click at [667, 352] on button "Εκτέλεση" at bounding box center [804, 356] width 304 height 28
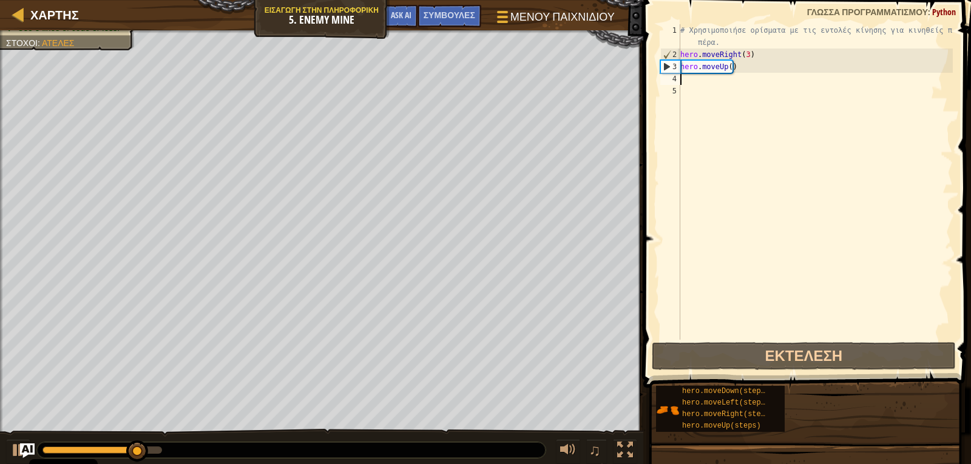
type textarea "H"
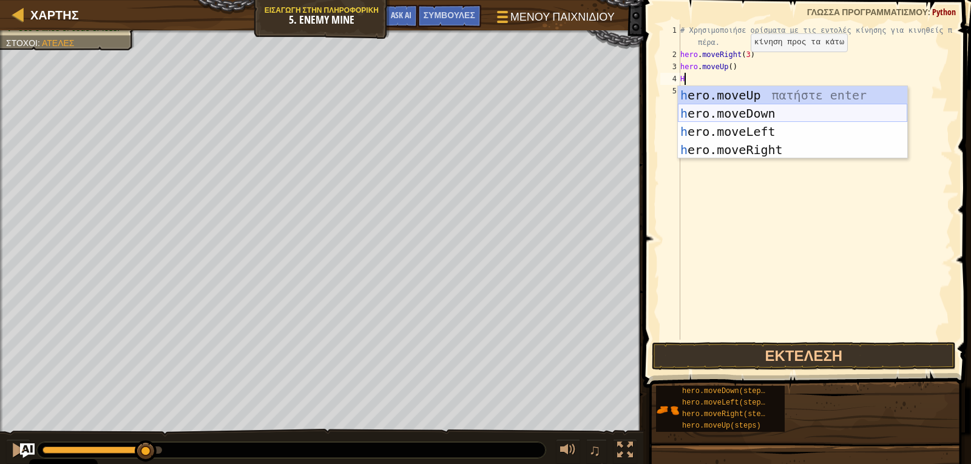
click at [693, 120] on div "h ero.moveUp πατήστε enter h ero.moveDown πατήστε enter h ero.moveLeft πατήστε …" at bounding box center [792, 140] width 229 height 109
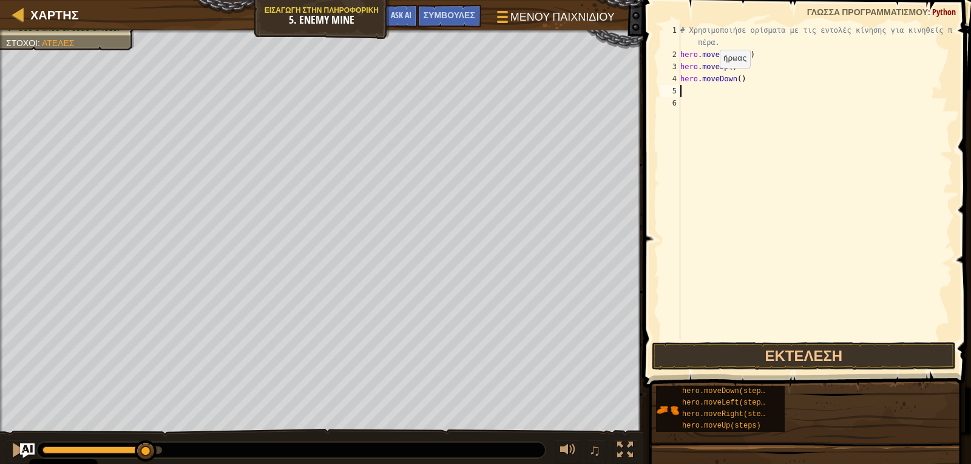
click at [707, 79] on div "# Χρησιμοποιήσε ορίσματα με τις εντολές κίνησης για κινηθείς πιο πέρα. hero . m…" at bounding box center [815, 200] width 275 height 352
click at [731, 83] on div "# Χρησιμοποιήσε ορίσματα με τις εντολές κίνησης για κινηθείς πιο πέρα. hero . m…" at bounding box center [815, 200] width 275 height 352
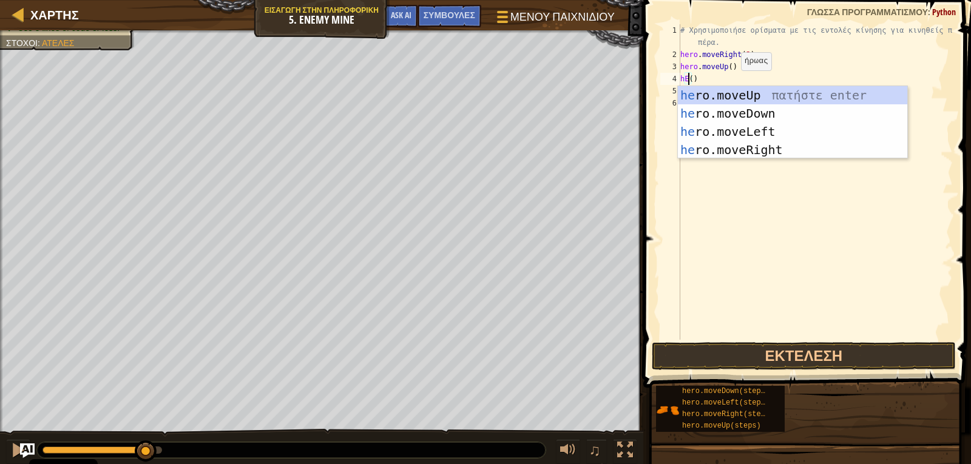
scroll to position [5, 1]
click at [703, 149] on div "h ero.moveUp πατήστε enter h ero.moveDown πατήστε enter h ero.moveLeft πατήστε …" at bounding box center [792, 140] width 229 height 109
type textarea "hero.moveRight"
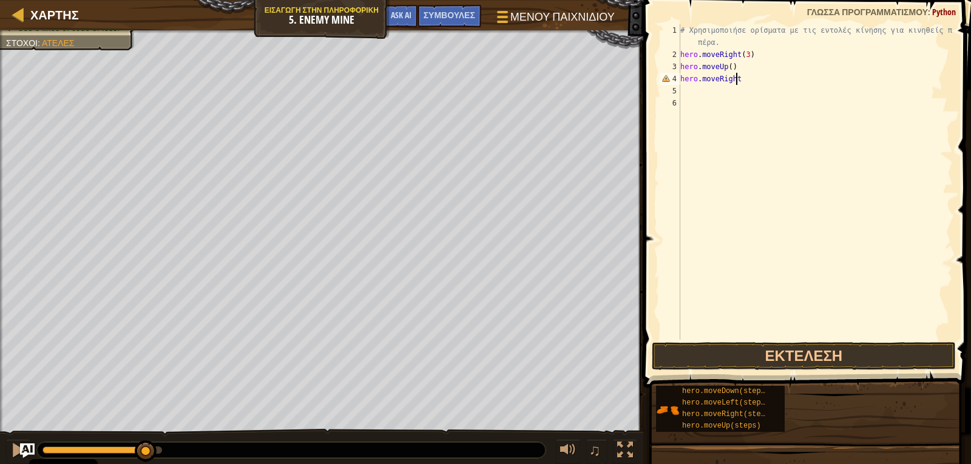
click at [692, 94] on div "# Χρησιμοποιήσε ορίσματα με τις εντολές κίνησης για κινηθείς πιο πέρα. hero . m…" at bounding box center [815, 200] width 275 height 352
click at [707, 81] on div "# Χρησιμοποιήσε ορίσματα με τις εντολές κίνησης για κινηθείς πιο πέρα. hero . m…" at bounding box center [815, 200] width 275 height 352
click at [732, 79] on div "# Χρησιμοποιήσε ορίσματα με τις εντολές κίνησης για κινηθείς πιο πέρα. hero . m…" at bounding box center [815, 200] width 275 height 352
click at [735, 81] on div "# Χρησιμοποιήσε ορίσματα με τις εντολές κίνησης για κινηθείς πιο πέρα. hero . m…" at bounding box center [815, 200] width 275 height 352
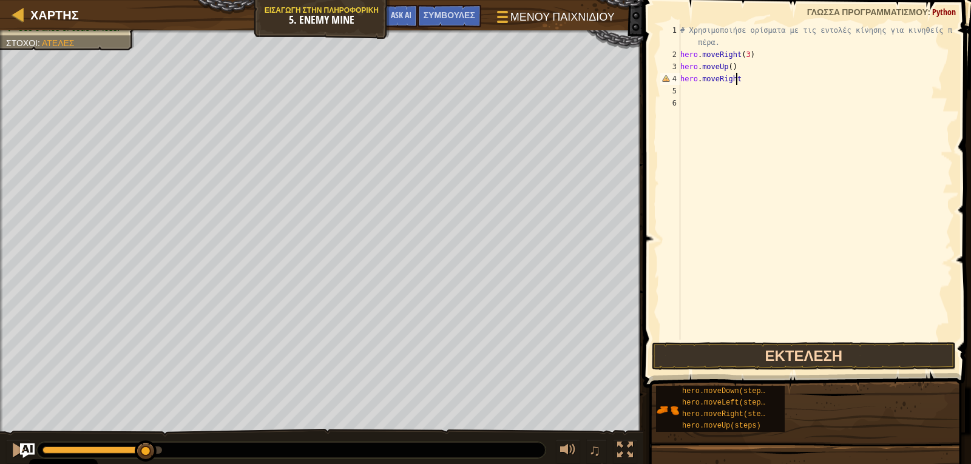
type textarea "hero.moveRight"
click at [718, 365] on button "Εκτέλεση" at bounding box center [804, 356] width 304 height 28
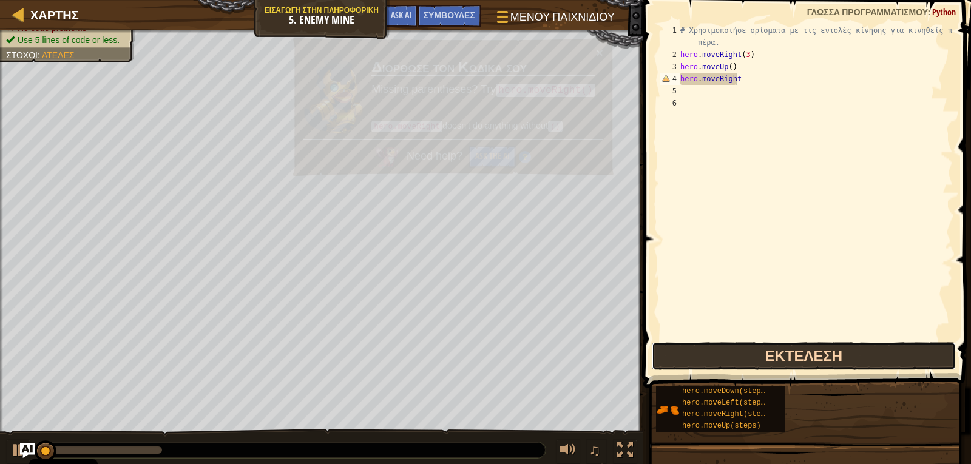
click at [718, 365] on button "Εκτέλεση" at bounding box center [804, 356] width 304 height 28
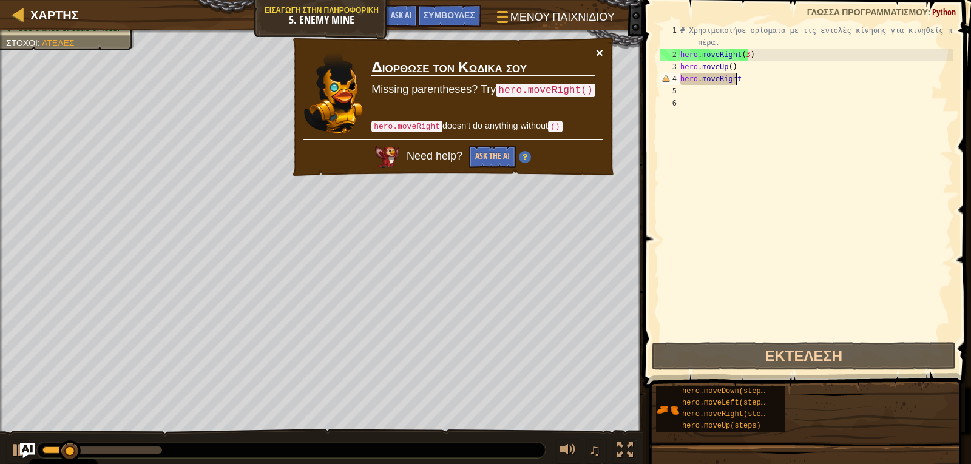
click at [598, 49] on button "×" at bounding box center [600, 55] width 8 height 13
click at [741, 80] on div "# Χρησιμοποιήσε ορίσματα με τις εντολές κίνησης για κινηθείς πιο πέρα. hero . m…" at bounding box center [815, 200] width 275 height 352
click at [601, 55] on button "×" at bounding box center [599, 52] width 7 height 13
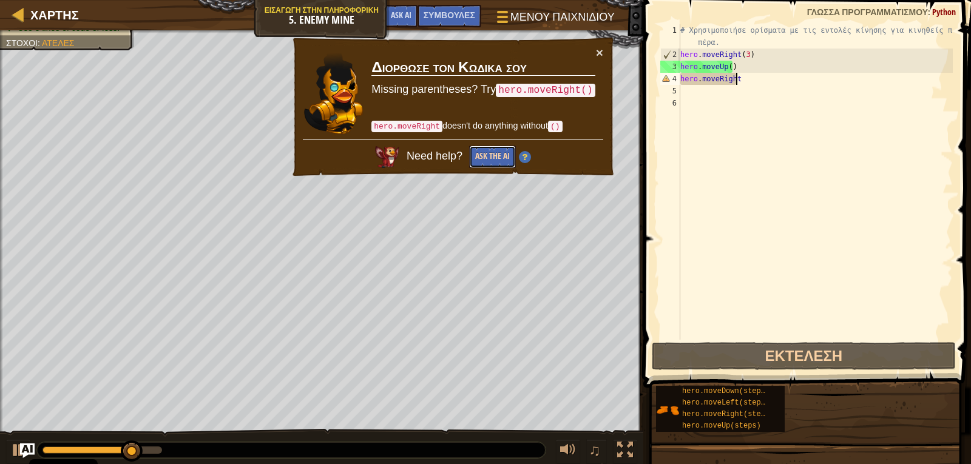
click at [507, 157] on button "Ask the AI" at bounding box center [493, 156] width 47 height 23
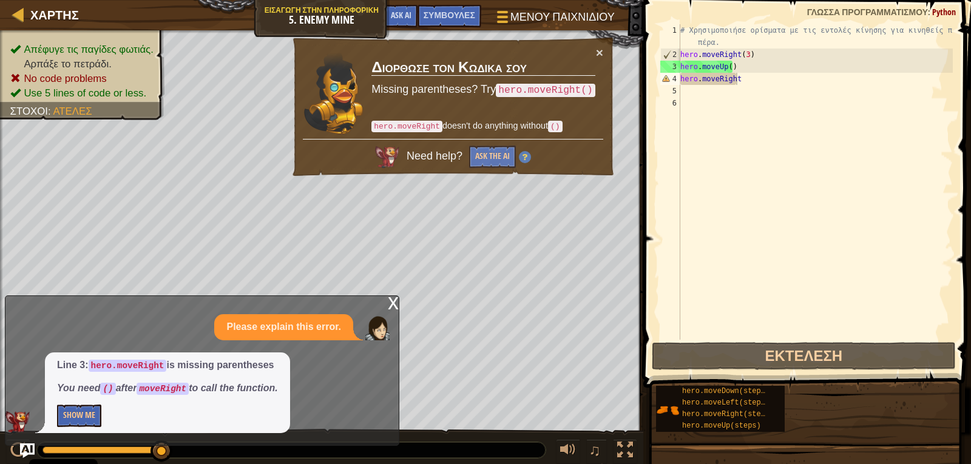
click at [392, 308] on div "x" at bounding box center [393, 302] width 11 height 12
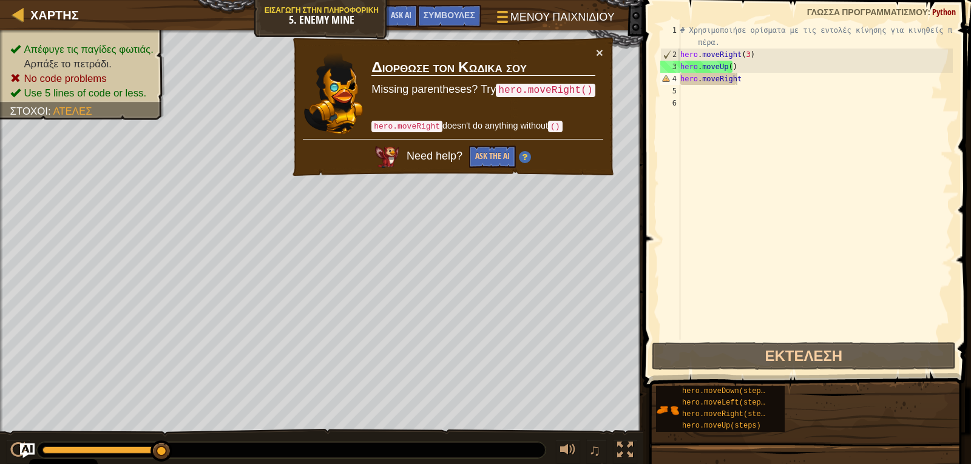
click at [746, 86] on div "# Χρησιμοποιήσε ορίσματα με τις εντολές κίνησης για κινηθείς πιο πέρα. hero . m…" at bounding box center [815, 200] width 275 height 352
click at [738, 72] on div "# Χρησιμοποιήσε ορίσματα με τις εντολές κίνησης για κινηθείς πιο πέρα. hero . m…" at bounding box center [815, 200] width 275 height 352
type textarea "hero.moveUp()"
click at [735, 87] on div "# Χρησιμοποιήσε ορίσματα με τις εντολές κίνησης για κινηθείς πιο πέρα. hero . m…" at bounding box center [815, 200] width 275 height 352
click at [740, 83] on div "# Χρησιμοποιήσε ορίσματα με τις εντολές κίνησης για κινηθείς πιο πέρα. hero . m…" at bounding box center [815, 200] width 275 height 352
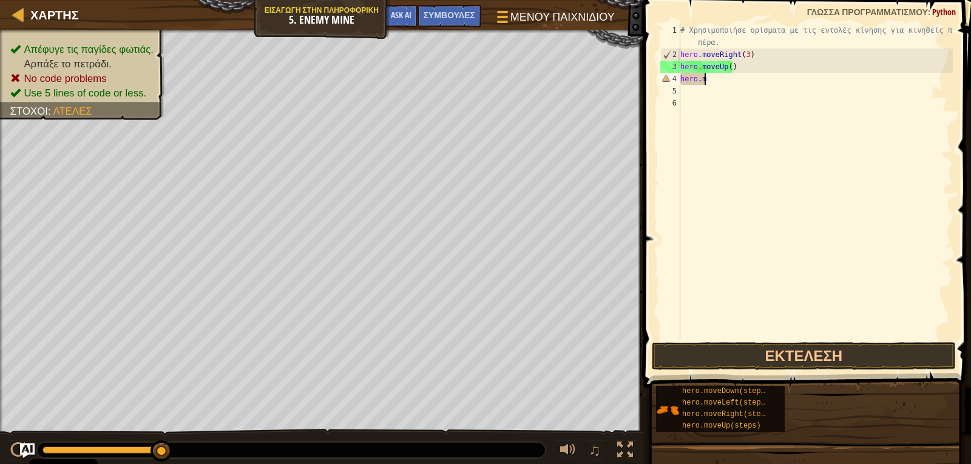
type textarea "h"
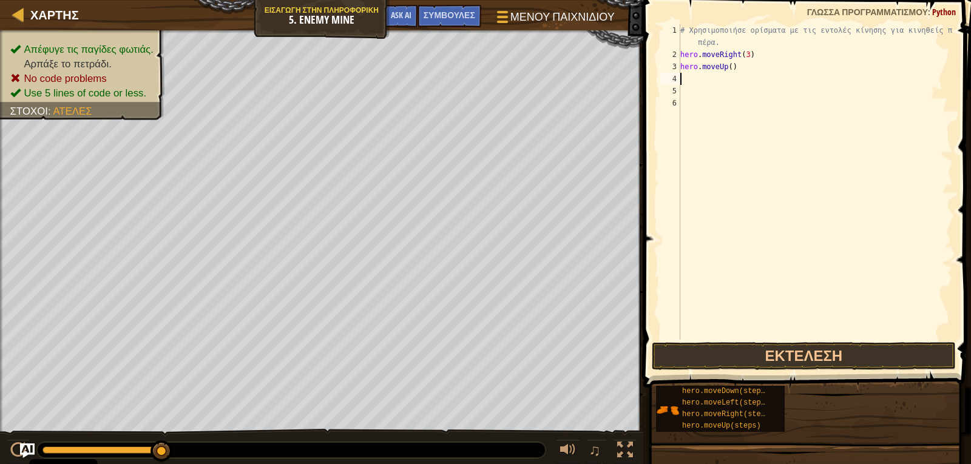
type textarea "H"
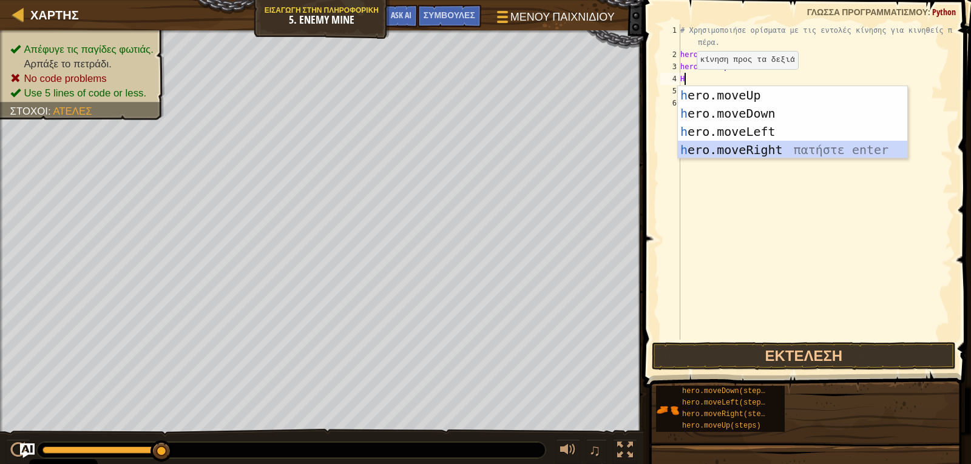
click at [712, 150] on div "h ero.moveUp πατήστε enter h ero.moveDown πατήστε enter h ero.moveLeft πατήστε …" at bounding box center [792, 140] width 229 height 109
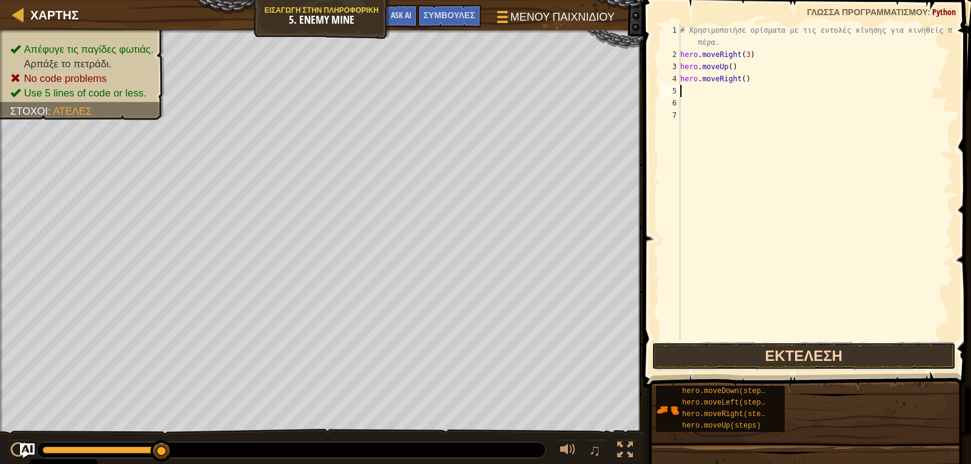
click at [683, 363] on button "Εκτέλεση" at bounding box center [804, 356] width 304 height 28
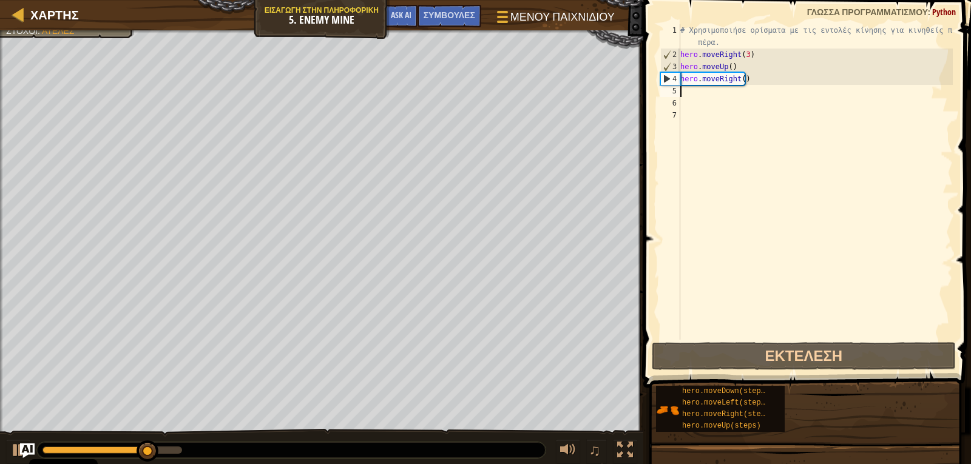
type textarea "H"
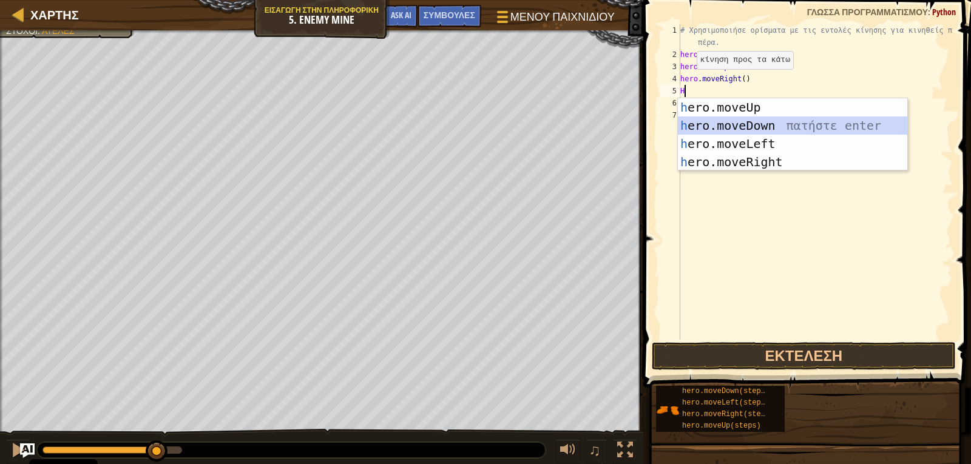
click at [690, 125] on div "h ero.moveUp πατήστε enter h ero.moveDown πατήστε enter h ero.moveLeft πατήστε …" at bounding box center [792, 152] width 229 height 109
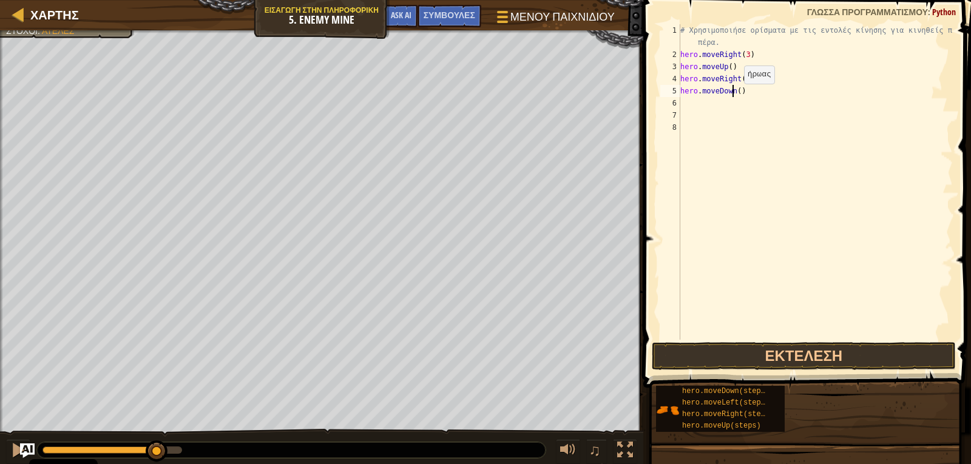
click at [734, 96] on div "# Χρησιμοποιήσε ορίσματα με τις εντολές κίνησης για κινηθείς πιο πέρα. hero . m…" at bounding box center [815, 200] width 275 height 352
click at [734, 95] on div "# Χρησιμοποιήσε ορίσματα με τις εντολές κίνησης για κινηθείς πιο πέρα. hero . m…" at bounding box center [815, 200] width 275 height 352
click at [734, 95] on div "# Χρησιμοποιήσε ορίσματα με τις εντολές κίνησης για κινηθείς πιο πέρα. hero . m…" at bounding box center [815, 182] width 275 height 316
type textarea "hero.moveDown(3)"
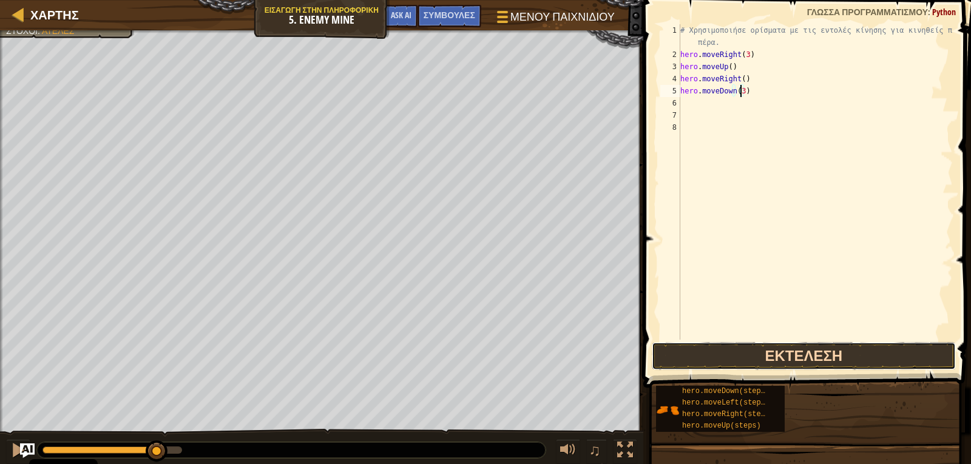
click at [698, 345] on button "Εκτέλεση" at bounding box center [804, 356] width 304 height 28
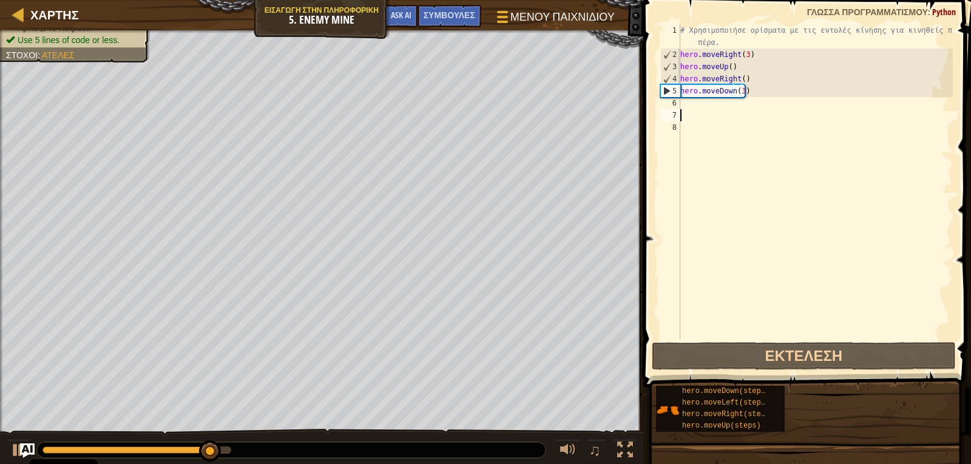
click at [696, 112] on div "# Χρησιμοποιήσε ορίσματα με τις εντολές κίνησης για κινηθείς πιο πέρα. hero . m…" at bounding box center [815, 200] width 275 height 352
click at [694, 102] on div "# Χρησιμοποιήσε ορίσματα με τις εντολές κίνησης για κινηθείς πιο πέρα. hero . m…" at bounding box center [815, 200] width 275 height 352
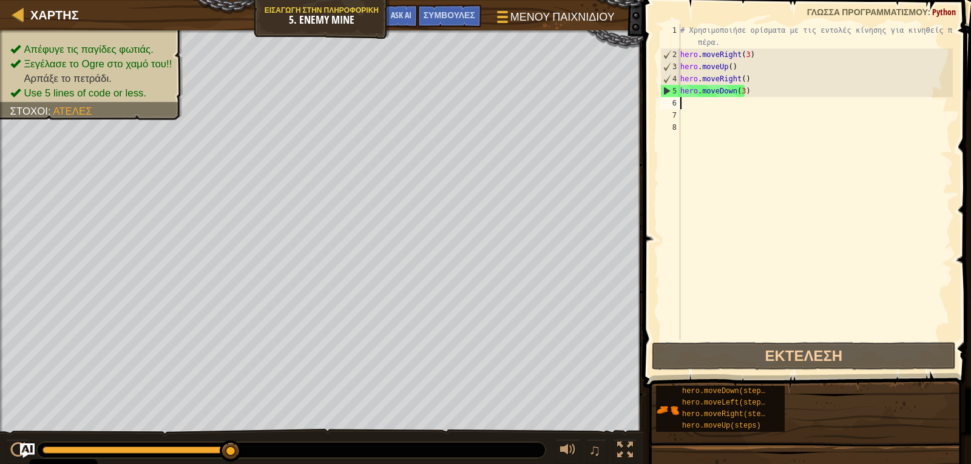
type textarea "H"
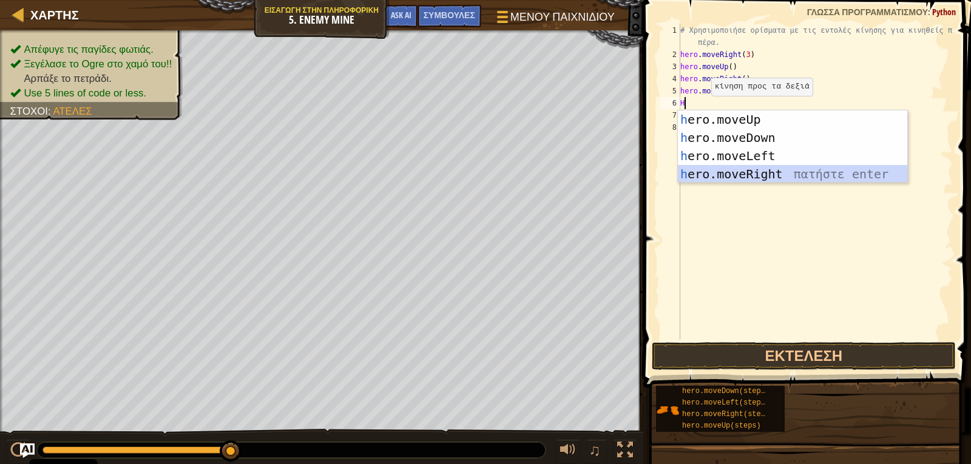
click at [716, 178] on div "h ero.moveUp πατήστε enter h ero.moveDown πατήστε enter h ero.moveLeft πατήστε …" at bounding box center [792, 164] width 229 height 109
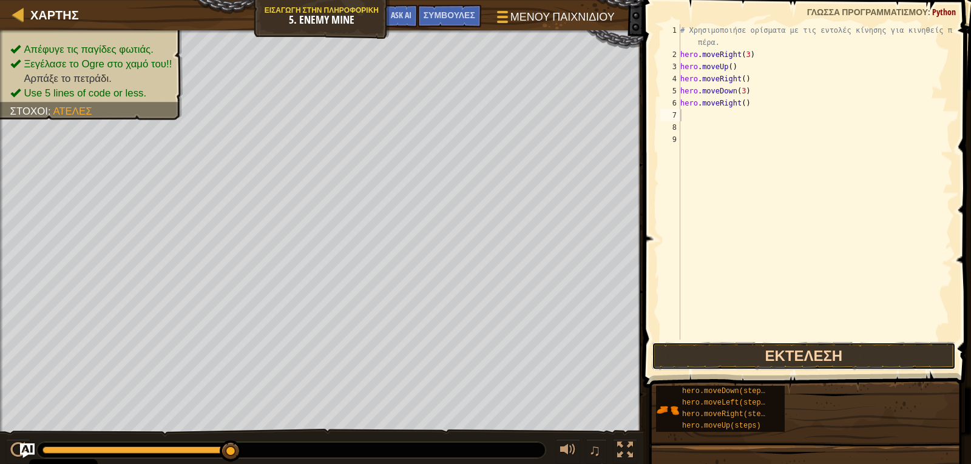
click at [706, 347] on button "Εκτέλεση" at bounding box center [804, 356] width 304 height 28
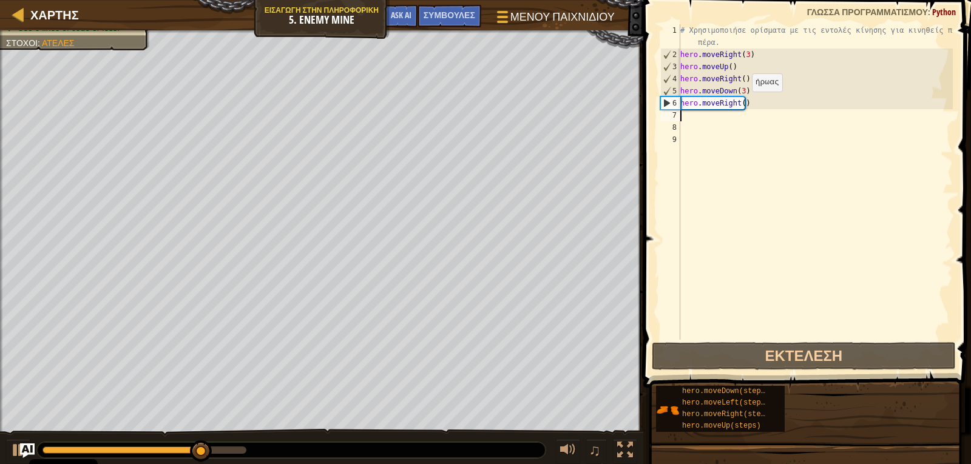
click at [742, 104] on div "# Χρησιμοποιήσε ορίσματα με τις εντολές κίνησης για κινηθείς πιο πέρα. hero . m…" at bounding box center [815, 200] width 275 height 352
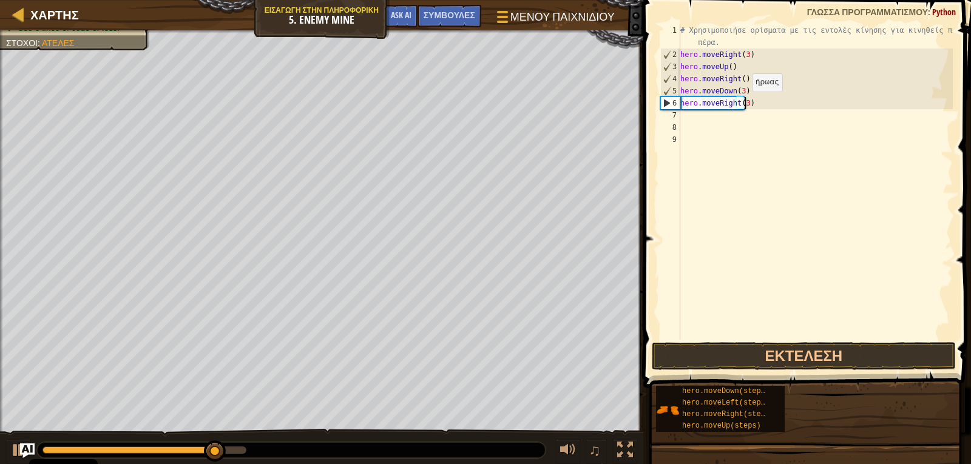
scroll to position [5, 5]
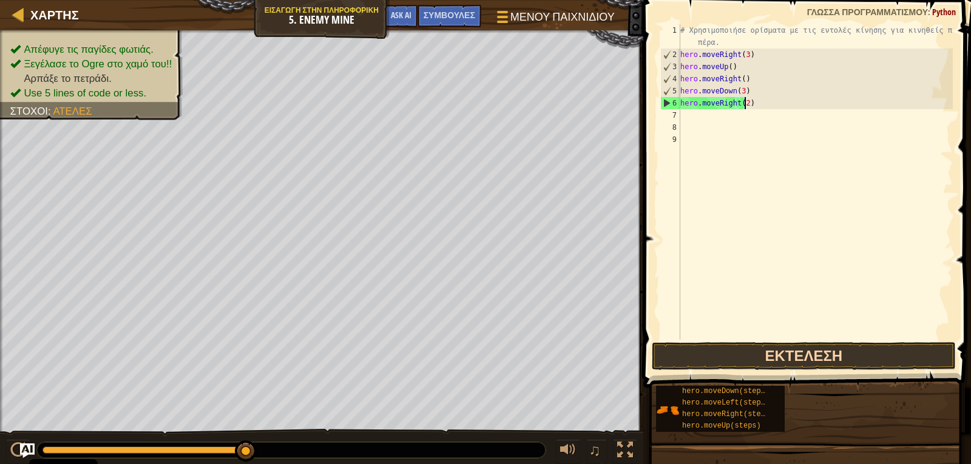
type textarea "hero.moveRight(2)"
click at [751, 363] on button "Εκτέλεση" at bounding box center [804, 356] width 304 height 28
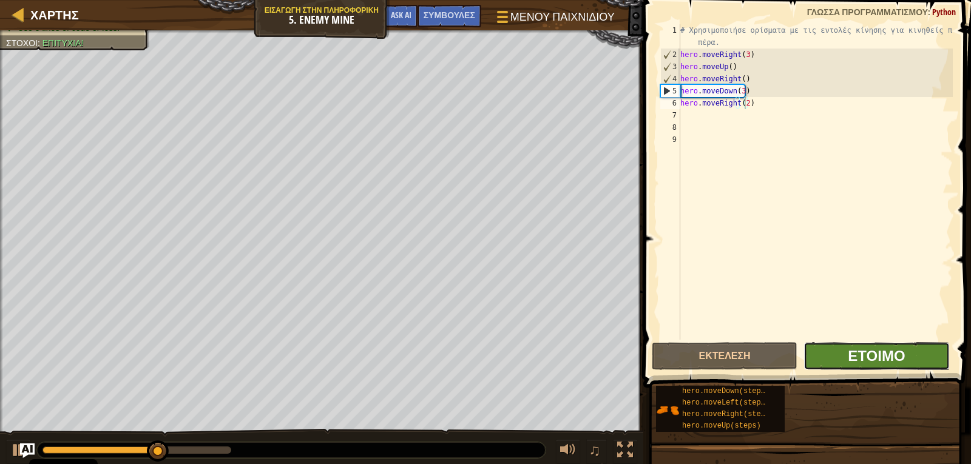
click at [848, 354] on span "Έτοιμο" at bounding box center [876, 355] width 57 height 19
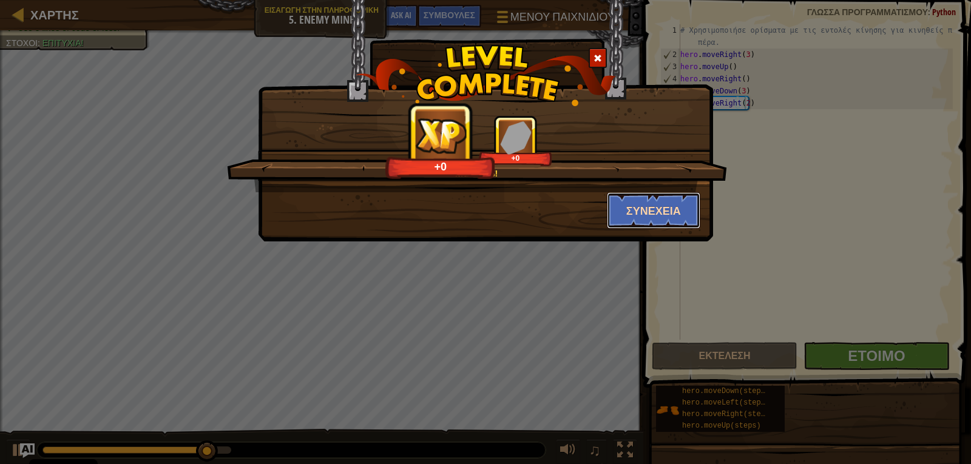
click at [677, 213] on button "Συνέχεια" at bounding box center [654, 210] width 94 height 36
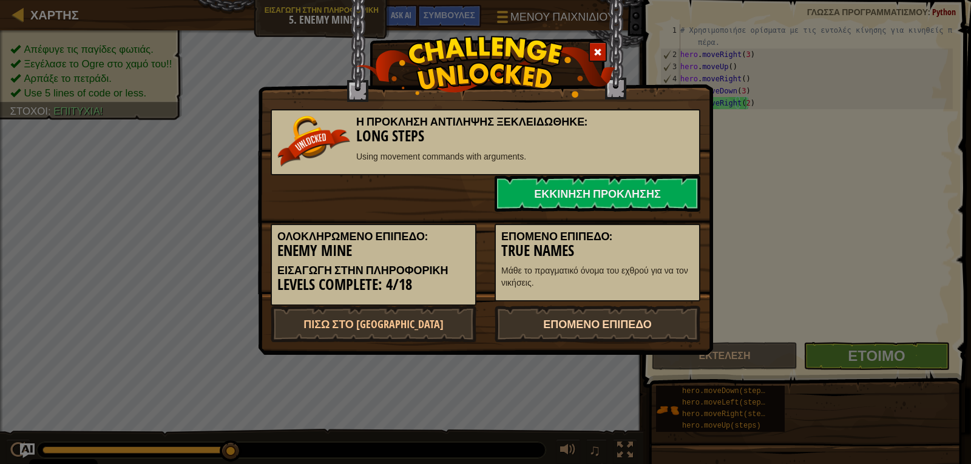
click at [649, 319] on link "Επόμενο Επίπεδο" at bounding box center [598, 324] width 206 height 36
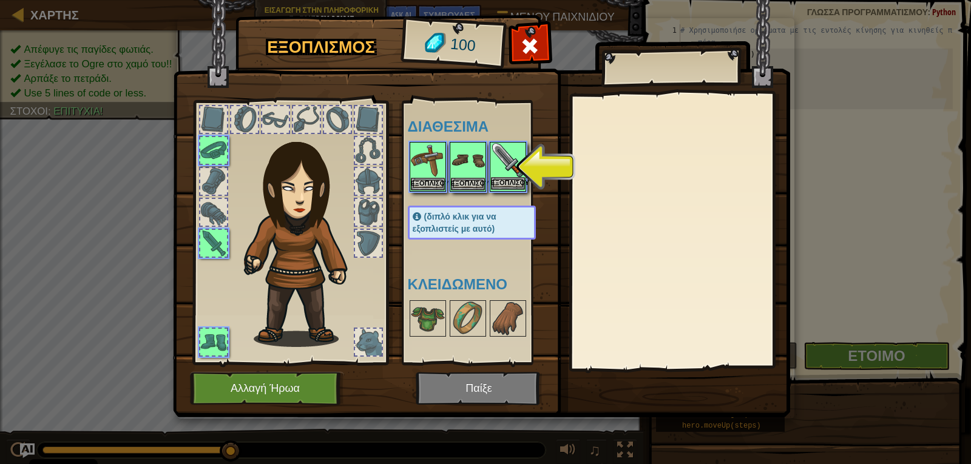
click at [498, 175] on img at bounding box center [508, 160] width 34 height 34
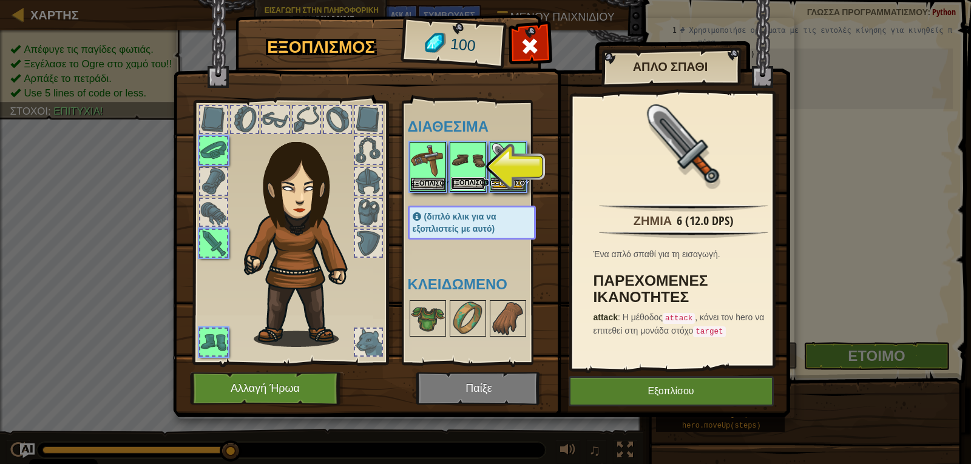
click at [480, 178] on button "Εξοπλίσου" at bounding box center [468, 183] width 34 height 13
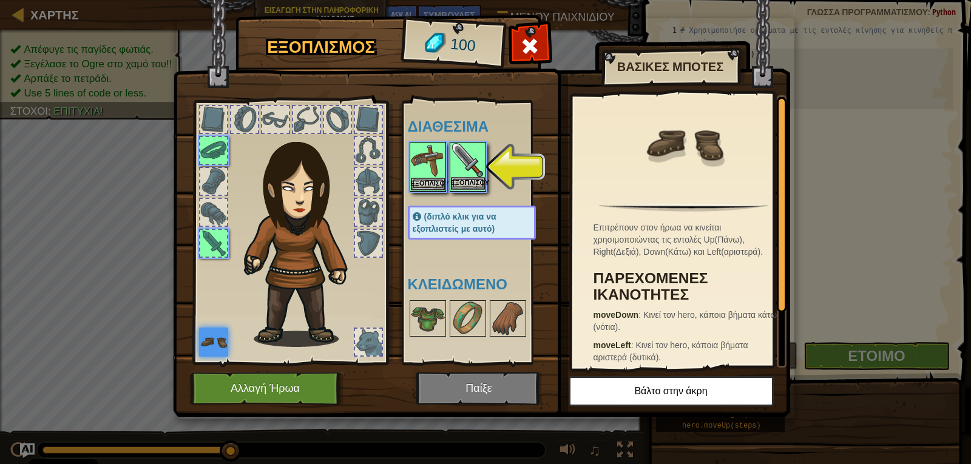
click at [461, 174] on img at bounding box center [468, 160] width 34 height 34
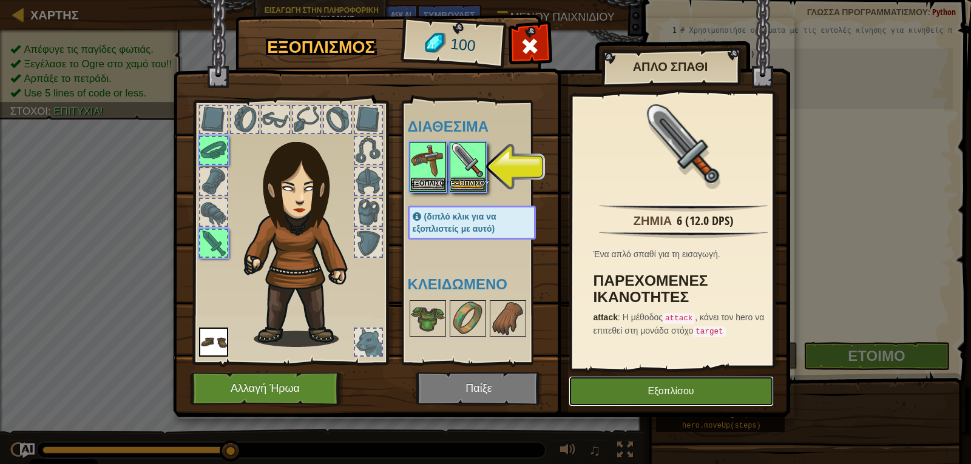
drag, startPoint x: 640, startPoint y: 387, endPoint x: 562, endPoint y: 319, distance: 103.3
click at [640, 385] on button "Εξοπλίσου" at bounding box center [671, 391] width 205 height 30
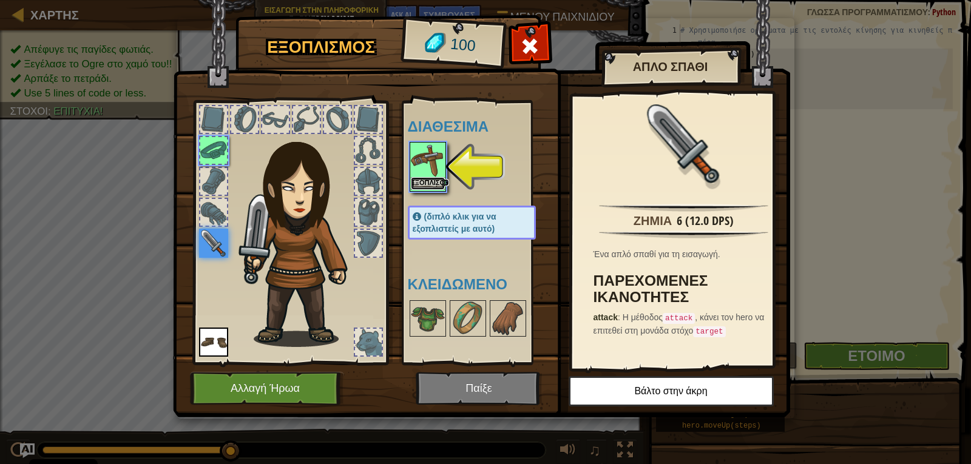
click at [417, 183] on button "Εξοπλίσου" at bounding box center [428, 183] width 34 height 13
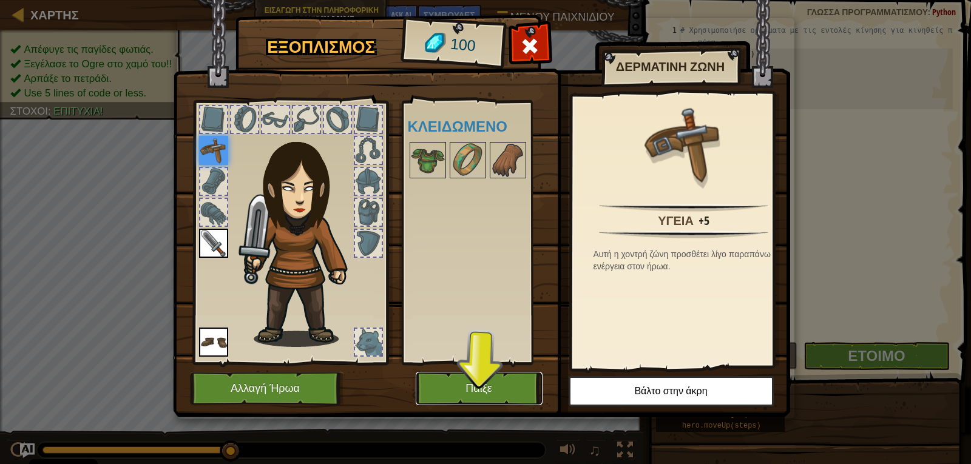
click at [492, 380] on button "Παίξε" at bounding box center [479, 388] width 127 height 33
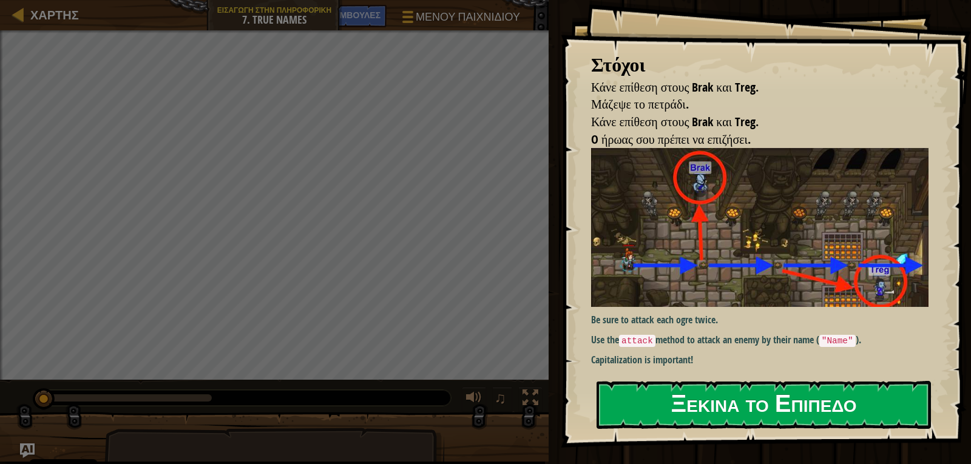
click at [644, 381] on button "Ξεκίνα το Επίπεδο" at bounding box center [763, 405] width 334 height 48
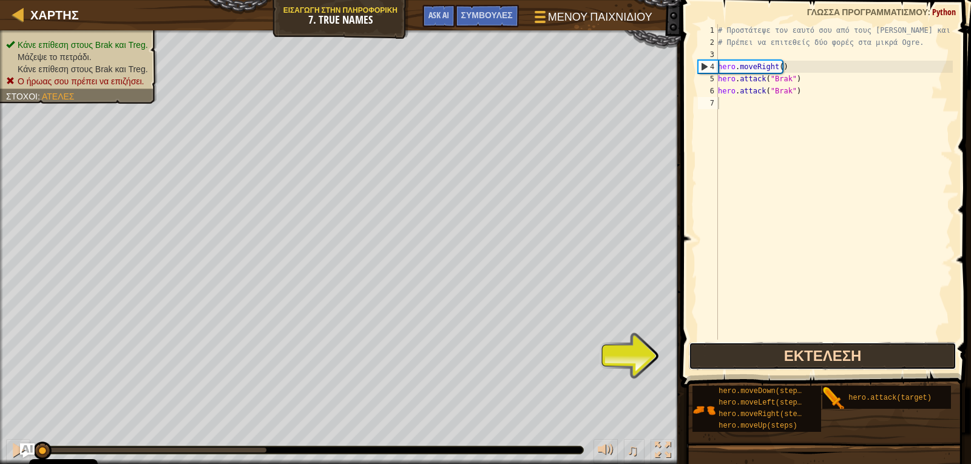
click at [743, 367] on button "Εκτέλεση" at bounding box center [823, 356] width 268 height 28
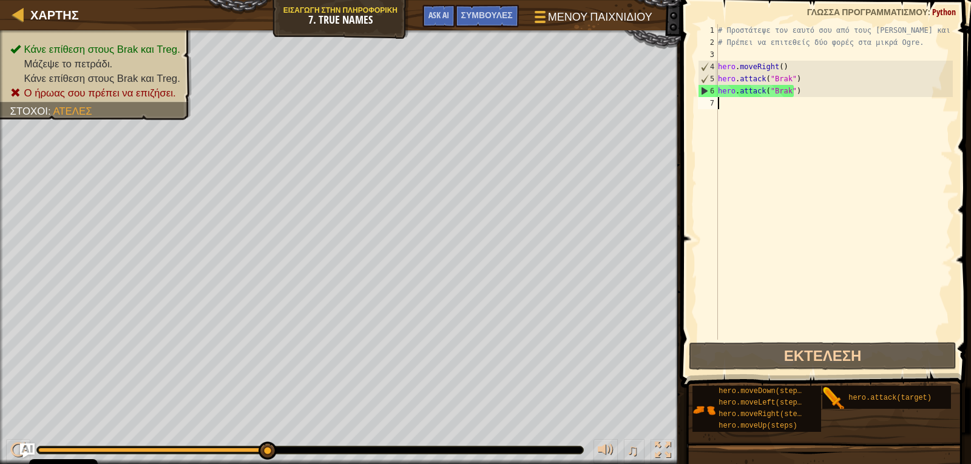
type textarea "H"
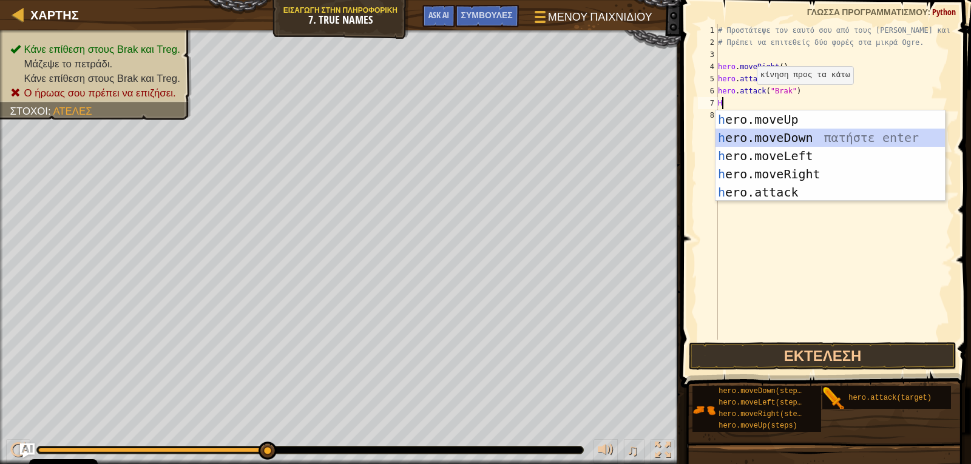
click at [743, 137] on div "h ero.moveUp πατήστε enter h ero.moveDown πατήστε enter h ero.moveLeft πατήστε …" at bounding box center [829, 173] width 229 height 127
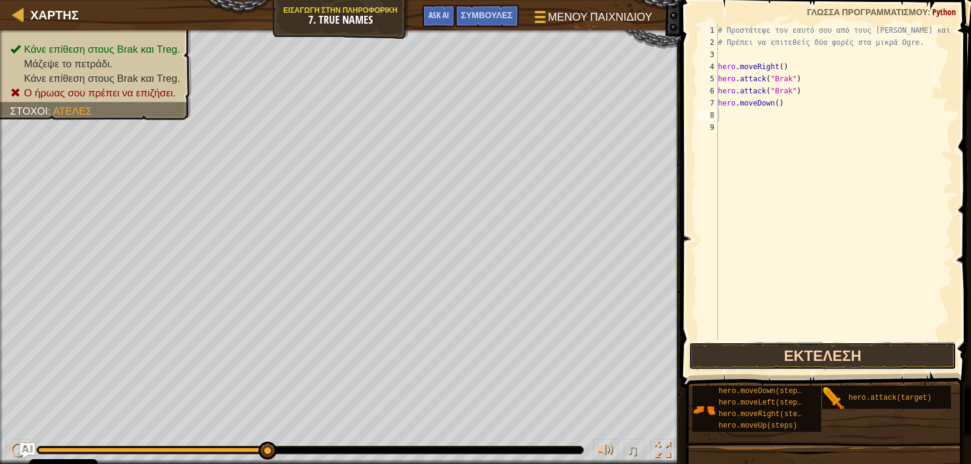
click at [765, 350] on button "Εκτέλεση" at bounding box center [823, 356] width 268 height 28
